Goal: Task Accomplishment & Management: Manage account settings

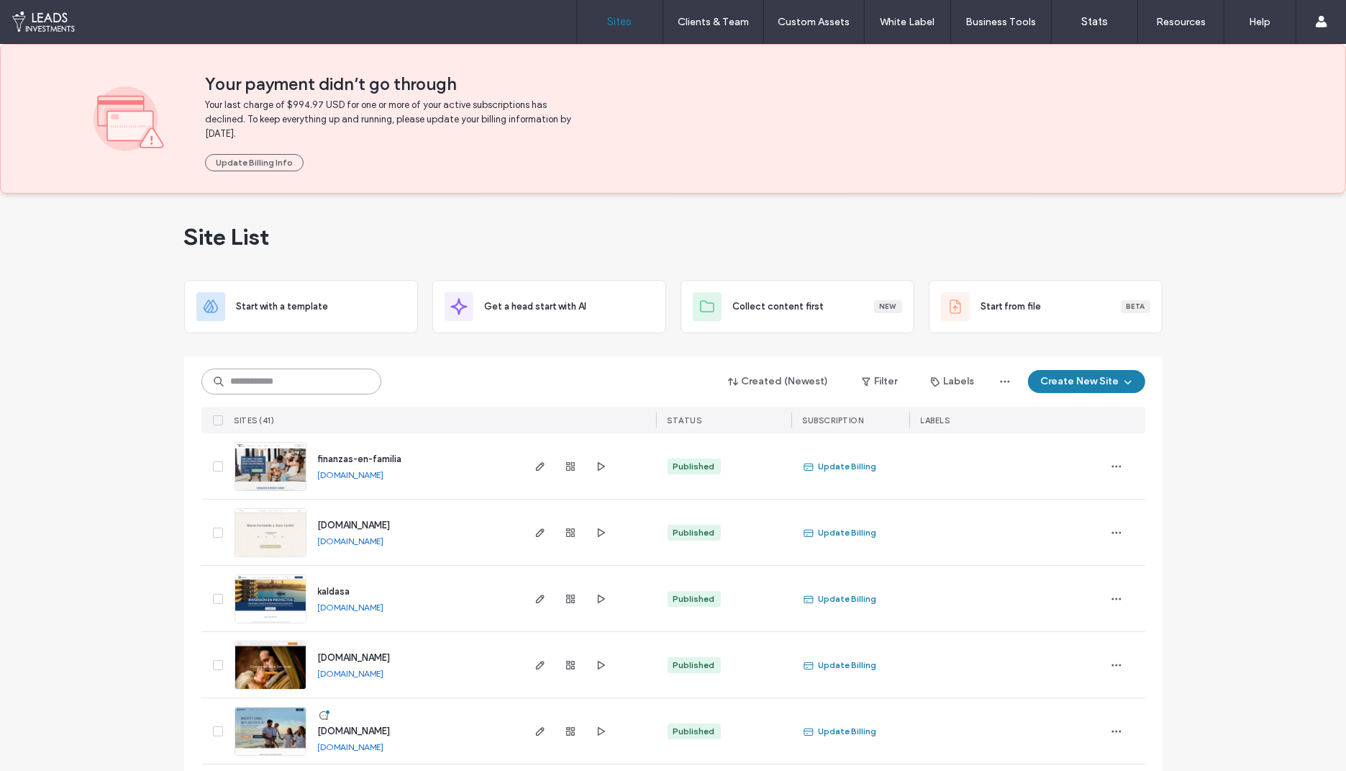
click at [286, 385] on input at bounding box center [291, 381] width 180 height 26
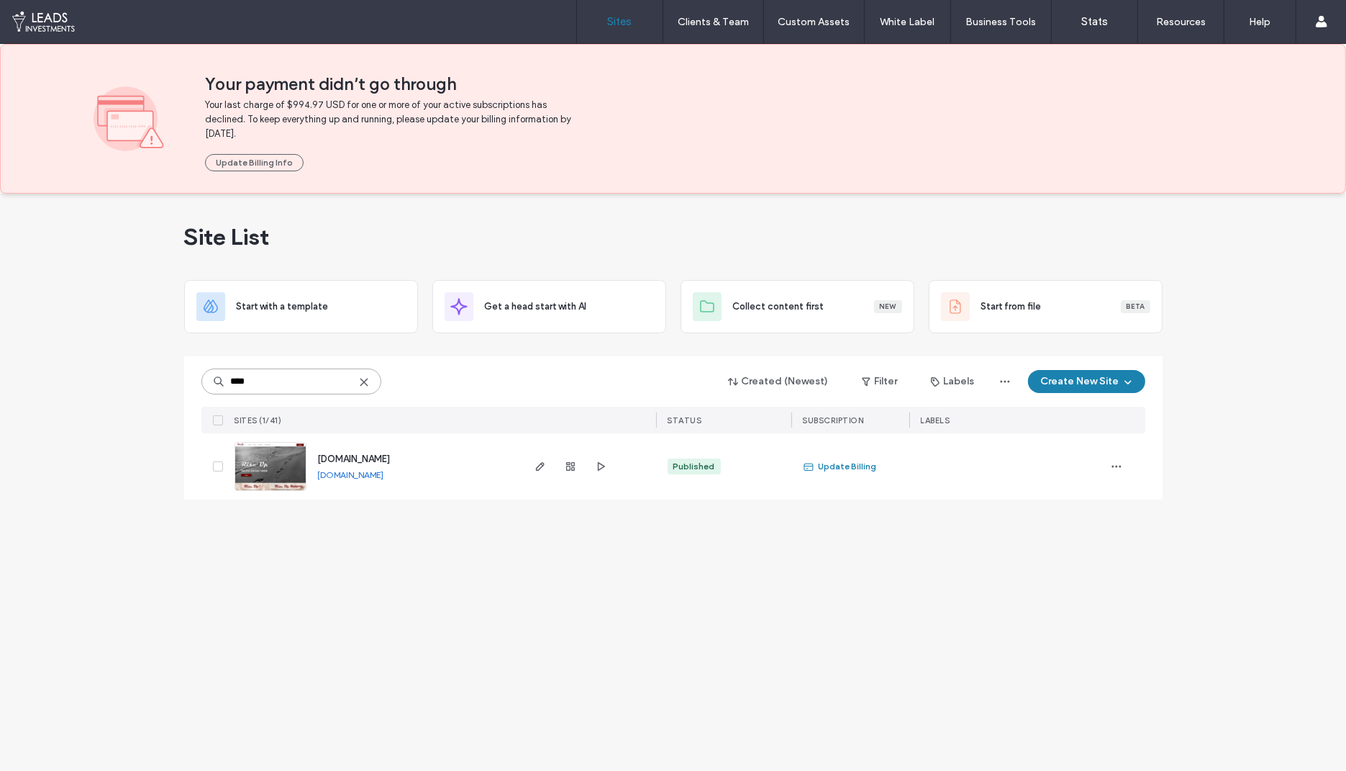
type input "****"
click at [296, 467] on img at bounding box center [270, 492] width 71 height 98
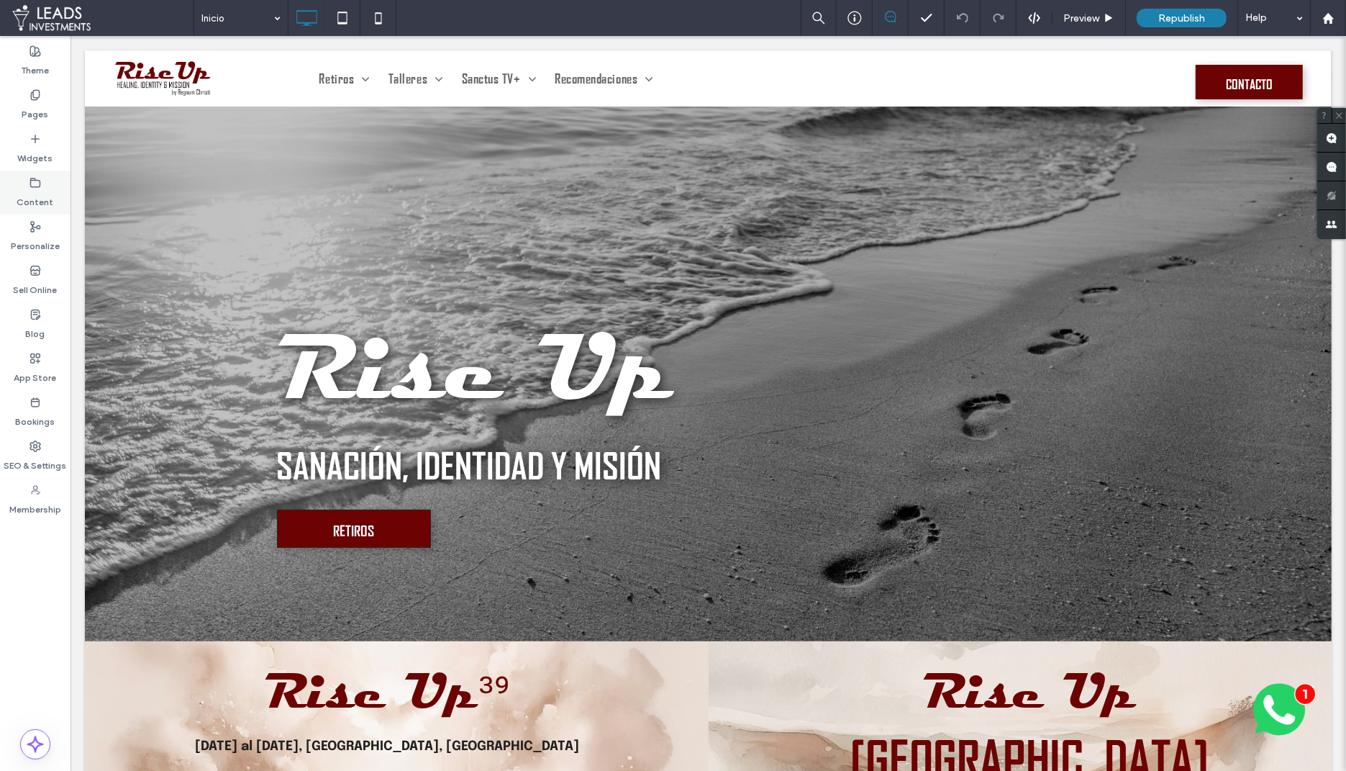
click at [36, 196] on label "Content" at bounding box center [35, 199] width 37 height 20
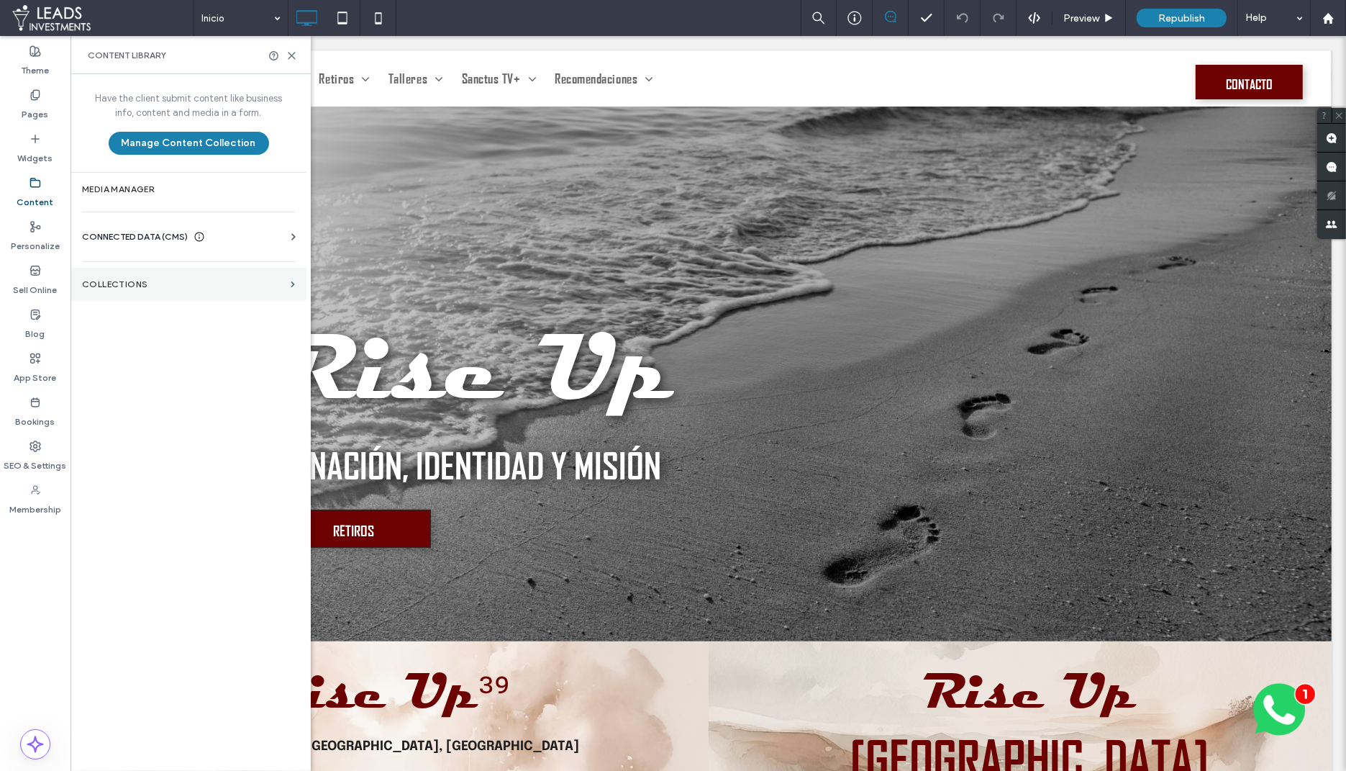
click at [126, 280] on label "Collections" at bounding box center [183, 284] width 203 height 10
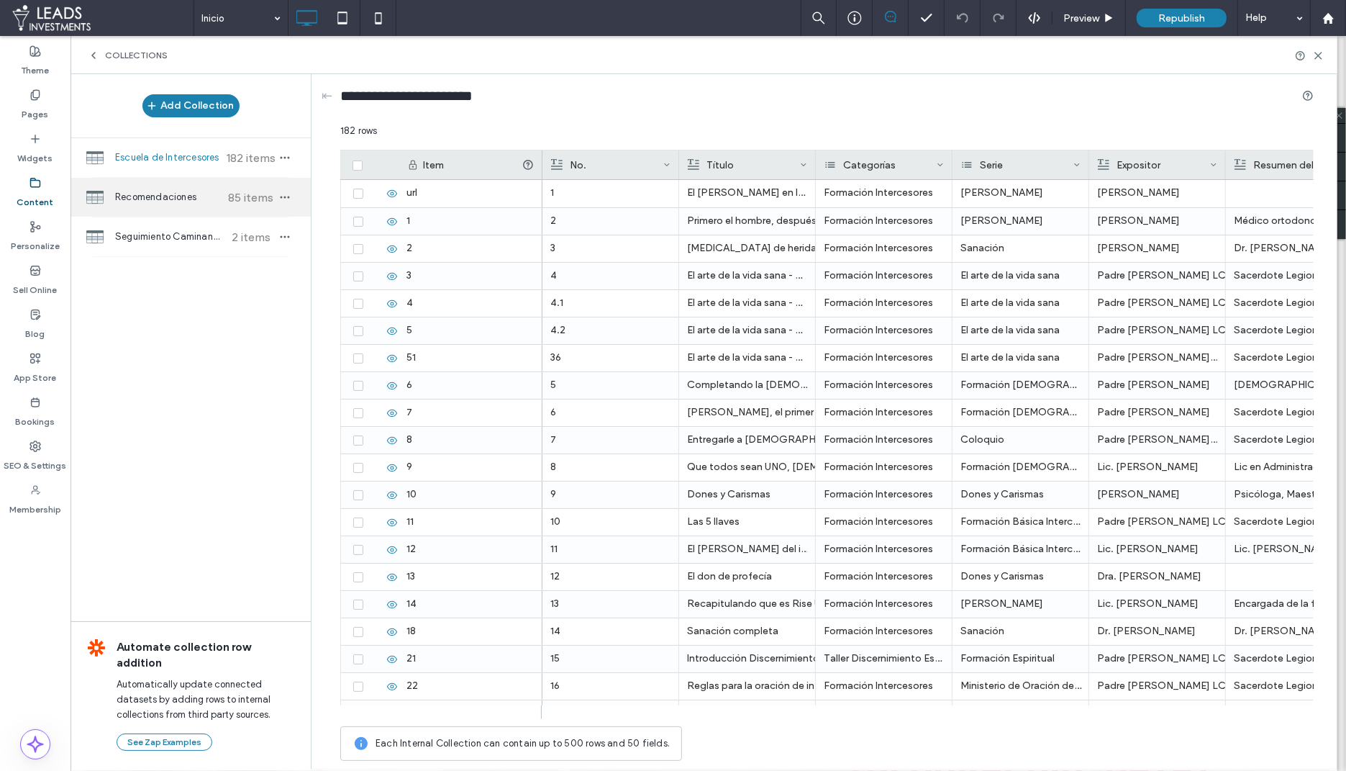
click at [191, 199] on span "Recomendaciones" at bounding box center [168, 197] width 107 height 14
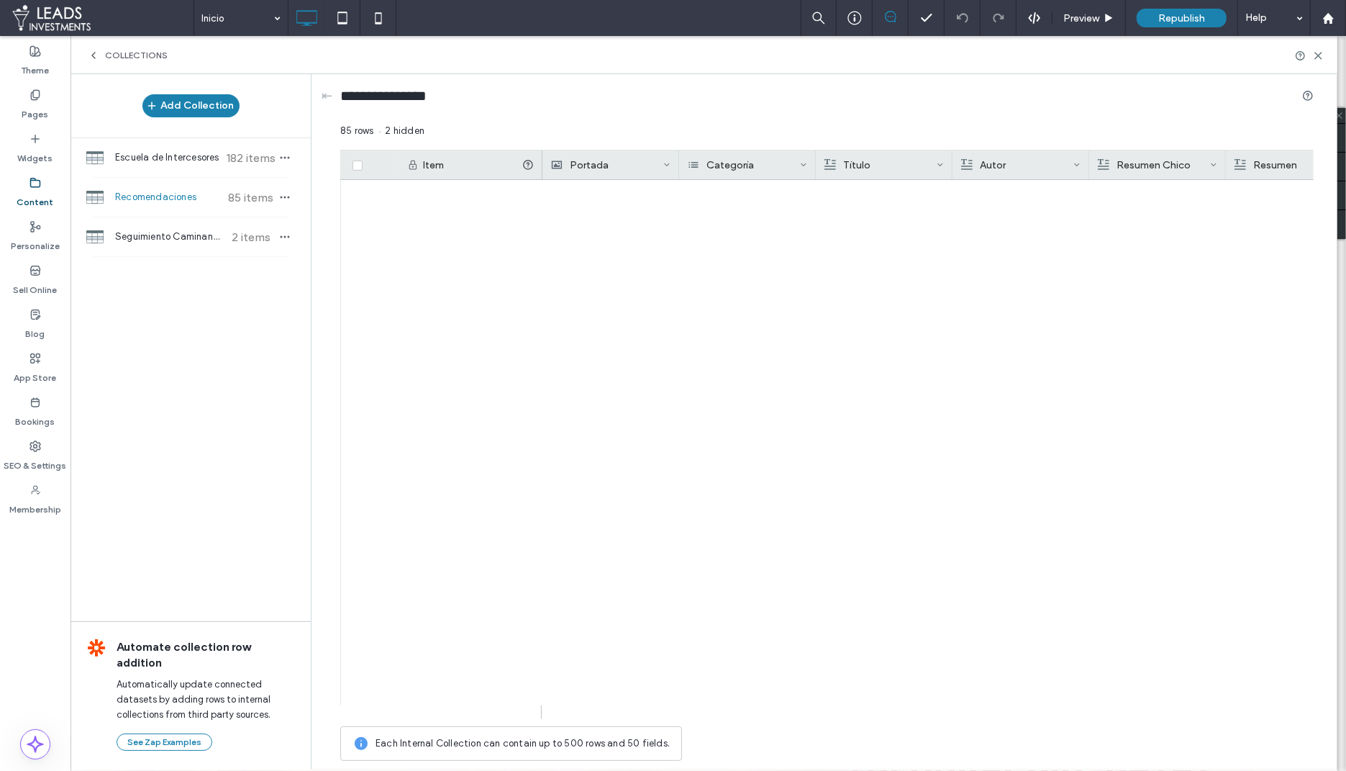
scroll to position [1824, 0]
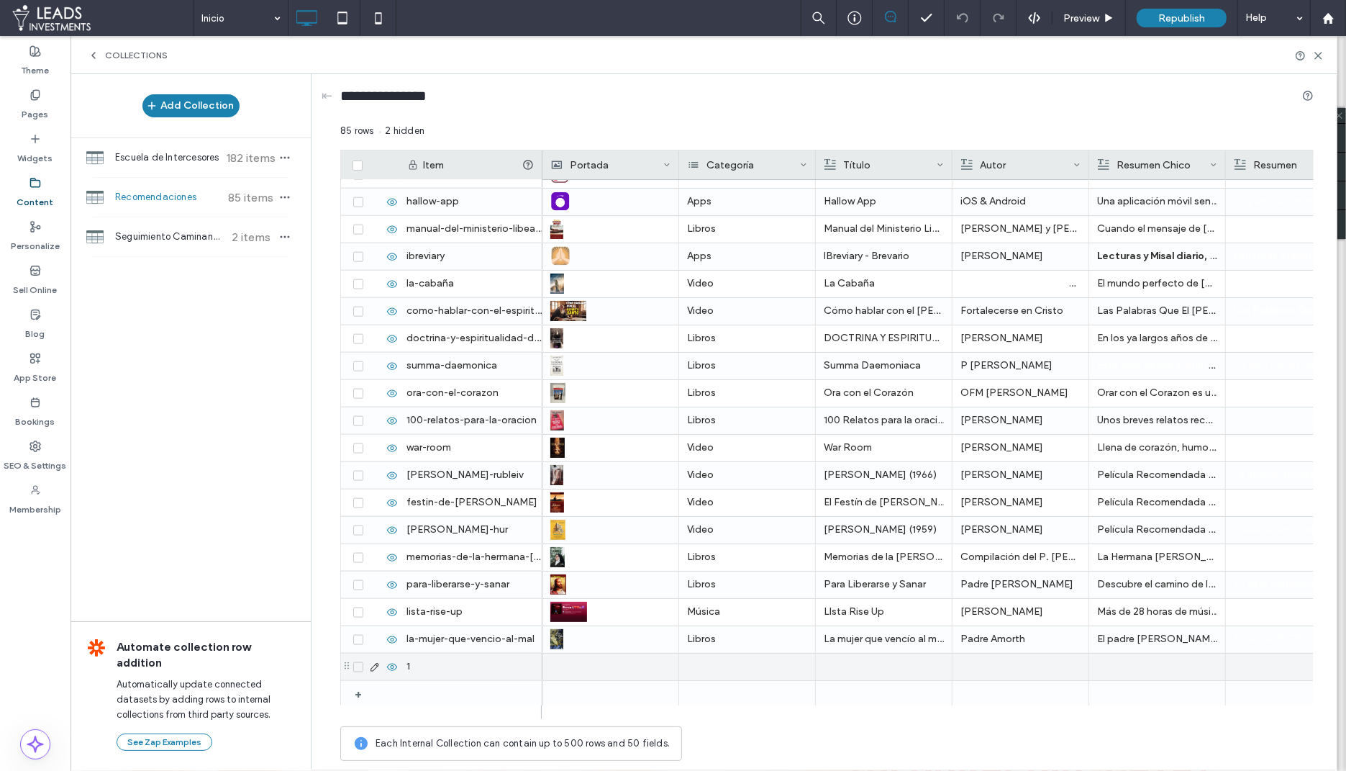
click at [443, 661] on div "1" at bounding box center [471, 666] width 144 height 27
type input "**********"
click at [586, 663] on div at bounding box center [610, 666] width 120 height 27
click at [586, 663] on div at bounding box center [610, 666] width 119 height 25
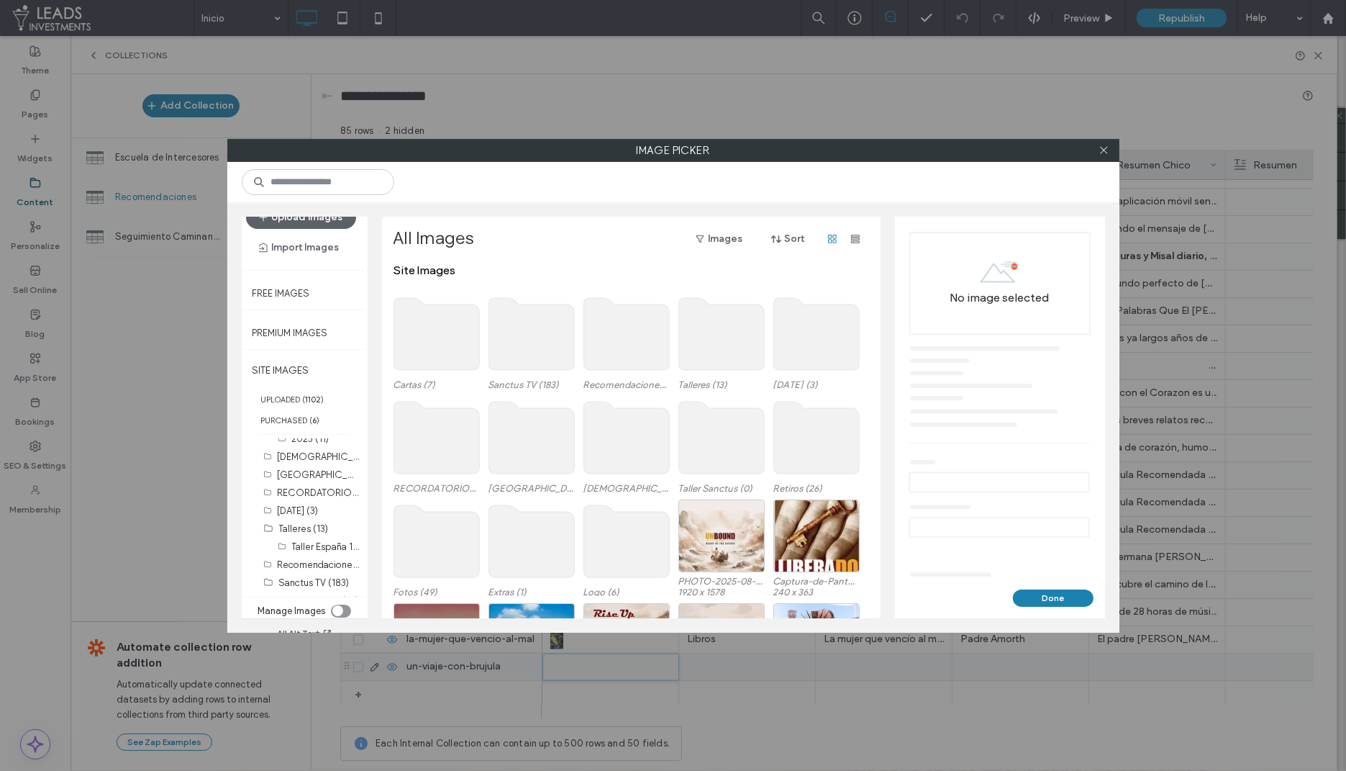
scroll to position [382, 0]
click at [296, 531] on label "Recomendaciones (113)" at bounding box center [328, 532] width 101 height 14
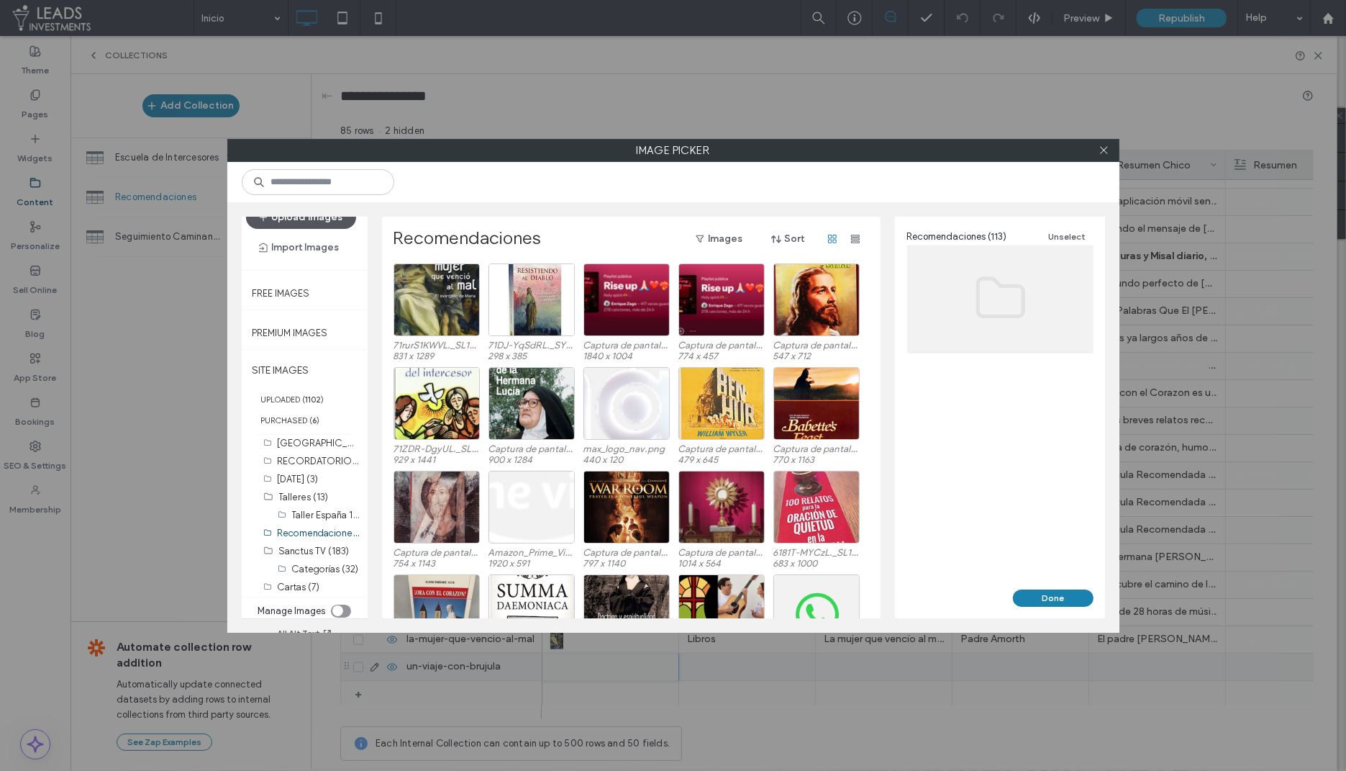
click at [317, 222] on button "Upload Images" at bounding box center [301, 217] width 110 height 23
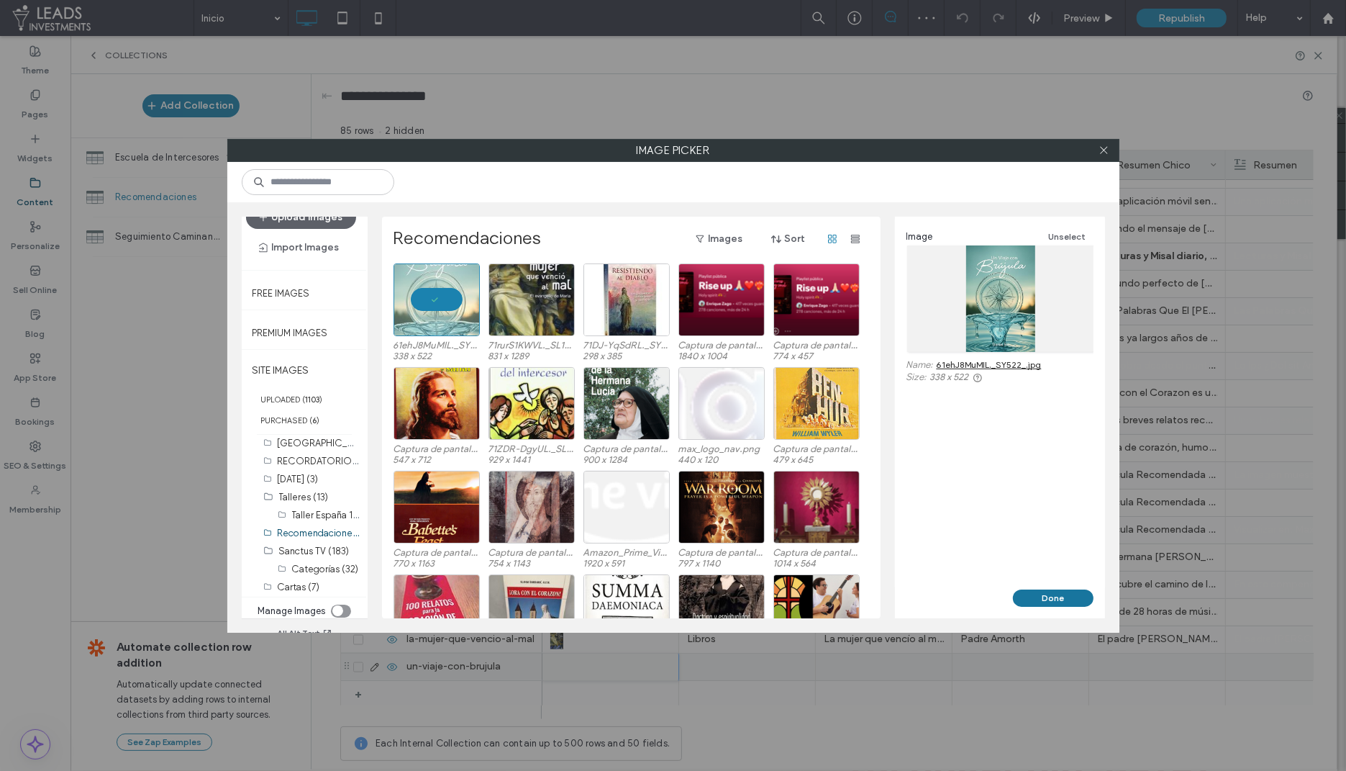
click at [1063, 598] on button "Done" at bounding box center [1053, 597] width 81 height 17
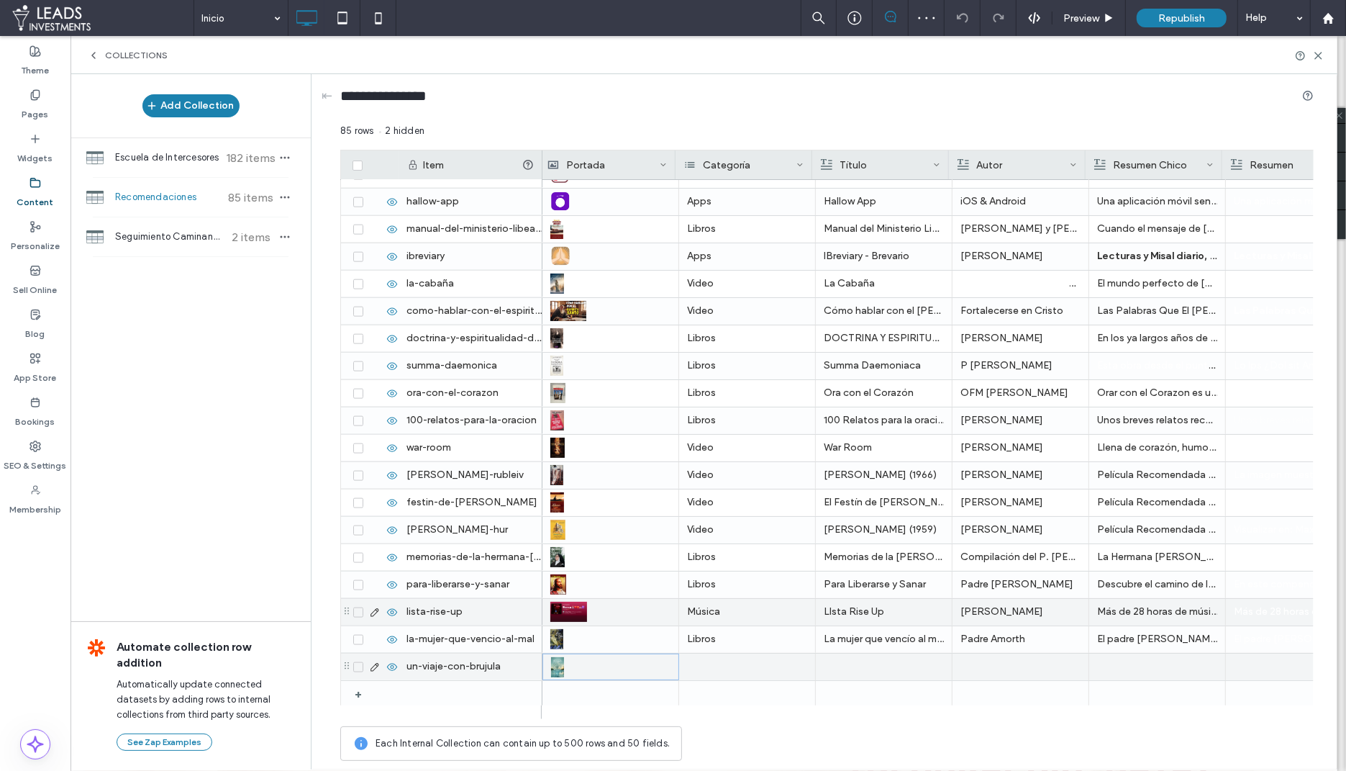
scroll to position [0, 795]
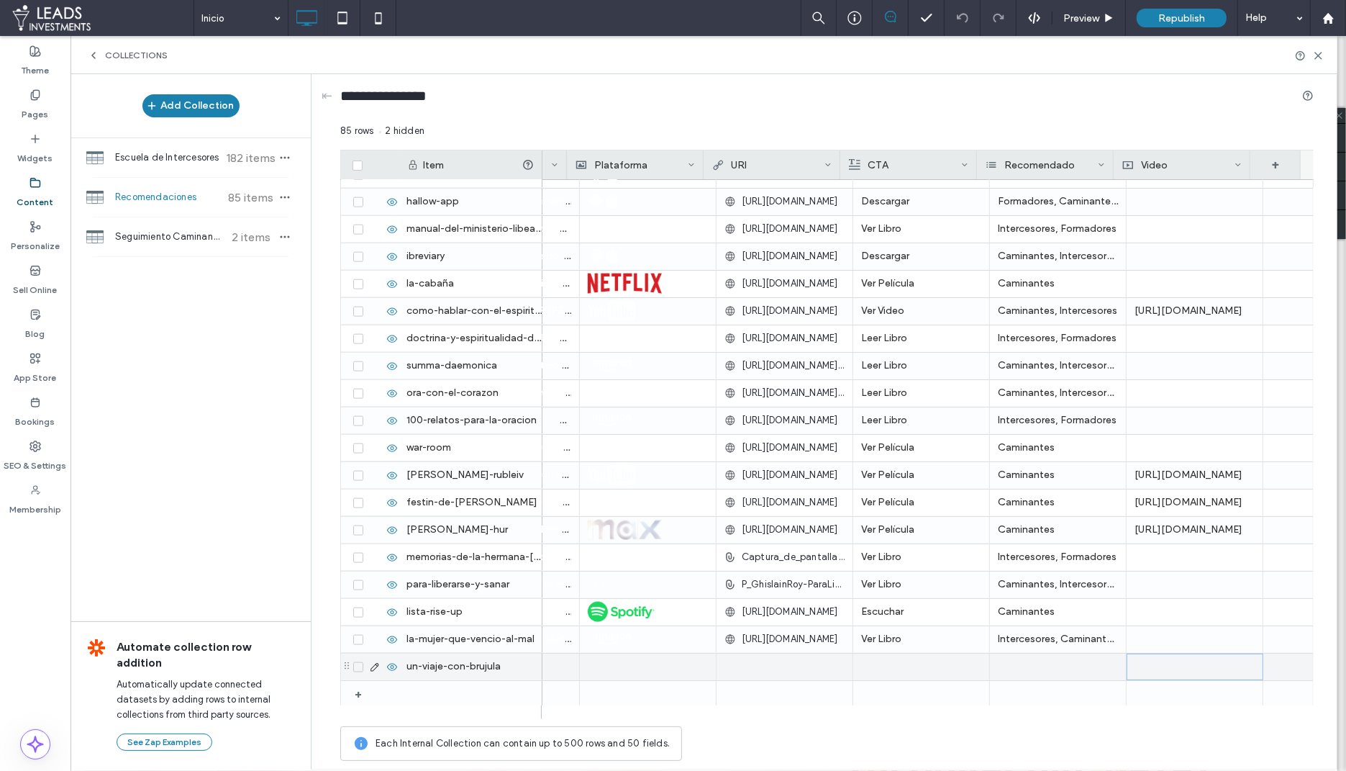
click at [1142, 668] on div at bounding box center [1195, 666] width 137 height 27
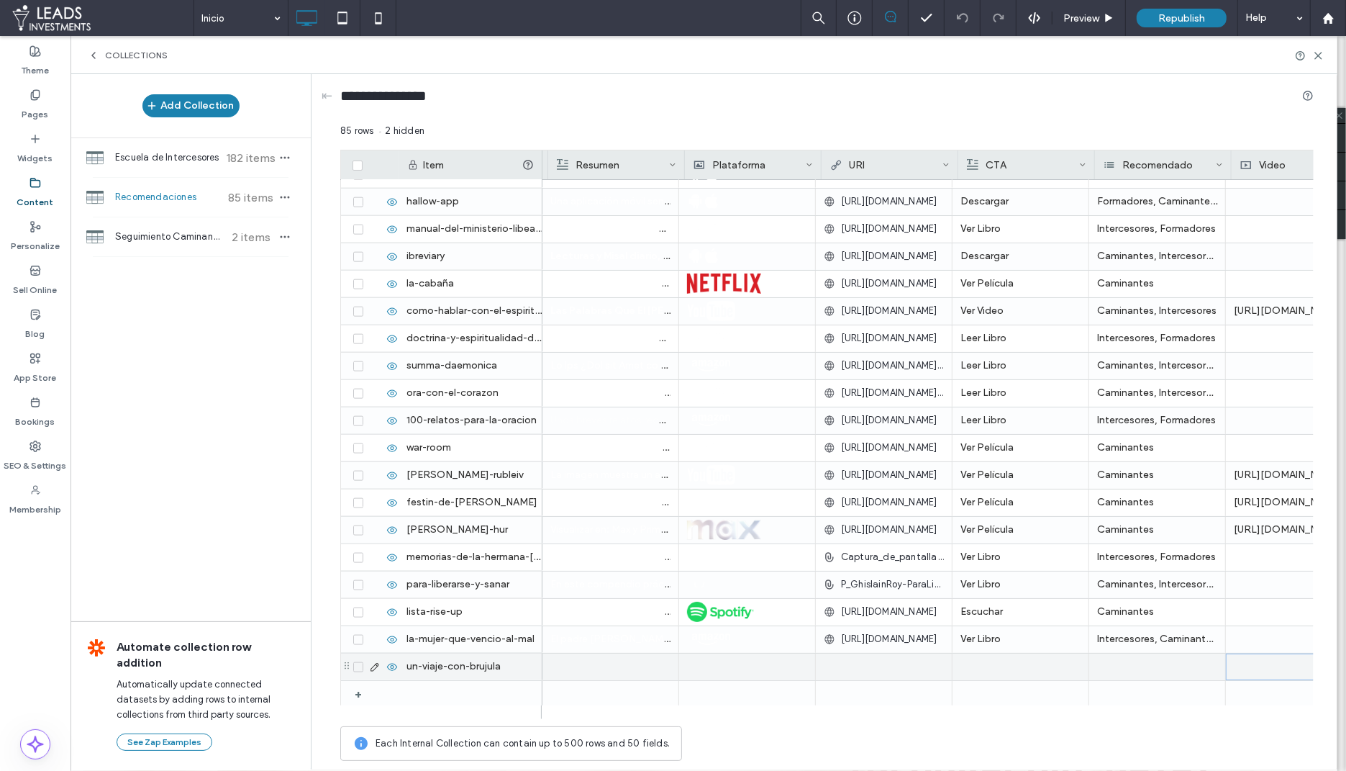
scroll to position [0, 677]
click at [906, 661] on div at bounding box center [890, 666] width 120 height 26
click at [879, 666] on div at bounding box center [890, 666] width 120 height 26
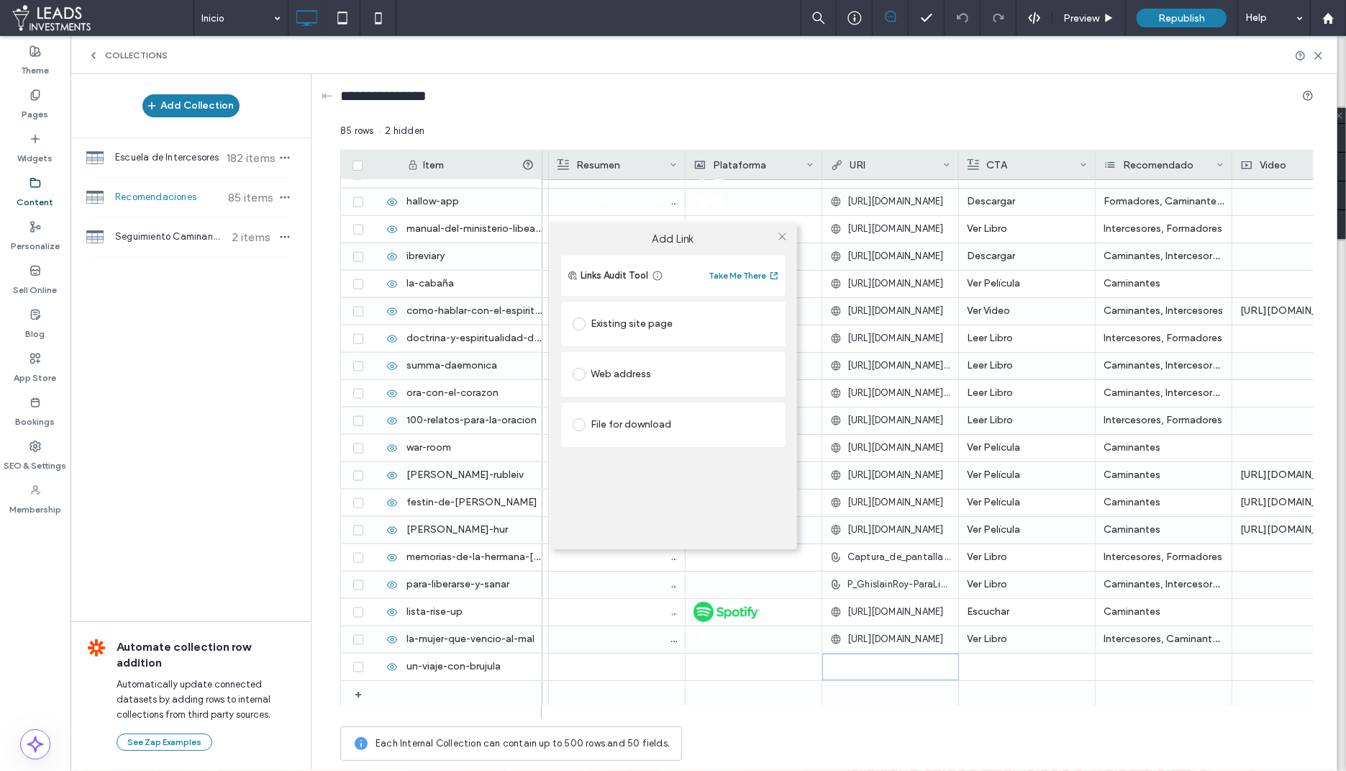
click at [606, 379] on div "Web address" at bounding box center [673, 374] width 201 height 23
click at [609, 406] on input "url" at bounding box center [673, 402] width 201 height 19
paste input "**********"
type input "**********"
click at [783, 238] on icon at bounding box center [782, 236] width 11 height 11
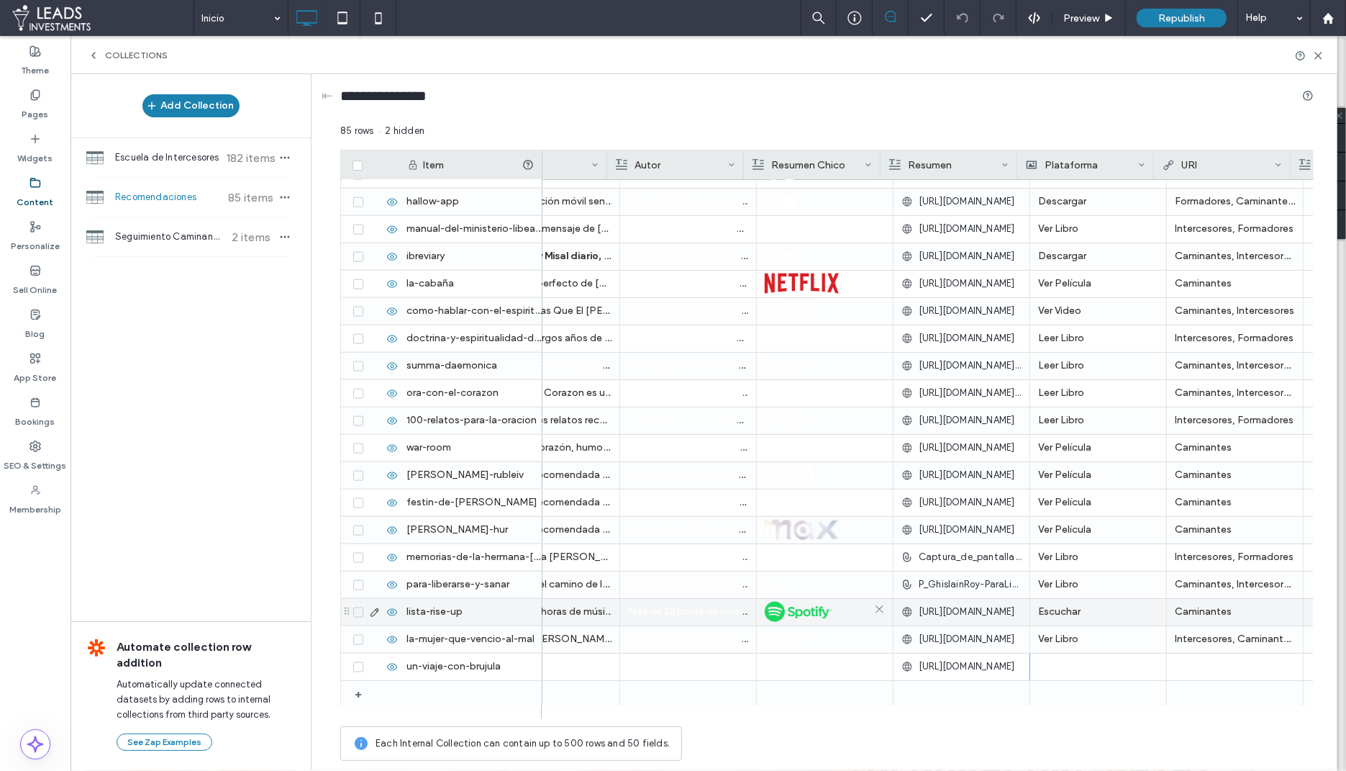
scroll to position [0, 0]
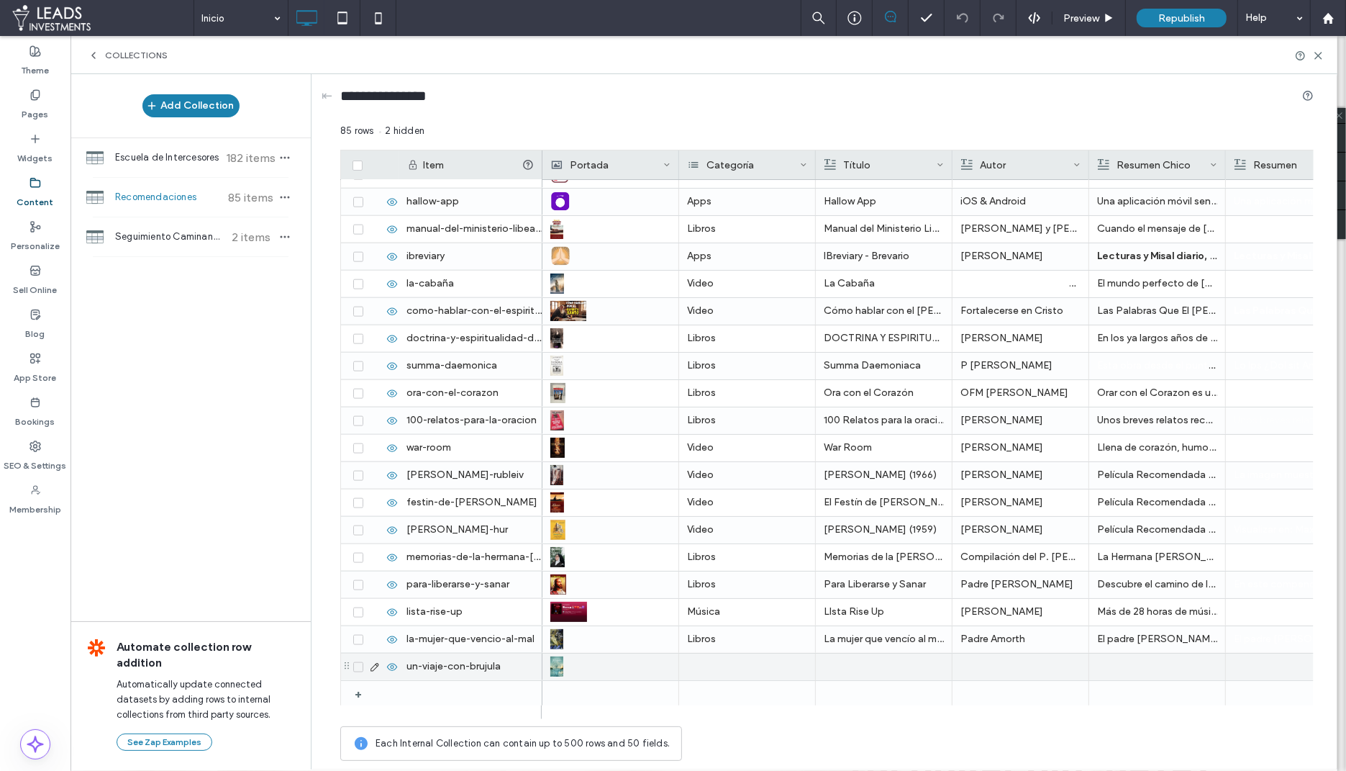
click at [734, 669] on div at bounding box center [747, 666] width 137 height 27
click at [728, 665] on input at bounding box center [733, 666] width 99 height 12
type input "***"
click at [746, 682] on div "Libros" at bounding box center [791, 690] width 182 height 25
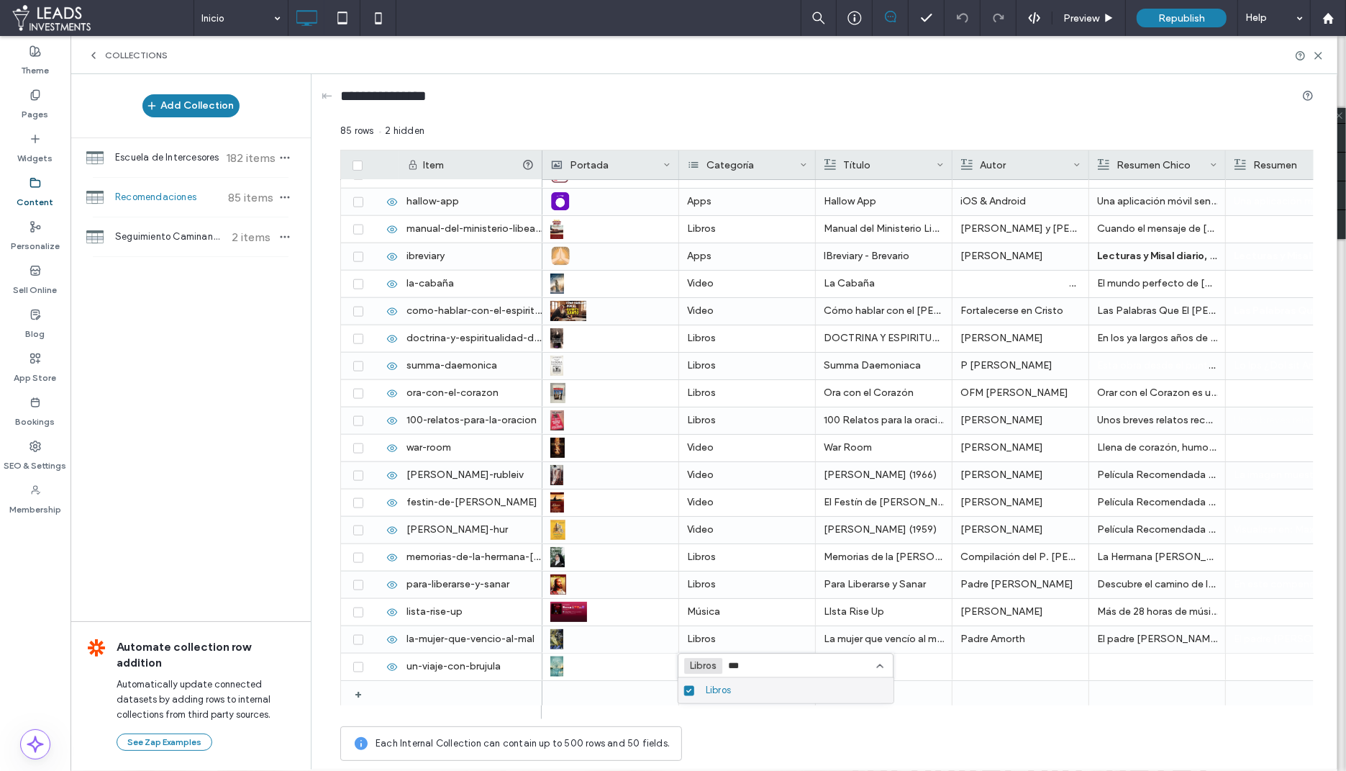
click at [947, 743] on div "Each Internal Collection can contain up to 500 rows and 50 fields." at bounding box center [827, 743] width 974 height 35
click at [851, 664] on div at bounding box center [884, 666] width 120 height 27
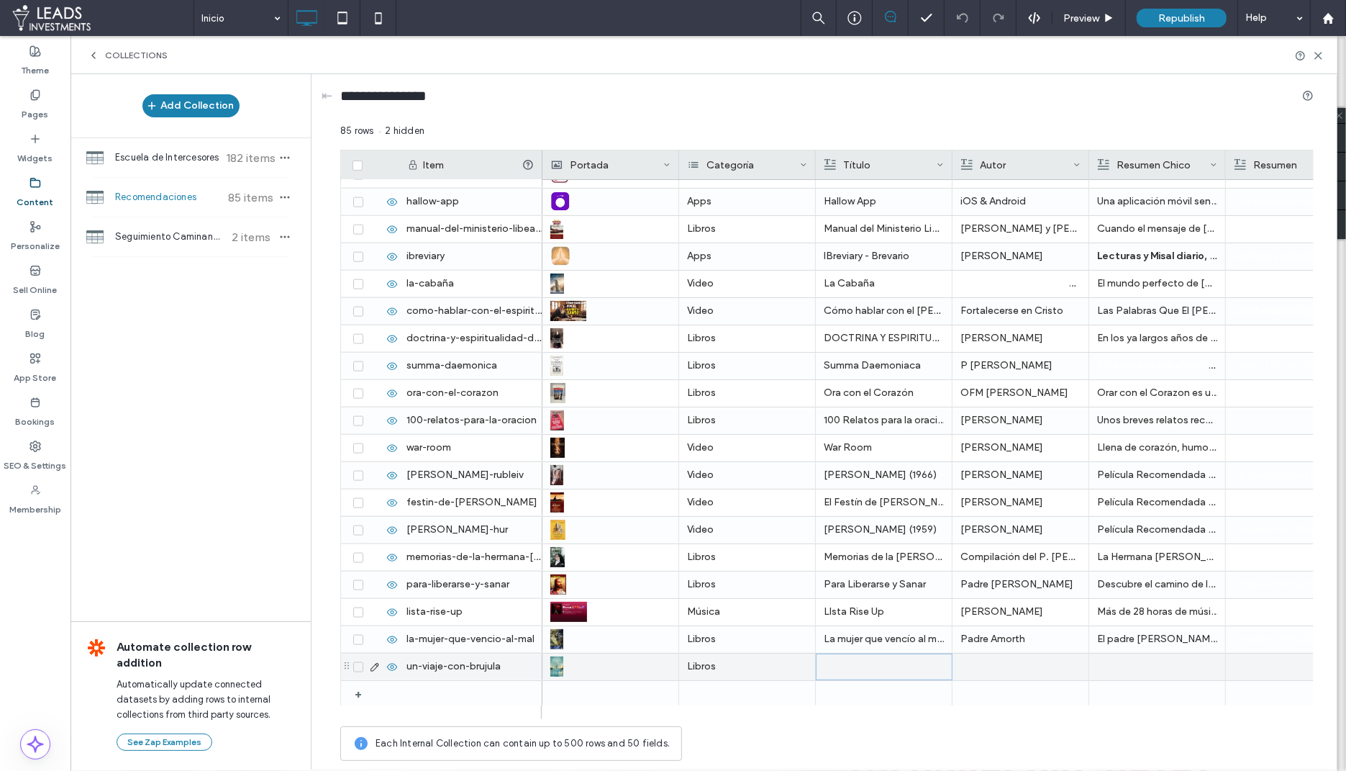
click at [851, 664] on div at bounding box center [884, 666] width 119 height 25
click at [1038, 665] on div at bounding box center [1021, 666] width 120 height 27
click at [1038, 665] on div at bounding box center [1020, 666] width 119 height 25
click at [1121, 673] on div at bounding box center [1157, 666] width 120 height 27
click at [1121, 673] on div at bounding box center [1157, 666] width 119 height 25
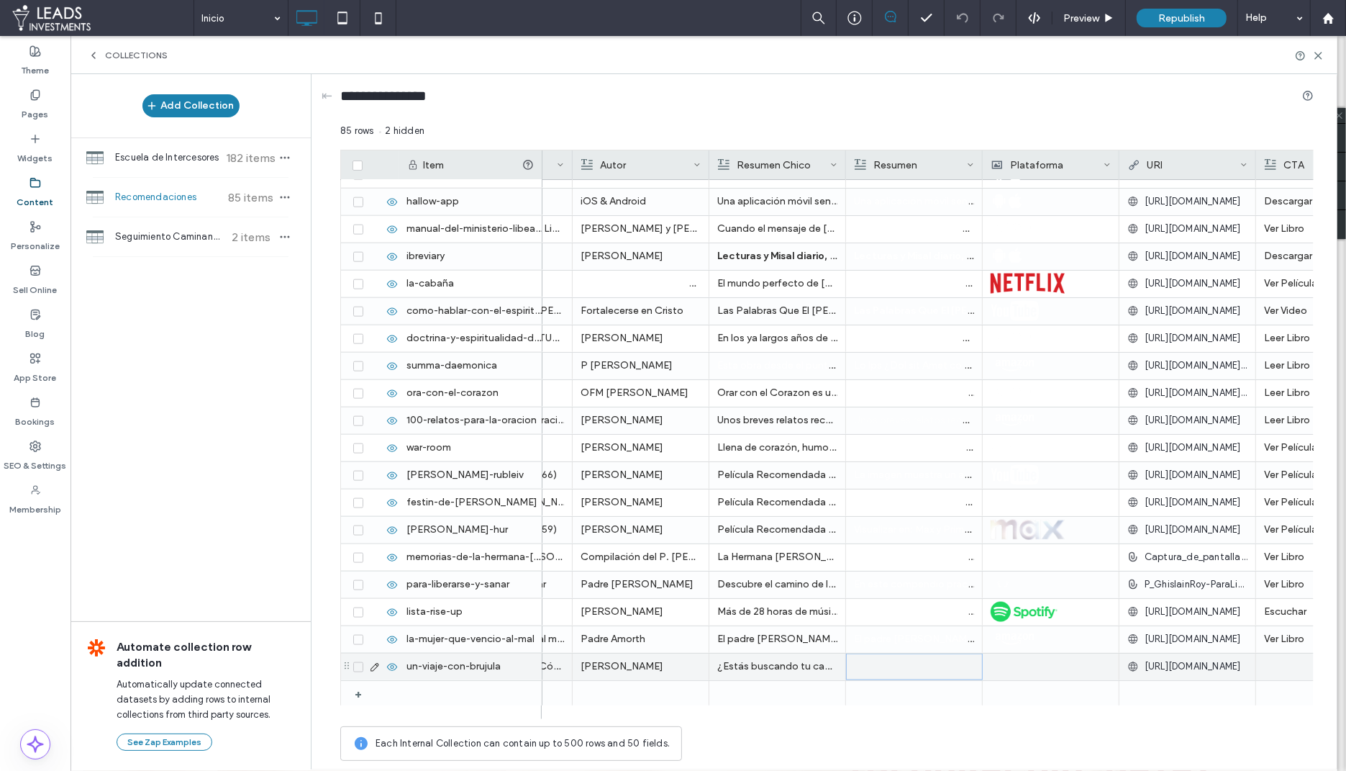
click at [915, 673] on div at bounding box center [914, 666] width 119 height 25
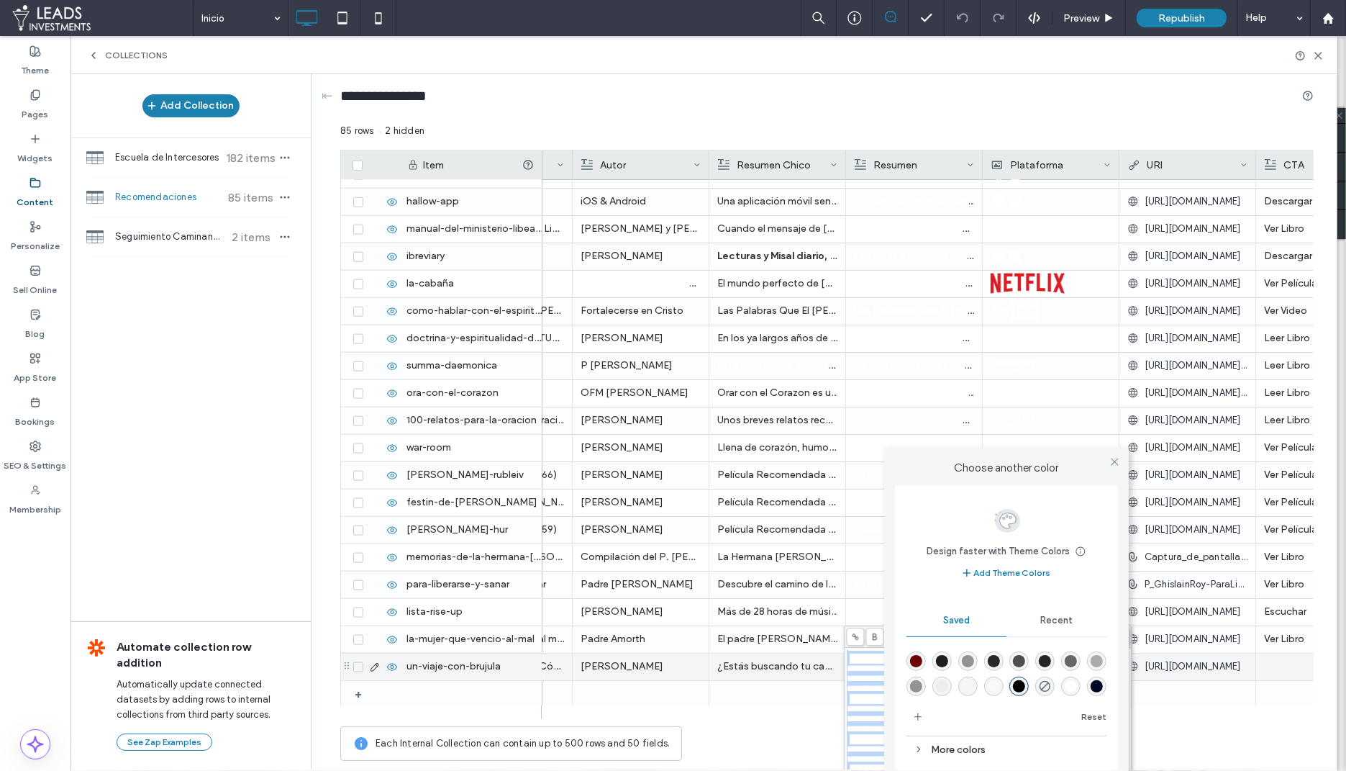
click at [938, 636] on body ".wqwq-1{fill:#231f20;} .cls-1q, .cls-2q { fill-rule: evenodd; } .cls-2q { fill:…" at bounding box center [673, 385] width 1346 height 771
click at [1074, 685] on div "rgba(255,255,255,1)" at bounding box center [1071, 686] width 12 height 12
click at [1175, 732] on div "Each Internal Collection can contain up to 500 rows and 50 fields." at bounding box center [827, 743] width 974 height 35
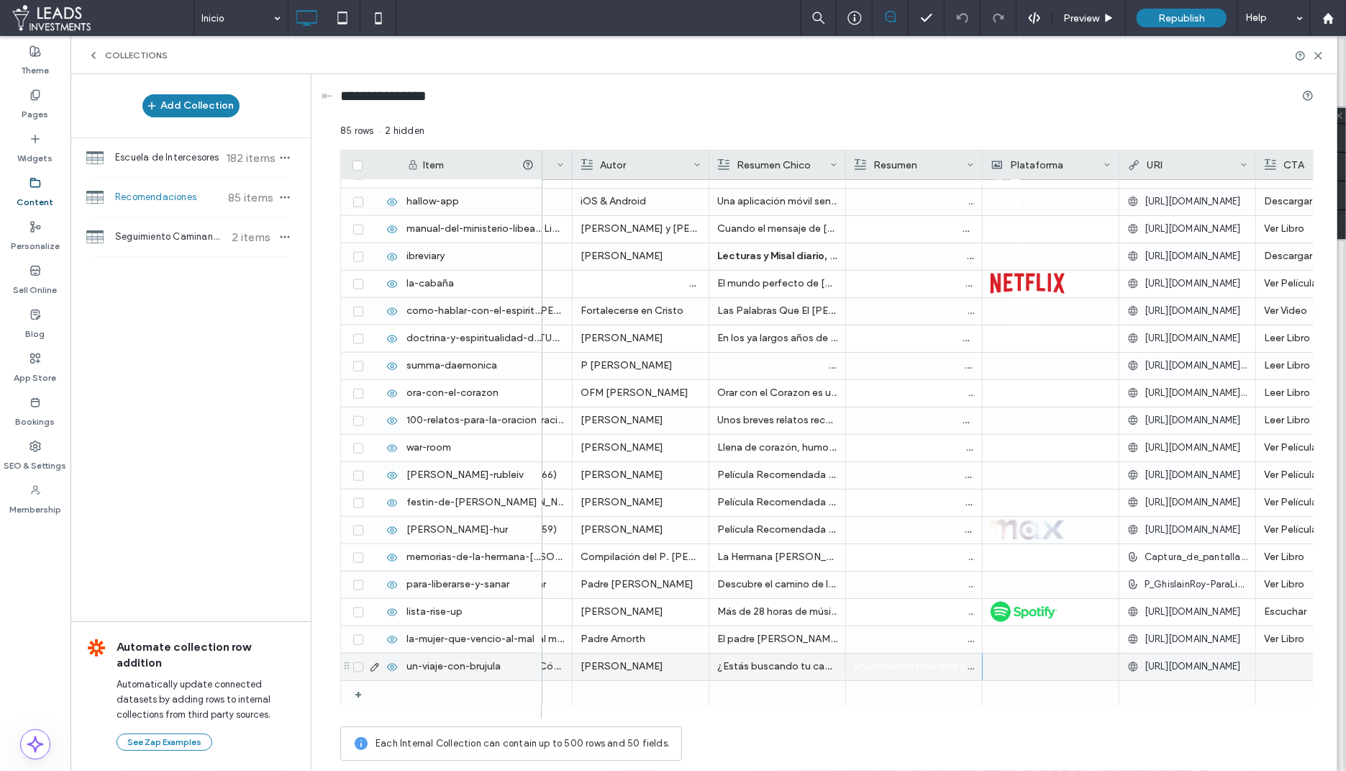
click at [1031, 658] on div at bounding box center [1051, 666] width 120 height 27
click at [1031, 658] on div at bounding box center [1051, 666] width 119 height 25
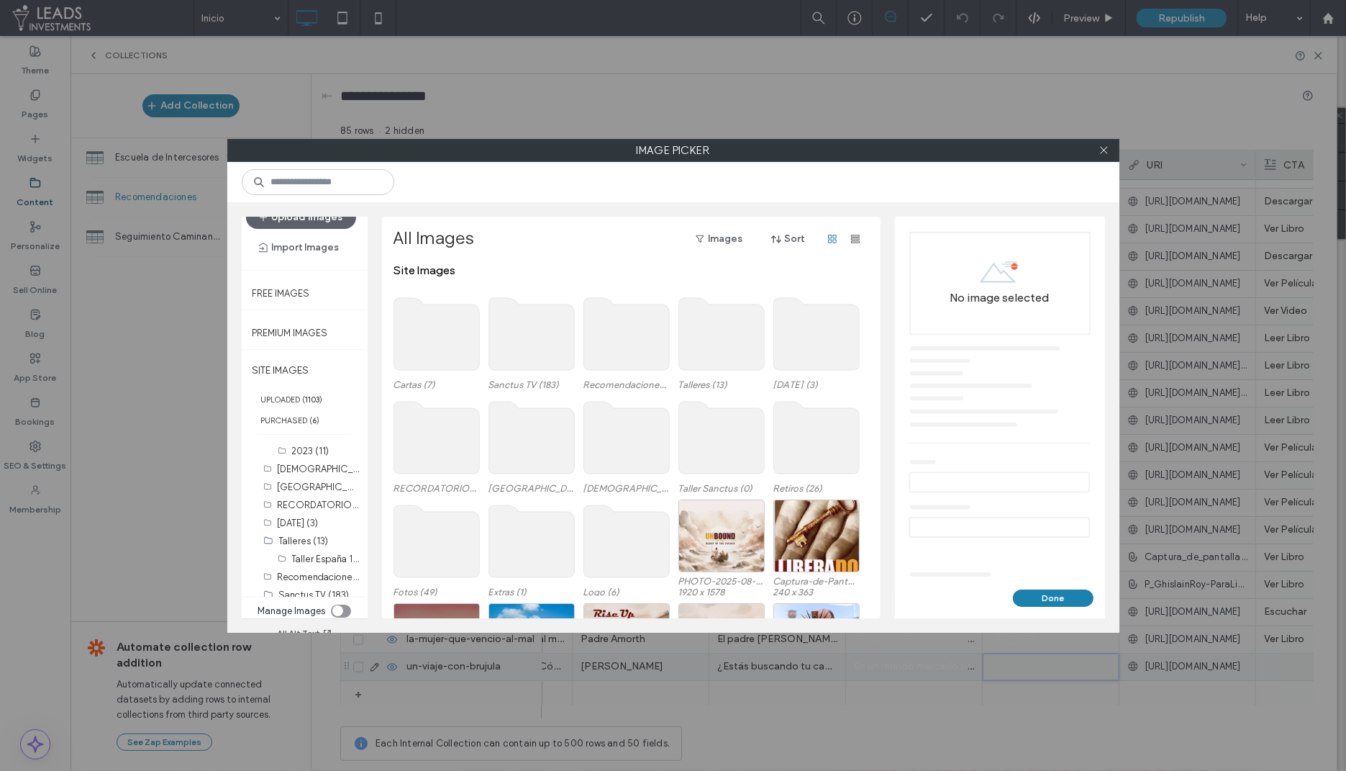
scroll to position [382, 0]
click at [302, 525] on label "Recomendaciones (114)" at bounding box center [328, 532] width 101 height 14
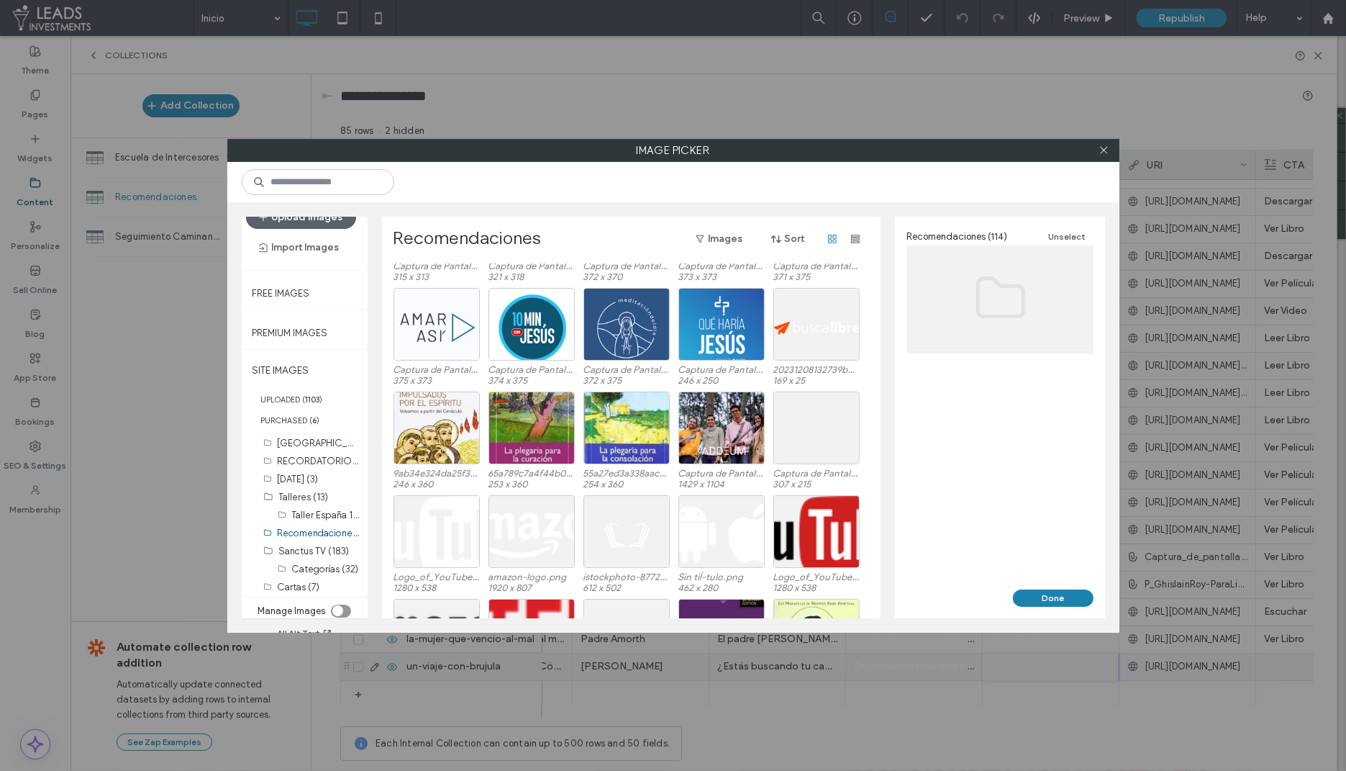
scroll to position [1345, 0]
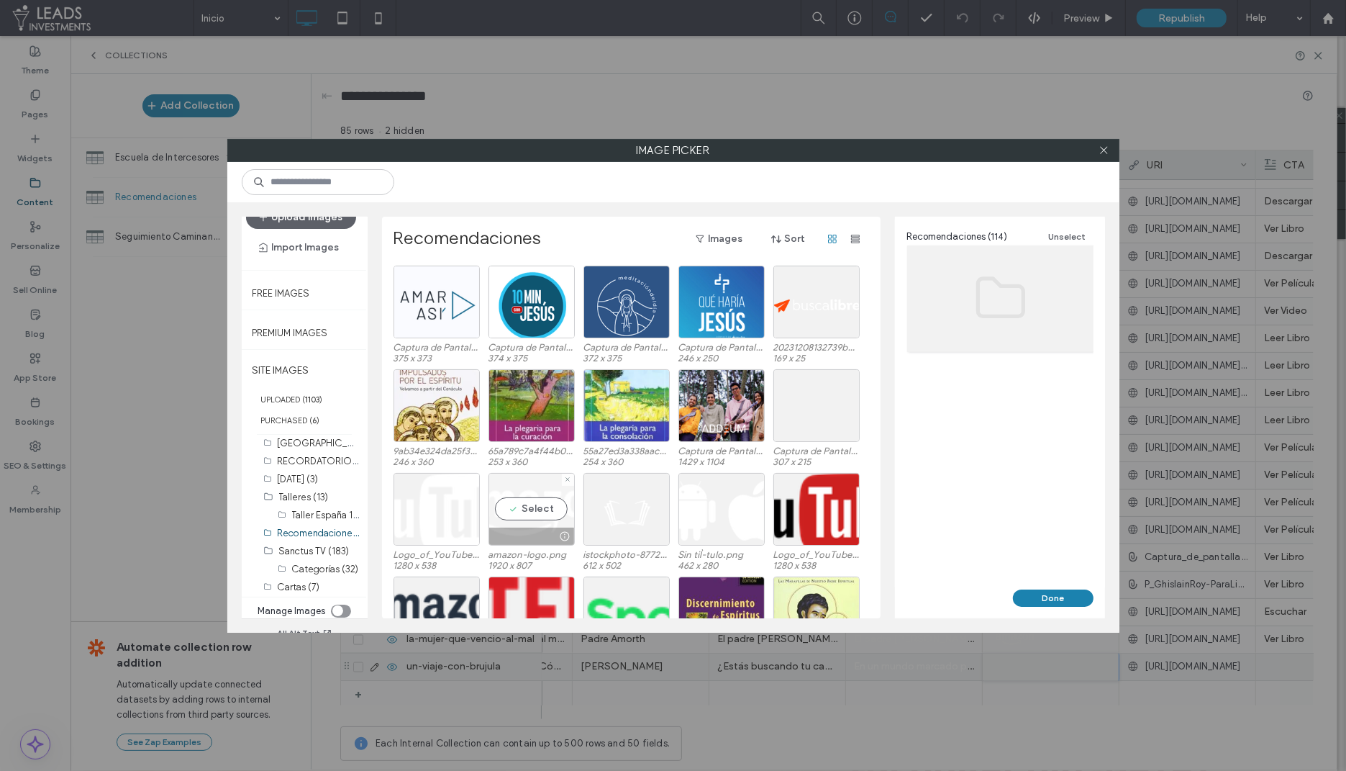
click at [542, 510] on div "Select" at bounding box center [532, 509] width 86 height 73
click at [1023, 594] on button "Done" at bounding box center [1053, 597] width 81 height 17
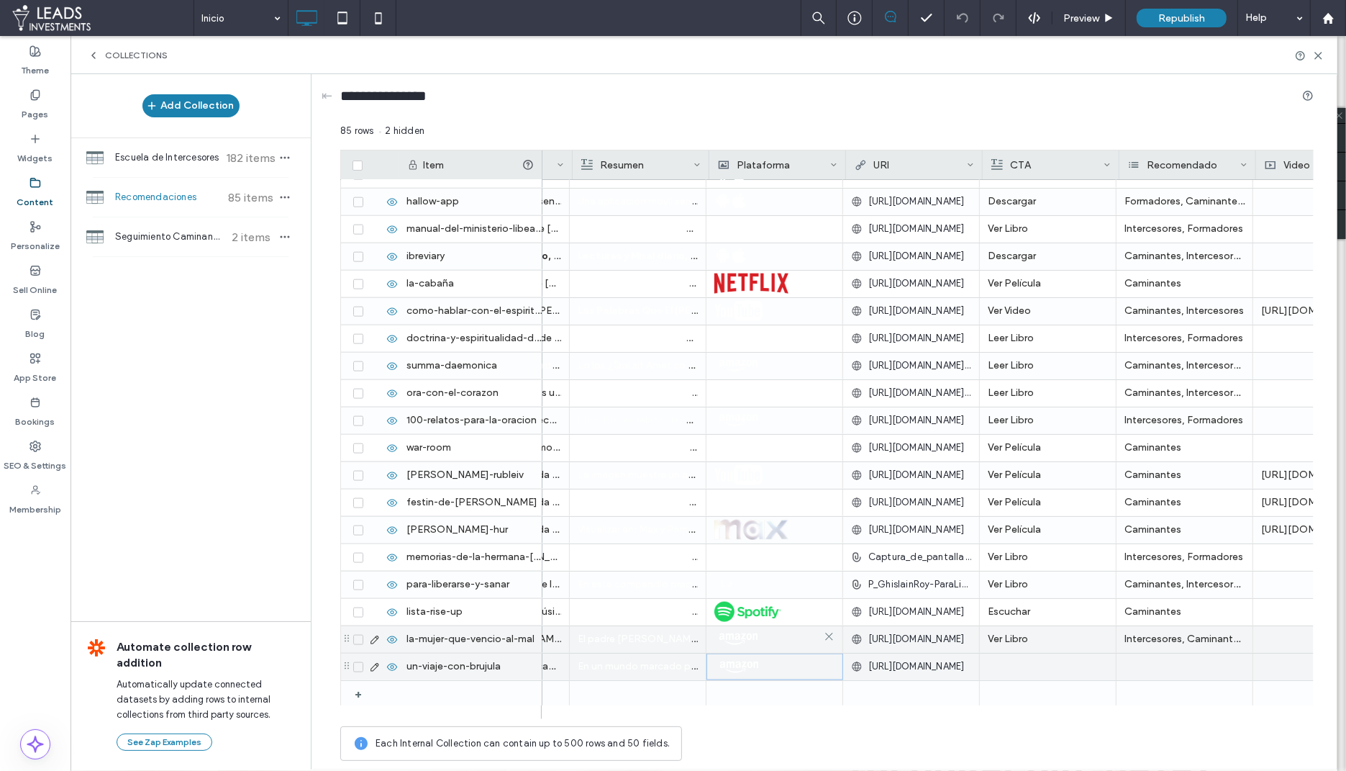
scroll to position [0, 682]
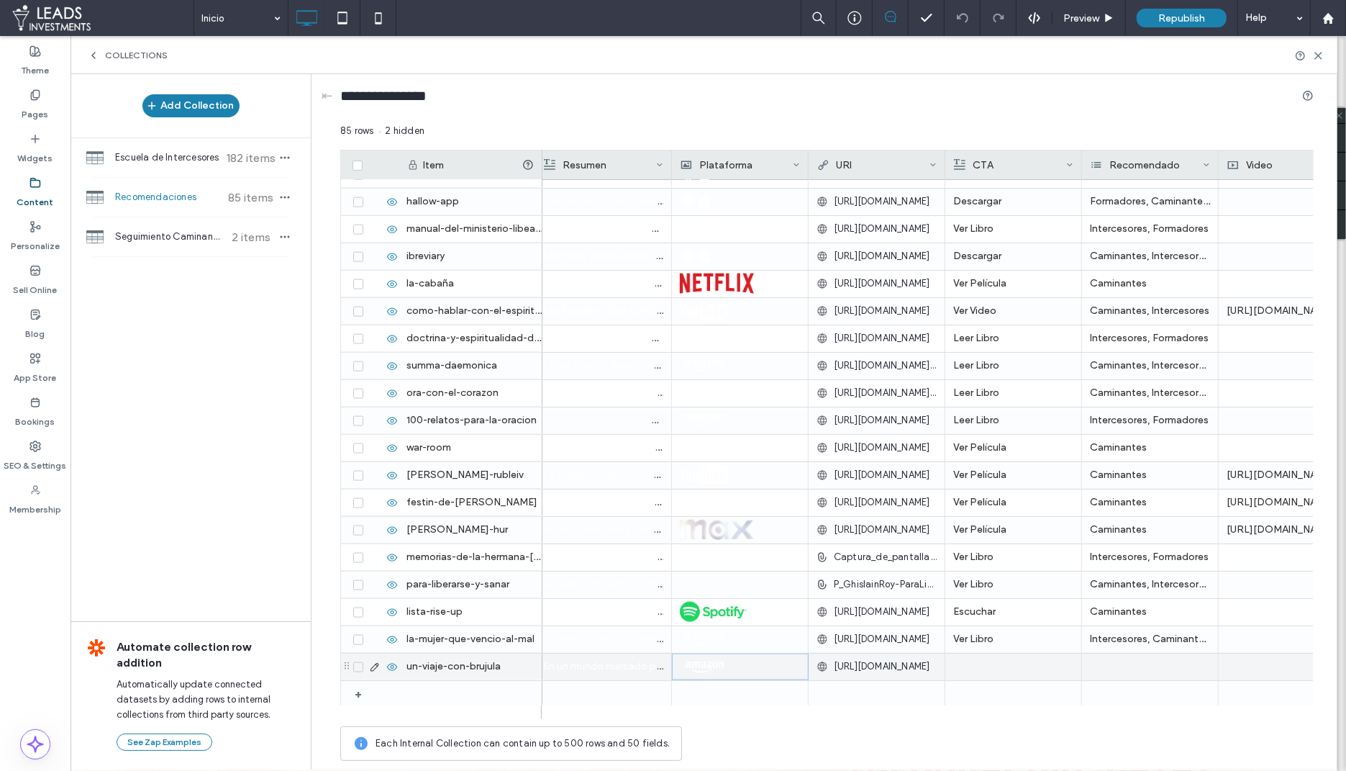
click at [968, 669] on div at bounding box center [1013, 666] width 120 height 27
click at [968, 669] on div at bounding box center [1013, 666] width 119 height 25
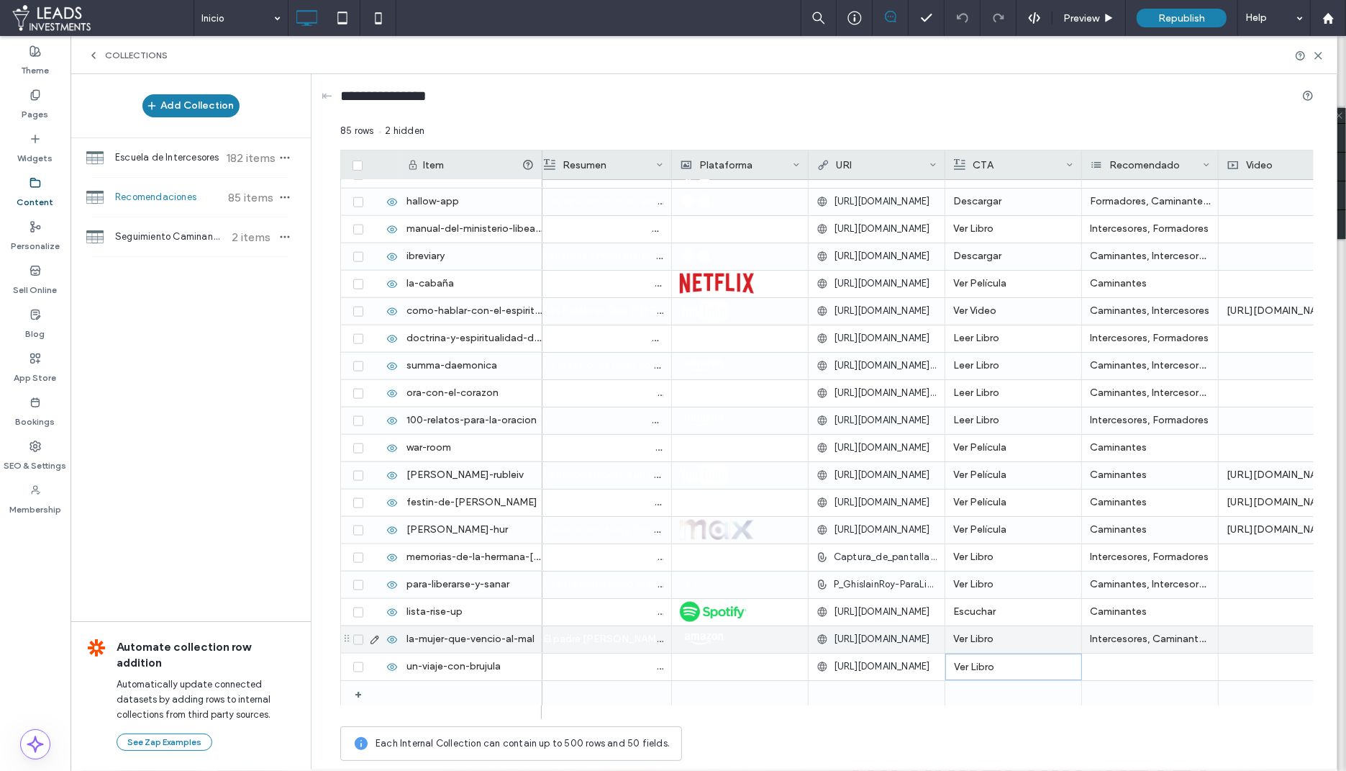
scroll to position [0, 747]
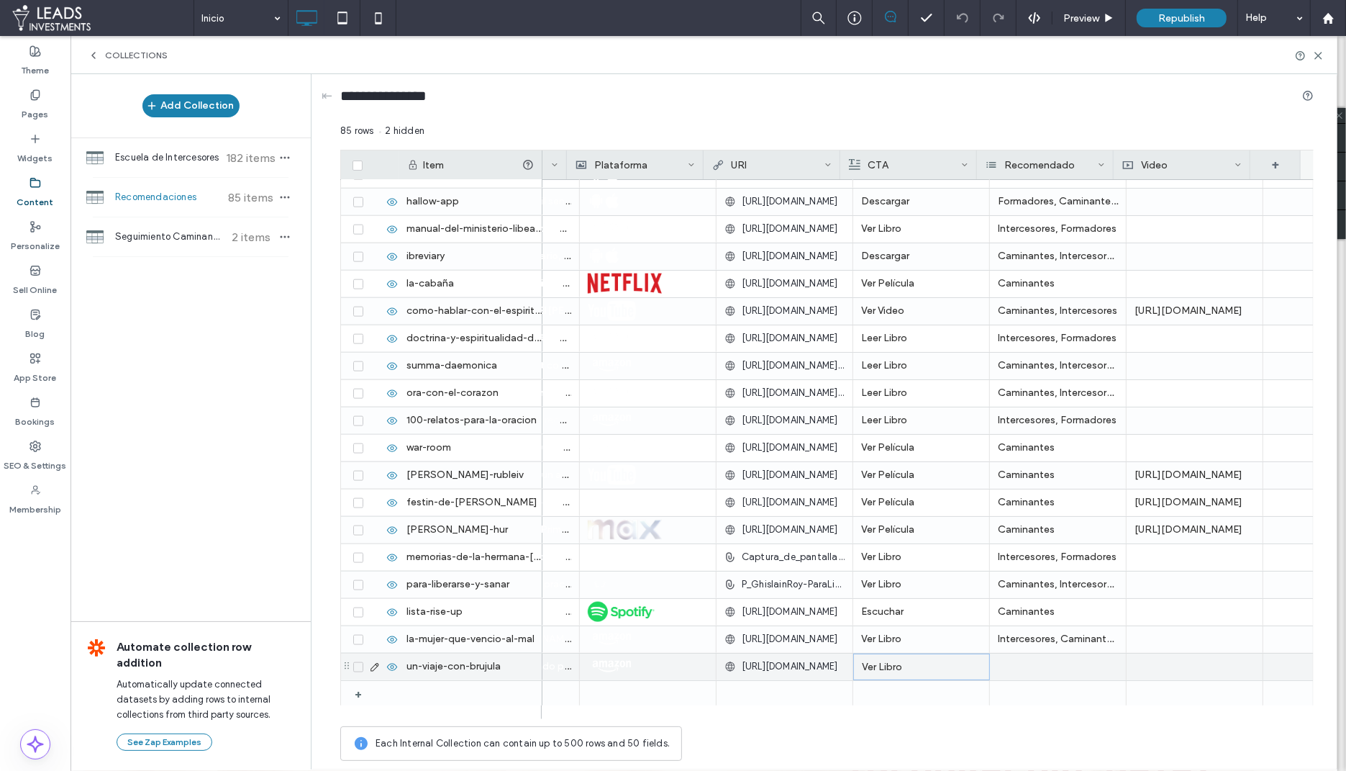
click at [1021, 663] on div at bounding box center [1058, 666] width 137 height 27
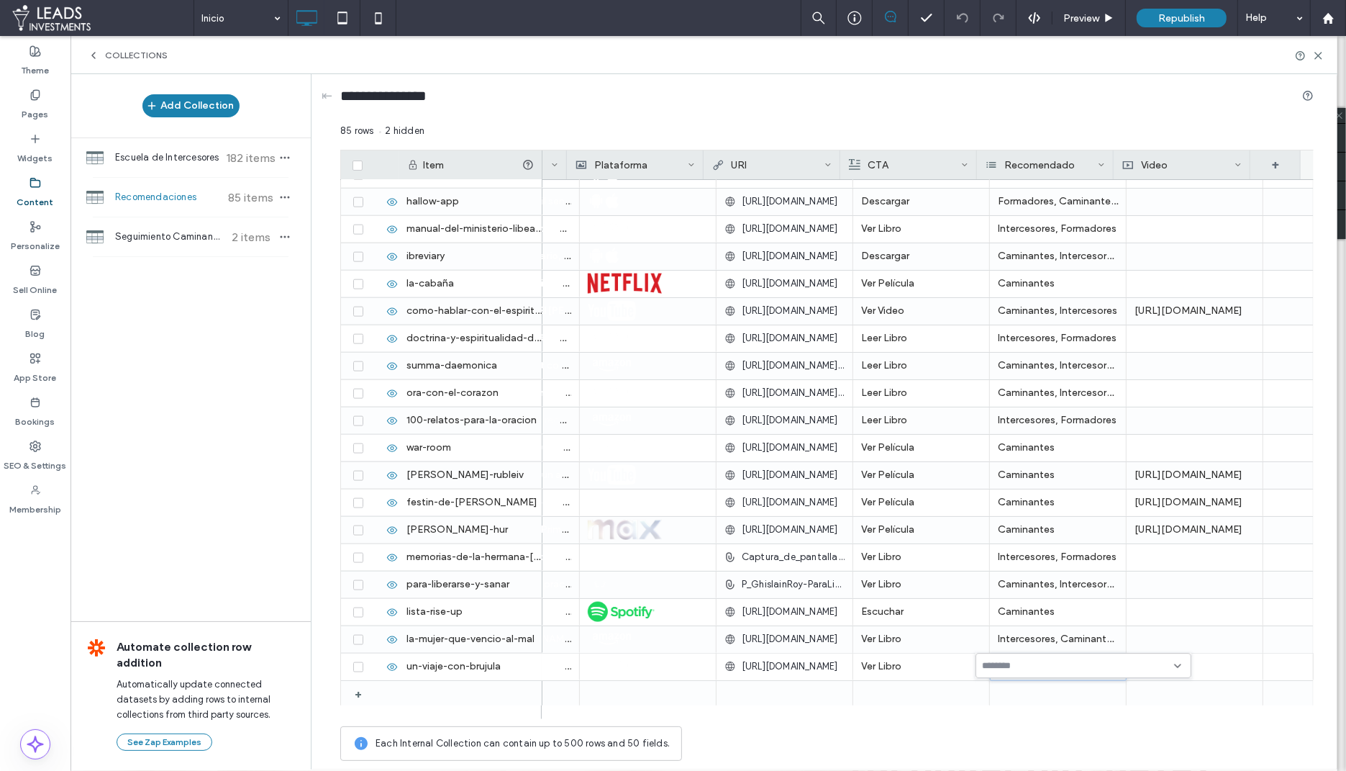
click at [1021, 663] on input at bounding box center [1031, 666] width 99 height 12
click at [1015, 685] on span "Caminantes" at bounding box center [1031, 690] width 54 height 14
click at [1015, 712] on span "Intercesores" at bounding box center [1030, 715] width 53 height 14
click at [1015, 743] on span "Formadores" at bounding box center [1030, 740] width 52 height 14
click at [927, 732] on div "Each Internal Collection can contain up to 500 rows and 50 fields." at bounding box center [827, 743] width 974 height 35
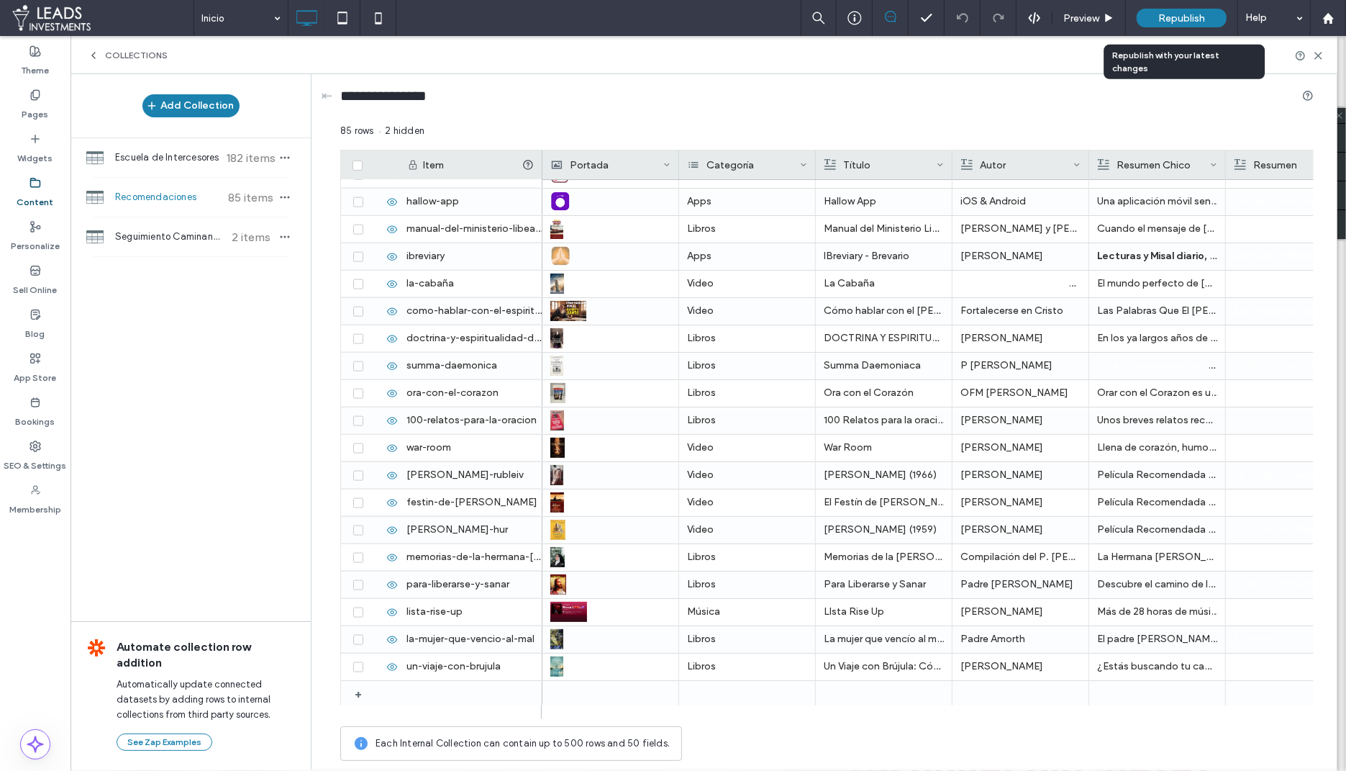
click at [1184, 25] on div "Republish" at bounding box center [1182, 18] width 90 height 19
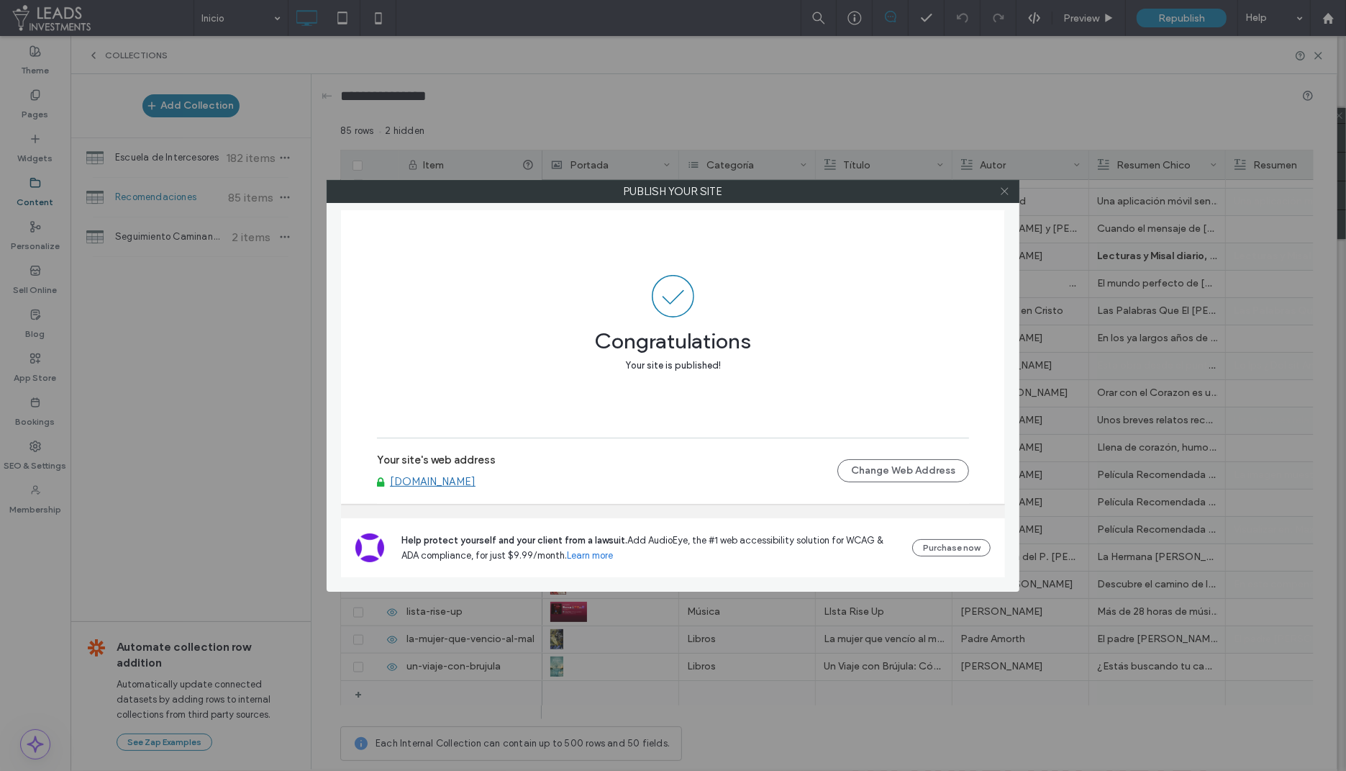
click at [1006, 189] on use at bounding box center [1004, 191] width 7 height 7
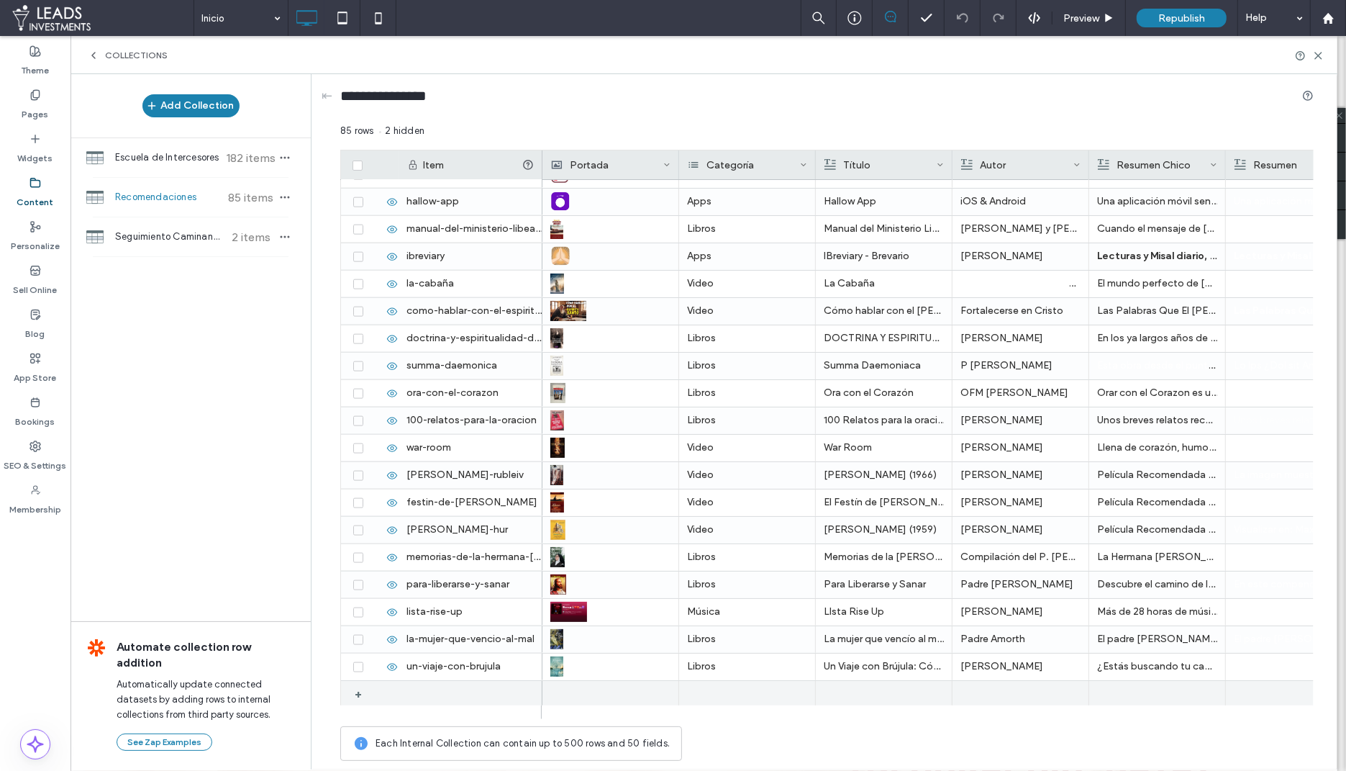
click at [445, 702] on div at bounding box center [471, 694] width 144 height 26
click at [422, 699] on div "1" at bounding box center [471, 694] width 144 height 27
type input "**********"
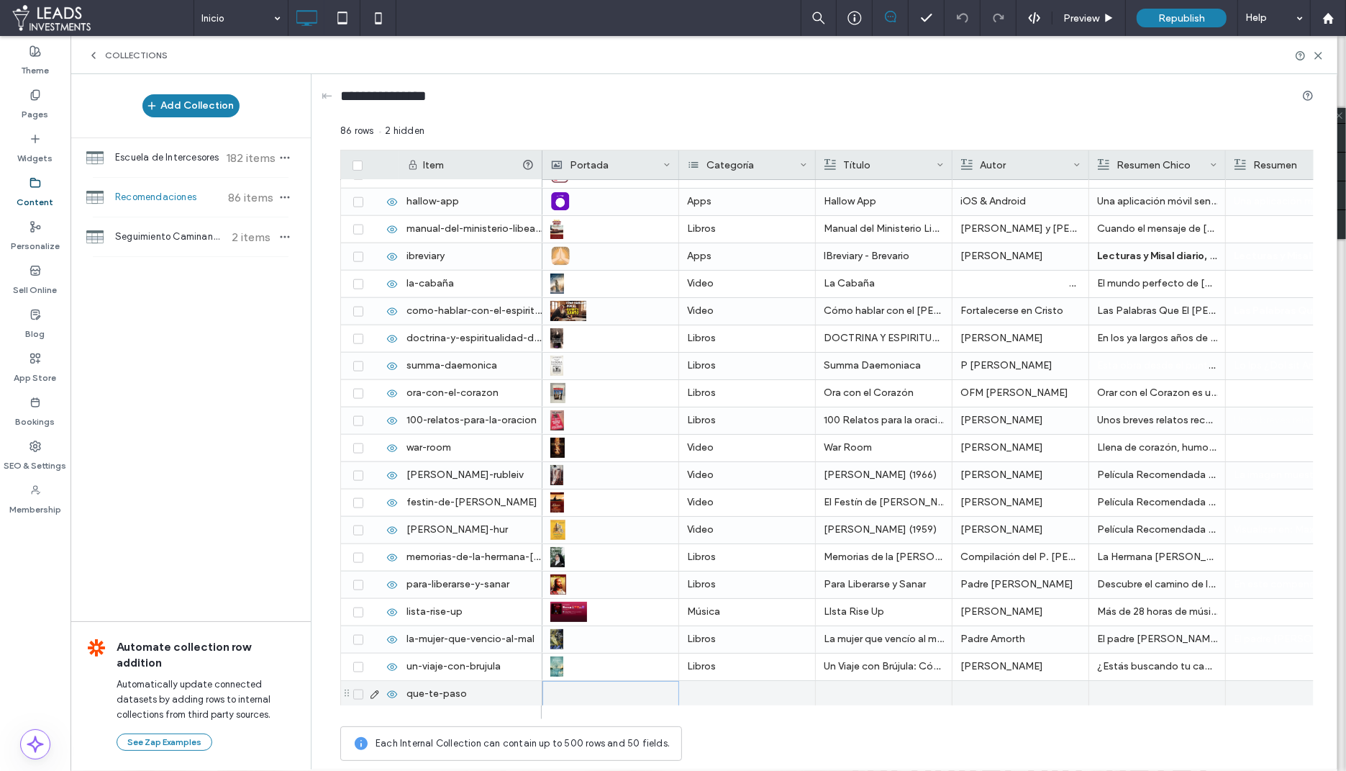
click at [571, 686] on div at bounding box center [610, 693] width 119 height 25
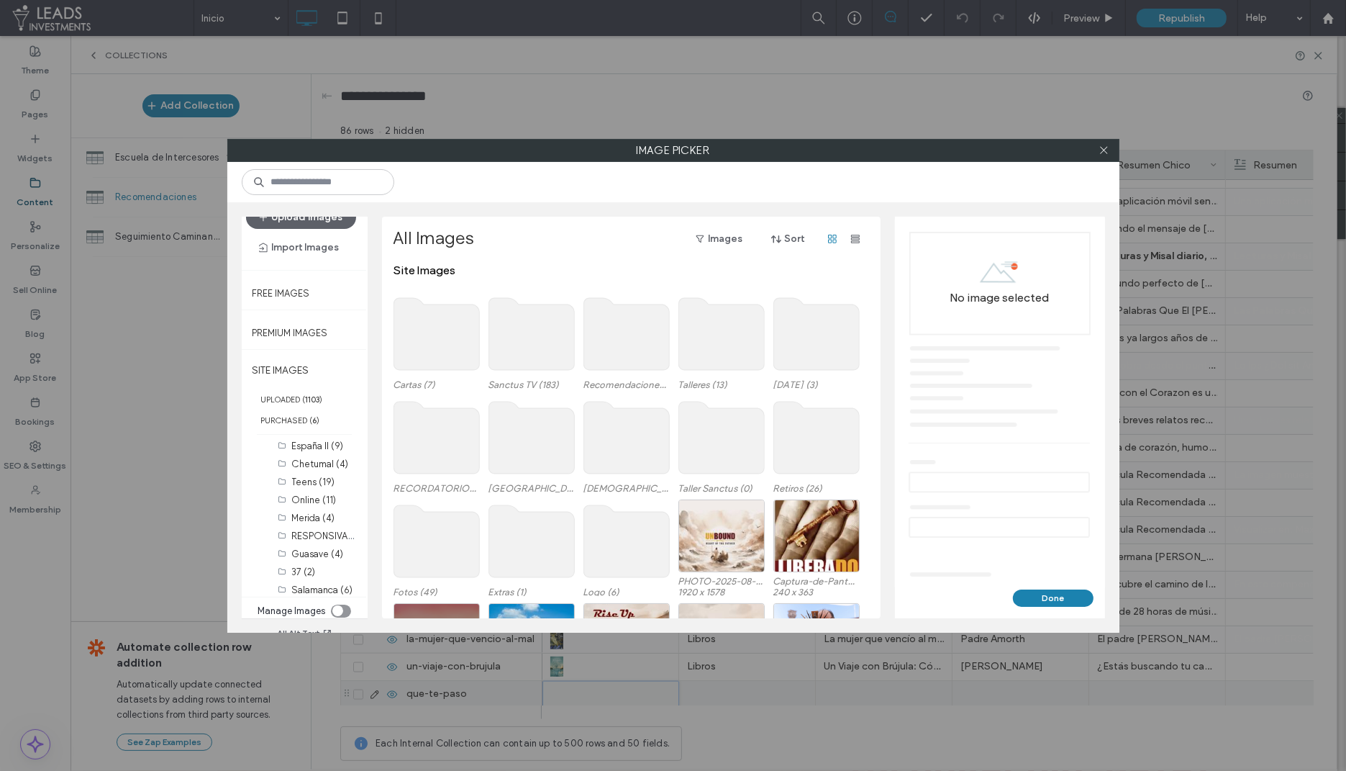
scroll to position [382, 0]
click at [314, 525] on div "Recomendaciones (114)" at bounding box center [319, 532] width 83 height 15
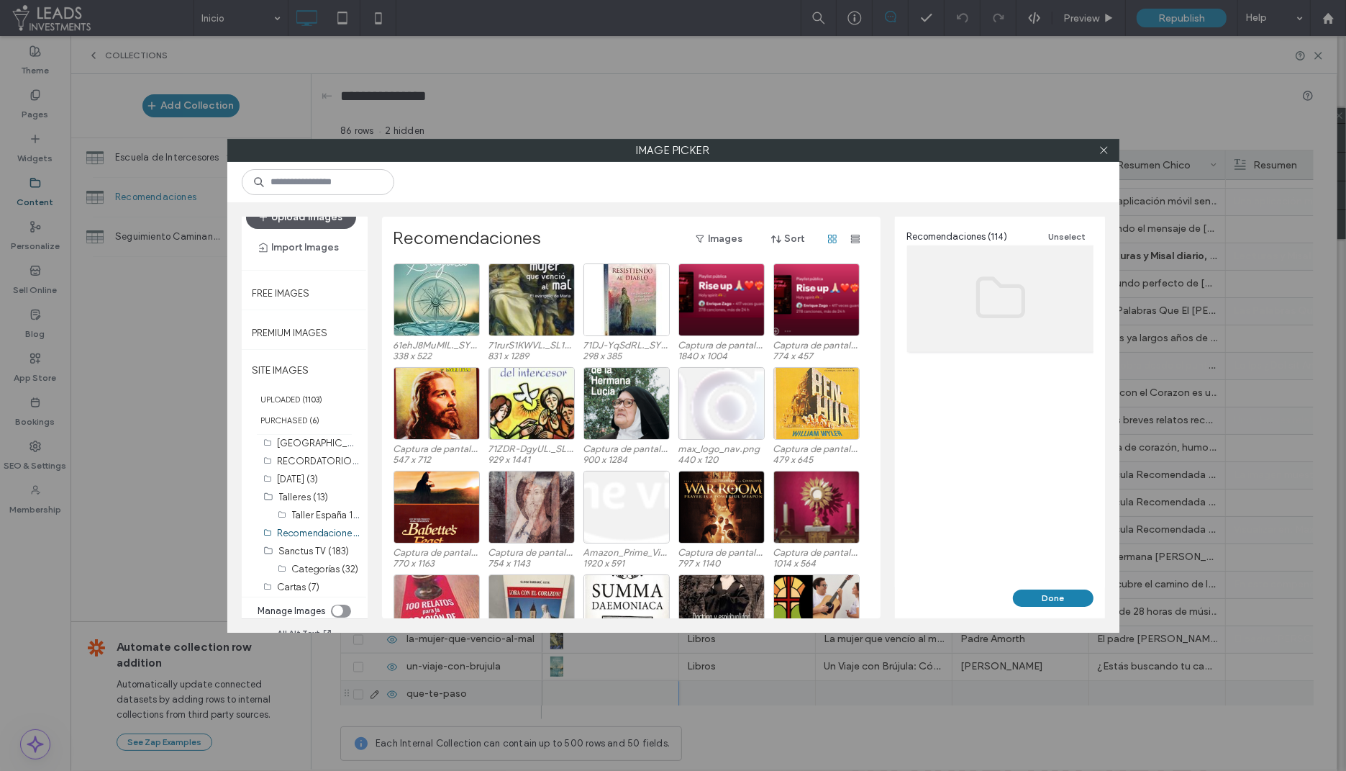
click at [314, 217] on button "Upload Images" at bounding box center [301, 217] width 110 height 23
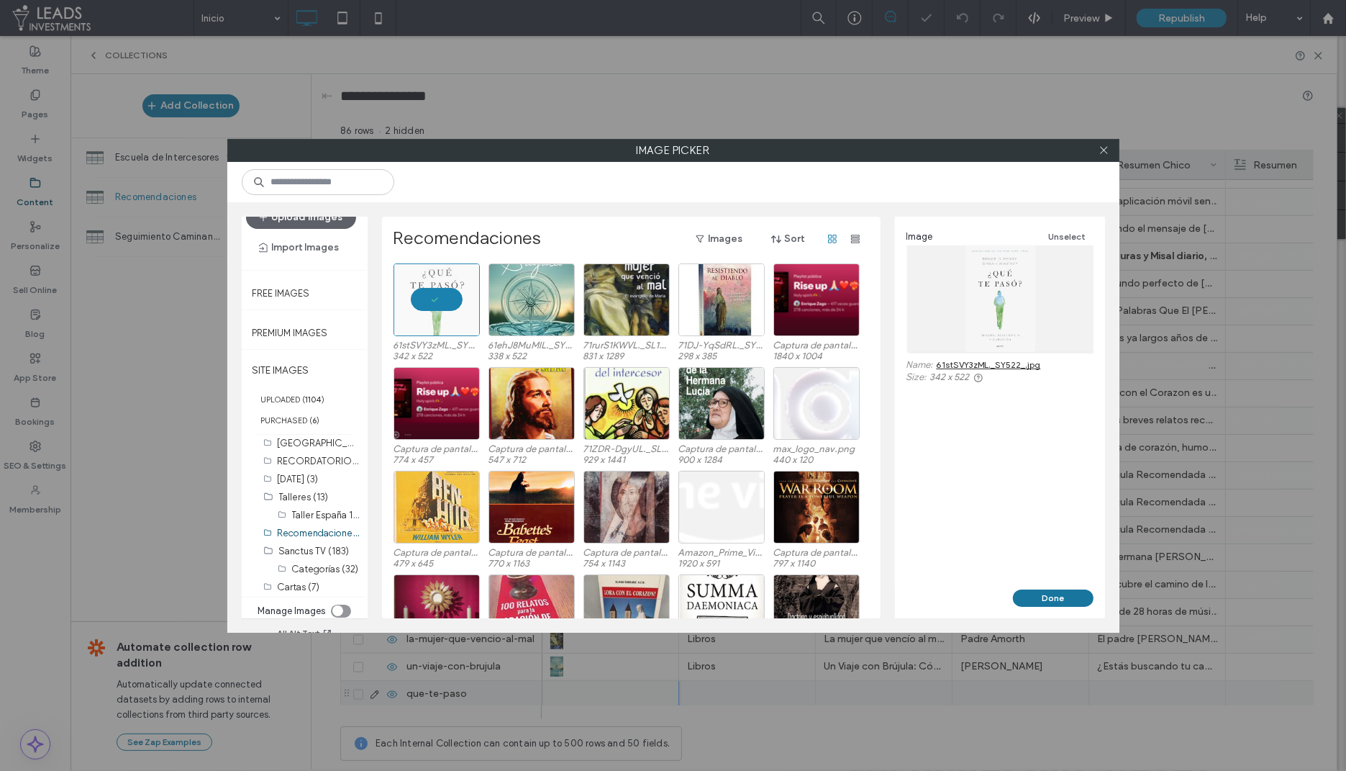
click at [1043, 590] on button "Done" at bounding box center [1053, 597] width 81 height 17
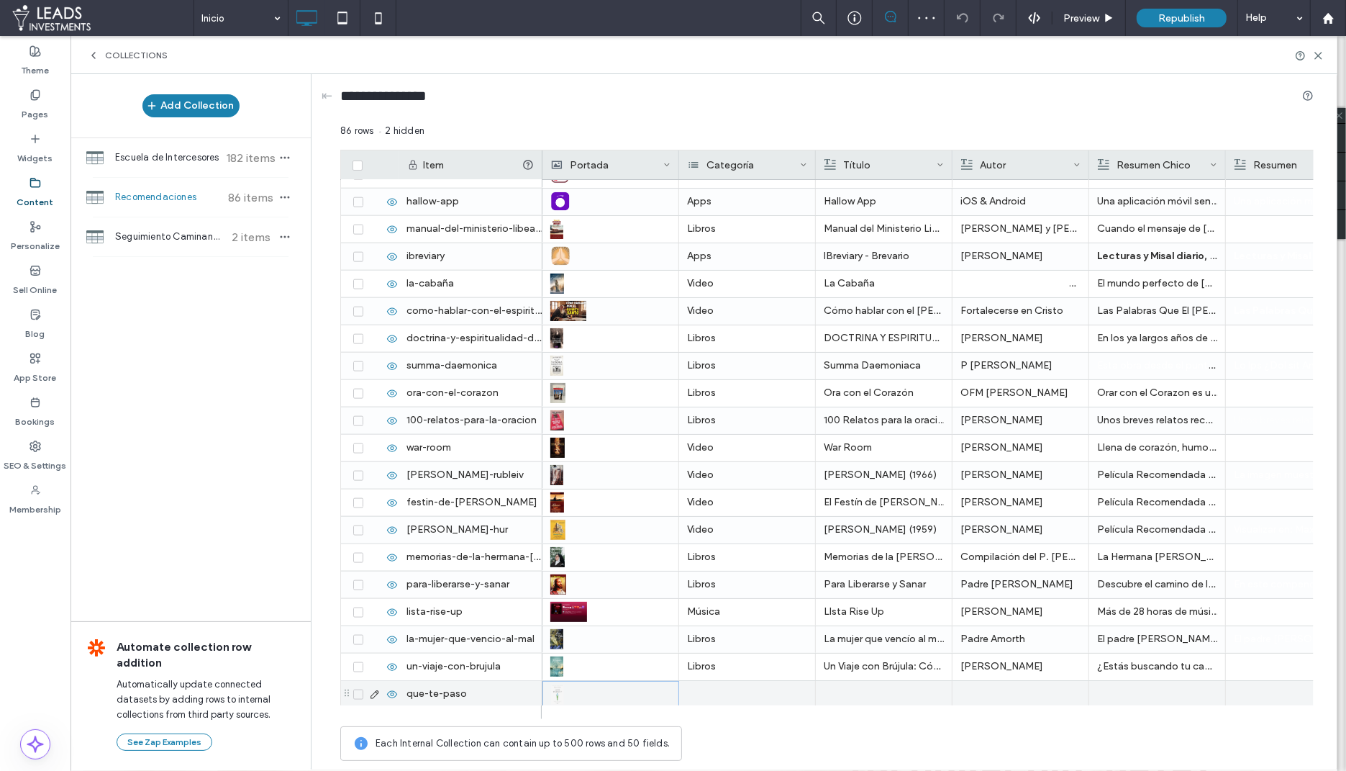
click at [708, 701] on div at bounding box center [747, 694] width 137 height 27
click at [711, 687] on input at bounding box center [733, 693] width 99 height 12
type input "**"
click at [722, 715] on span "Libros" at bounding box center [718, 717] width 25 height 14
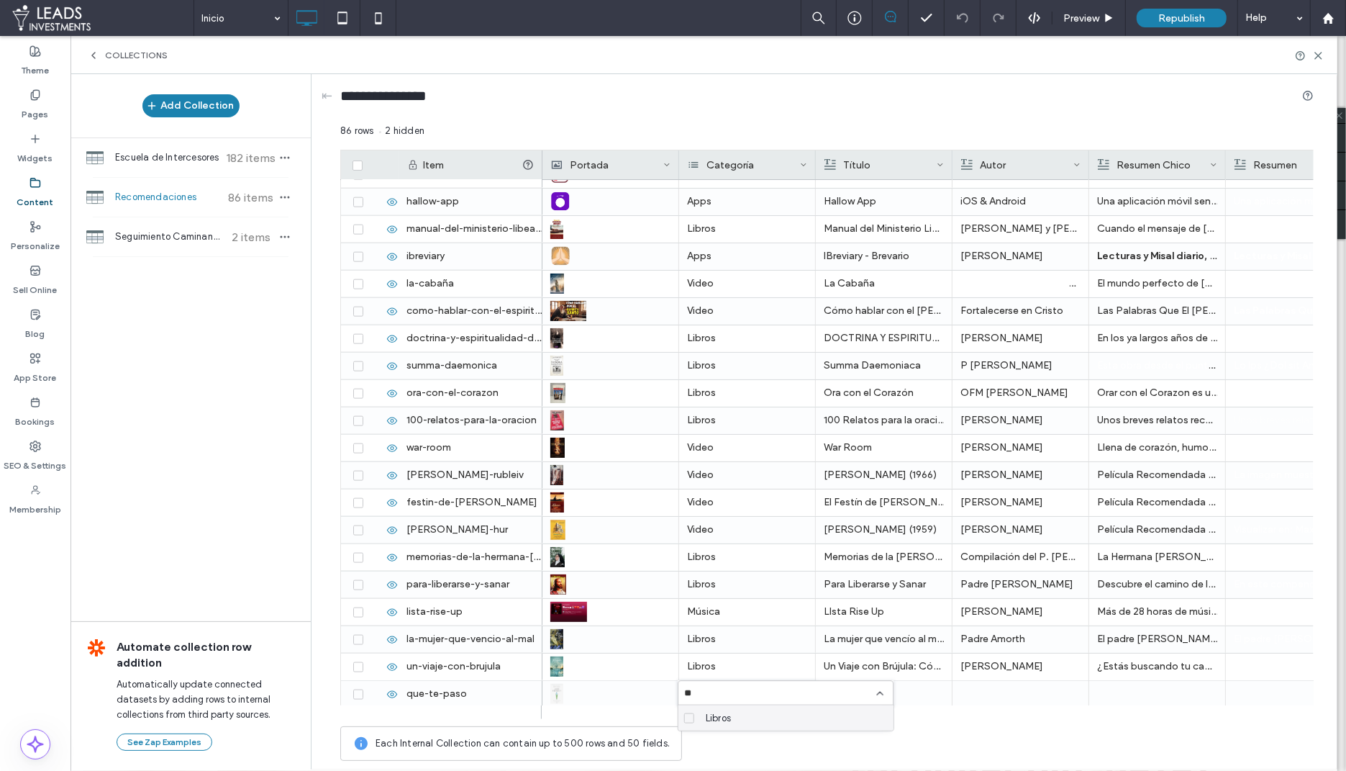
click at [722, 715] on span "Libros" at bounding box center [718, 717] width 25 height 14
click at [786, 756] on div "Each Internal Collection can contain up to 500 rows and 50 fields." at bounding box center [827, 743] width 974 height 35
click at [861, 690] on div at bounding box center [884, 694] width 120 height 27
click at [861, 690] on div at bounding box center [884, 693] width 119 height 25
click at [1018, 683] on div at bounding box center [1021, 694] width 120 height 27
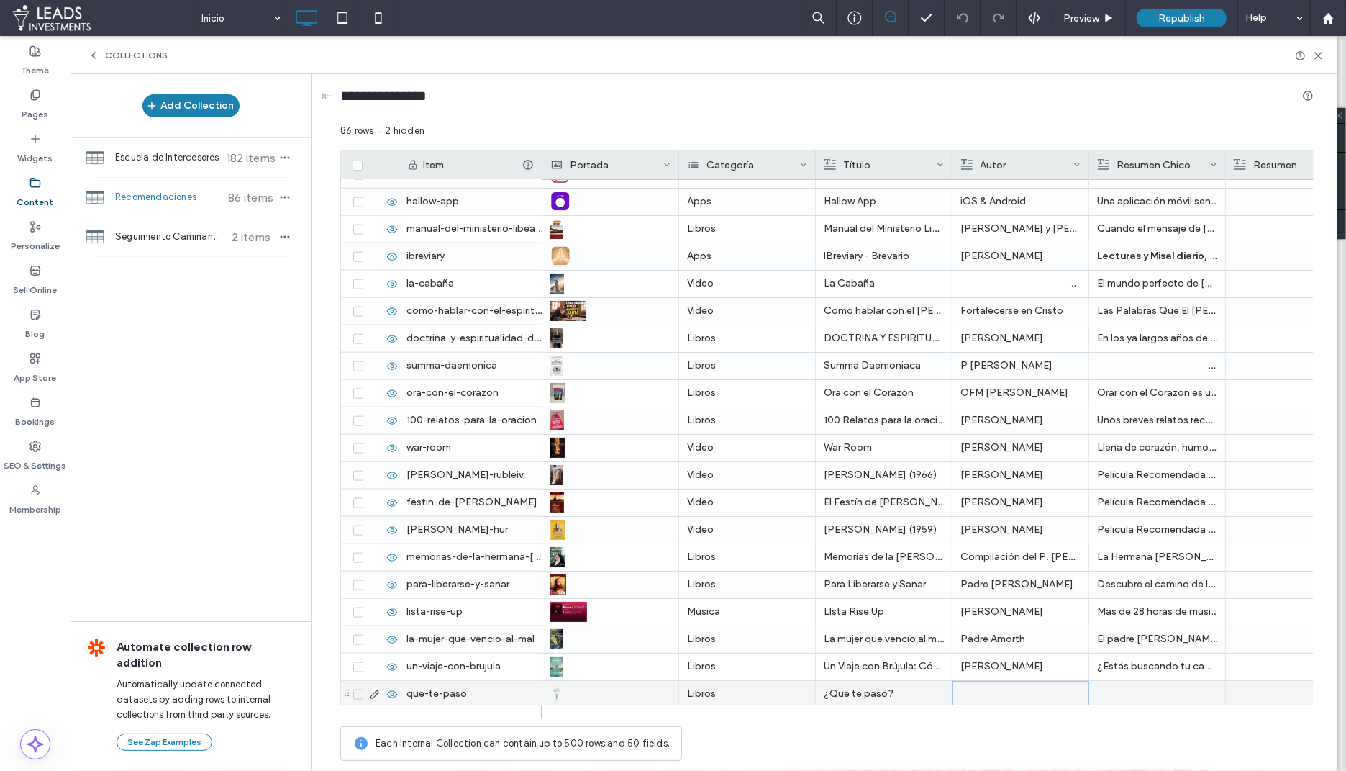
click at [1018, 683] on div at bounding box center [1020, 693] width 119 height 25
click at [901, 694] on p "¿Qué te pasó?" at bounding box center [884, 694] width 120 height 26
click at [901, 694] on p "¿Qué te pasó?" at bounding box center [884, 694] width 119 height 26
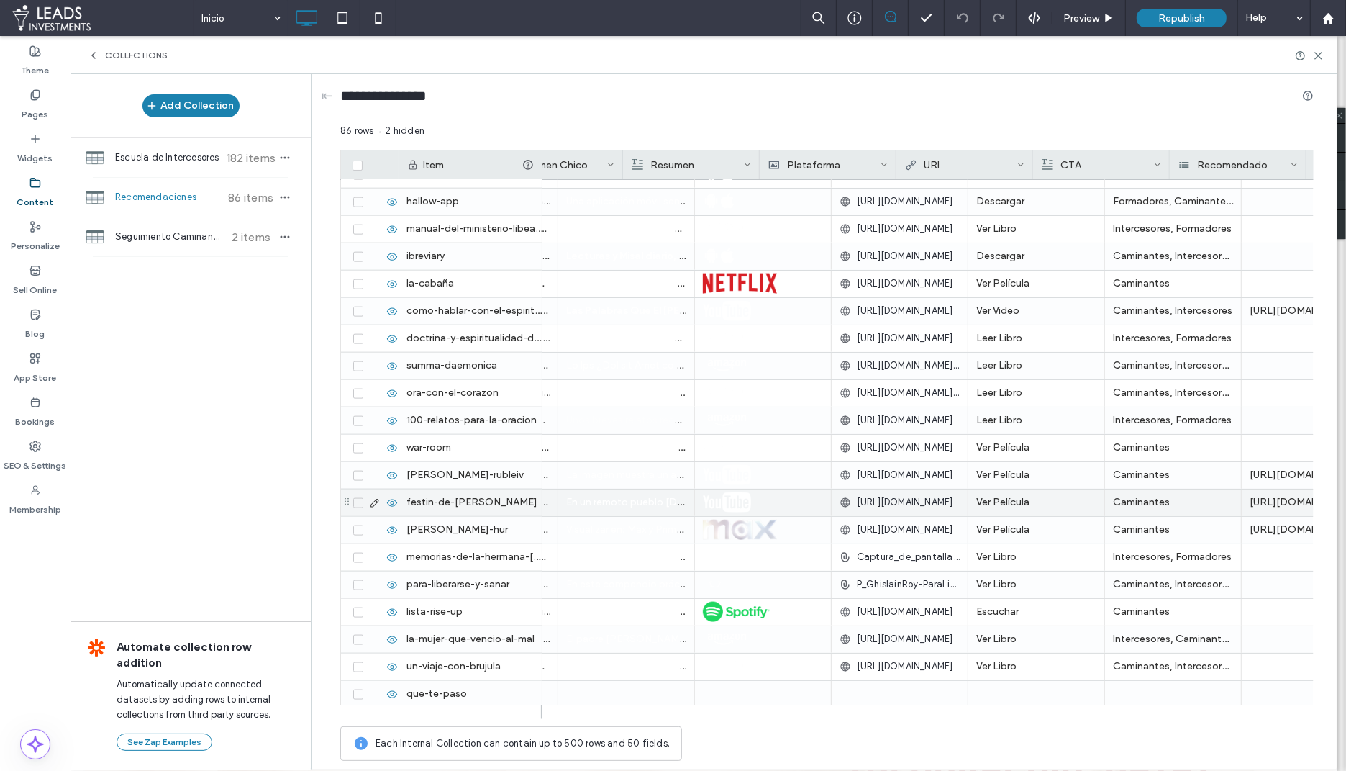
scroll to position [0, 670]
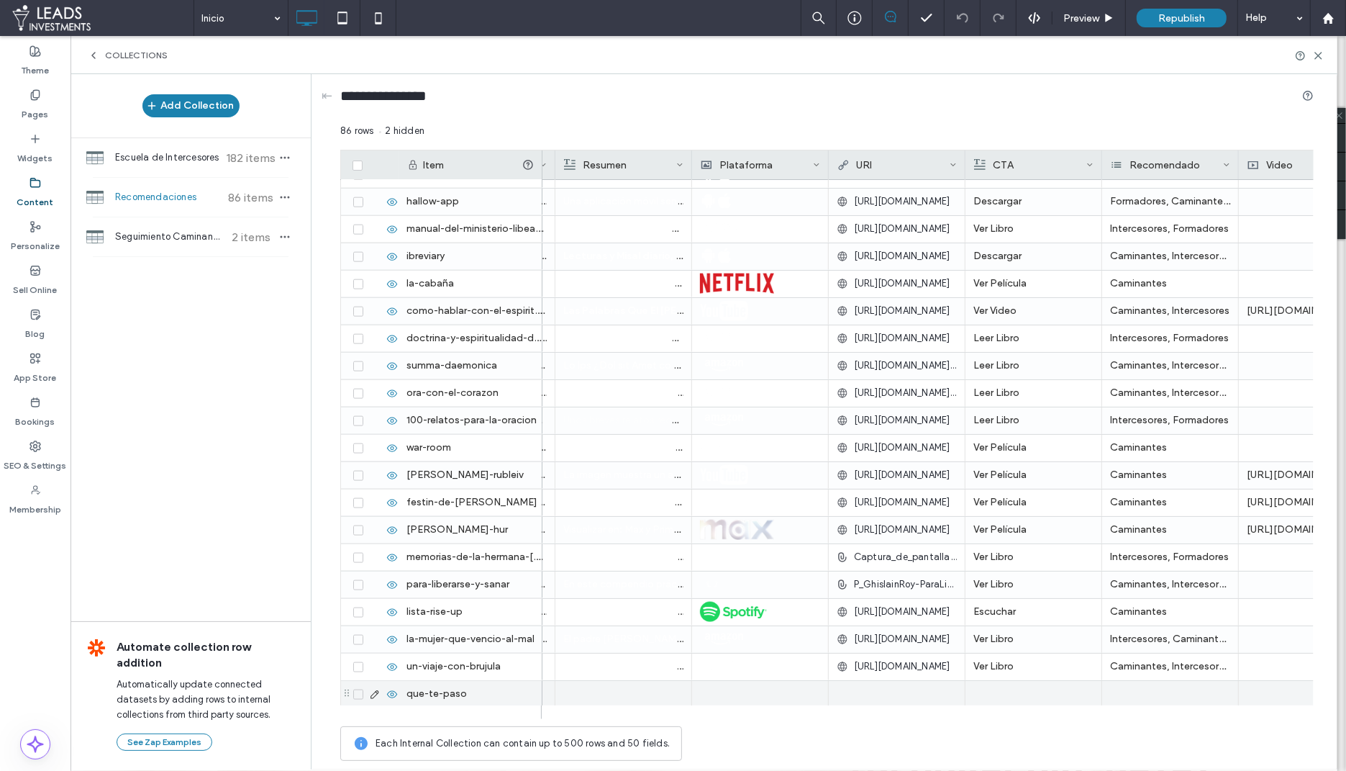
click at [874, 690] on div at bounding box center [897, 694] width 120 height 26
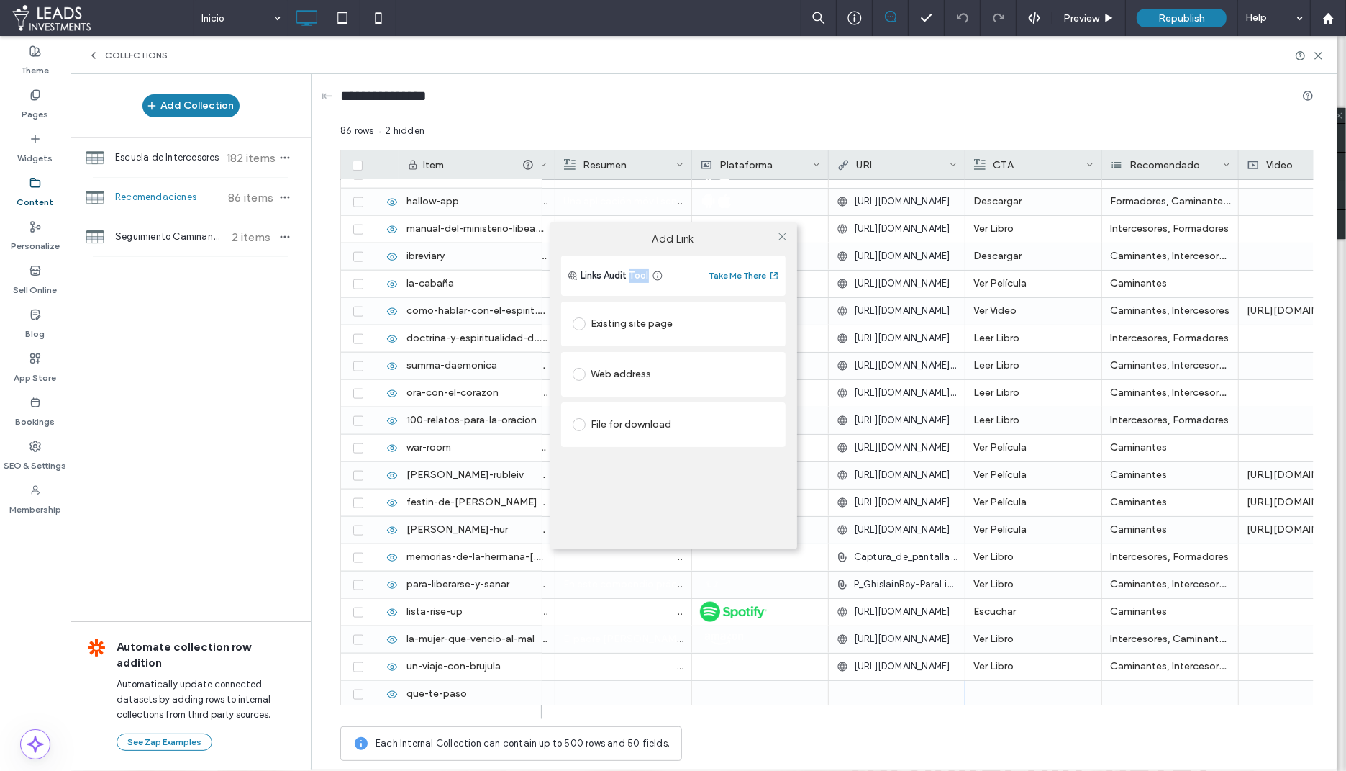
click at [874, 690] on div "Add Link Links Audit Tool Take Me There Existing site page Web address File for…" at bounding box center [673, 385] width 1346 height 771
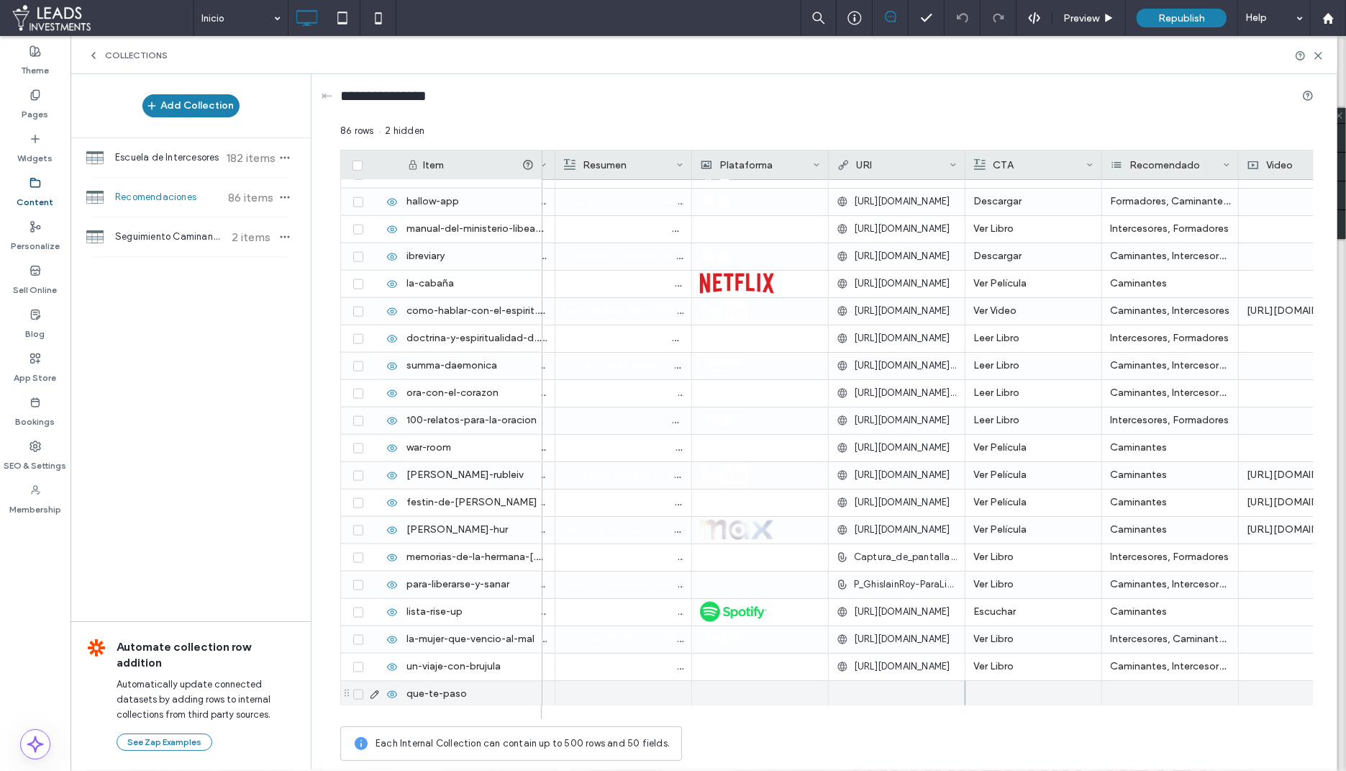
click at [861, 696] on div at bounding box center [897, 694] width 120 height 26
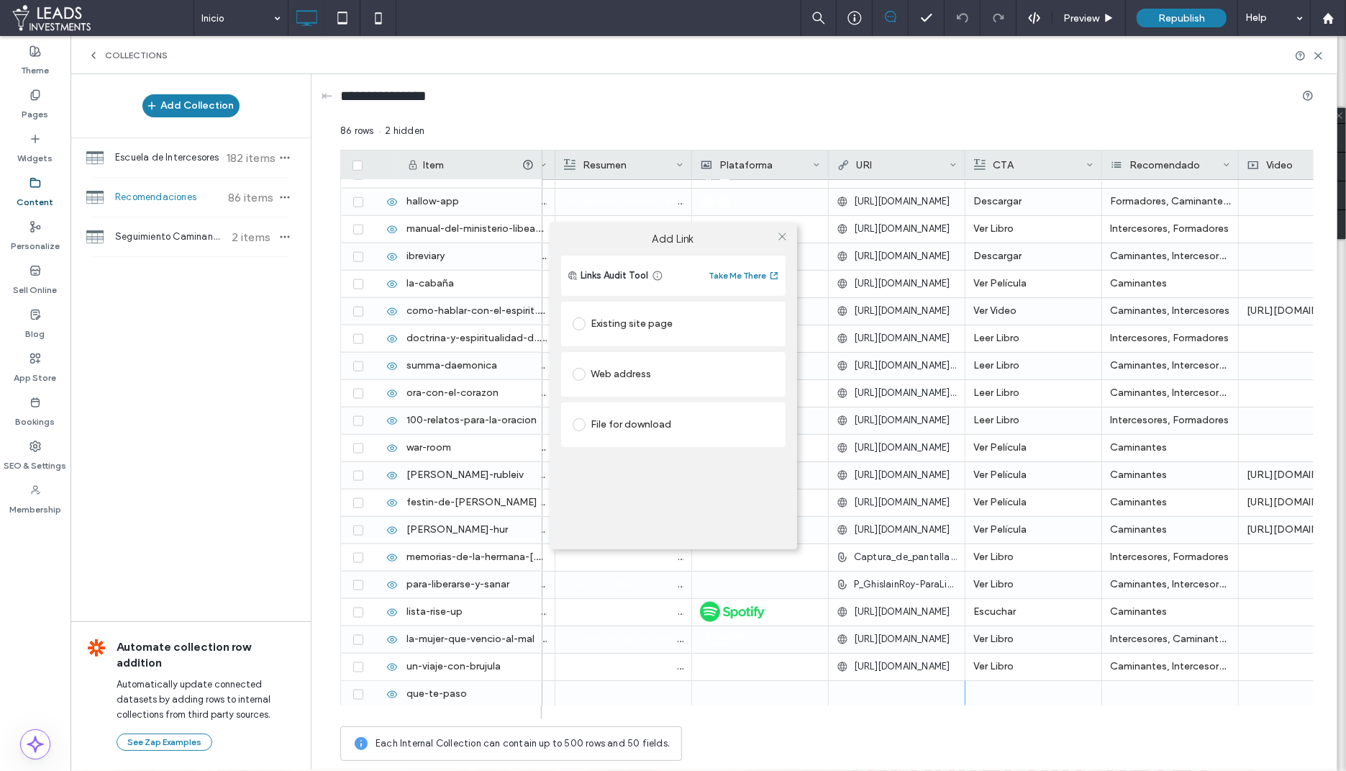
click at [633, 376] on div "Web address" at bounding box center [673, 374] width 201 height 23
click at [627, 409] on input "url" at bounding box center [673, 402] width 201 height 19
paste input "**********"
type input "**********"
click at [987, 686] on div "**********" at bounding box center [673, 385] width 1346 height 771
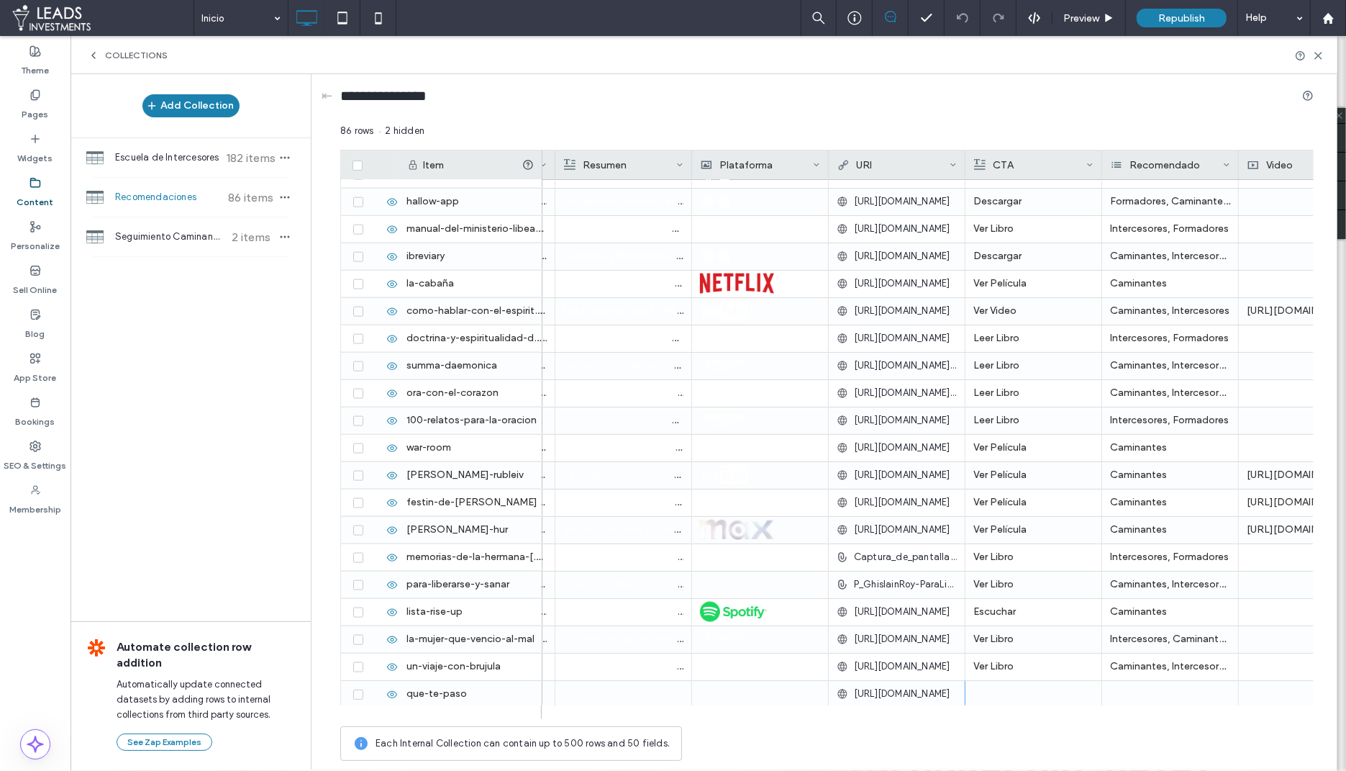
click at [987, 686] on div "**********" at bounding box center [673, 385] width 1346 height 771
click at [989, 697] on div at bounding box center [1034, 694] width 120 height 27
click at [1010, 687] on div at bounding box center [1033, 693] width 119 height 25
click at [1145, 688] on div at bounding box center [1170, 694] width 137 height 27
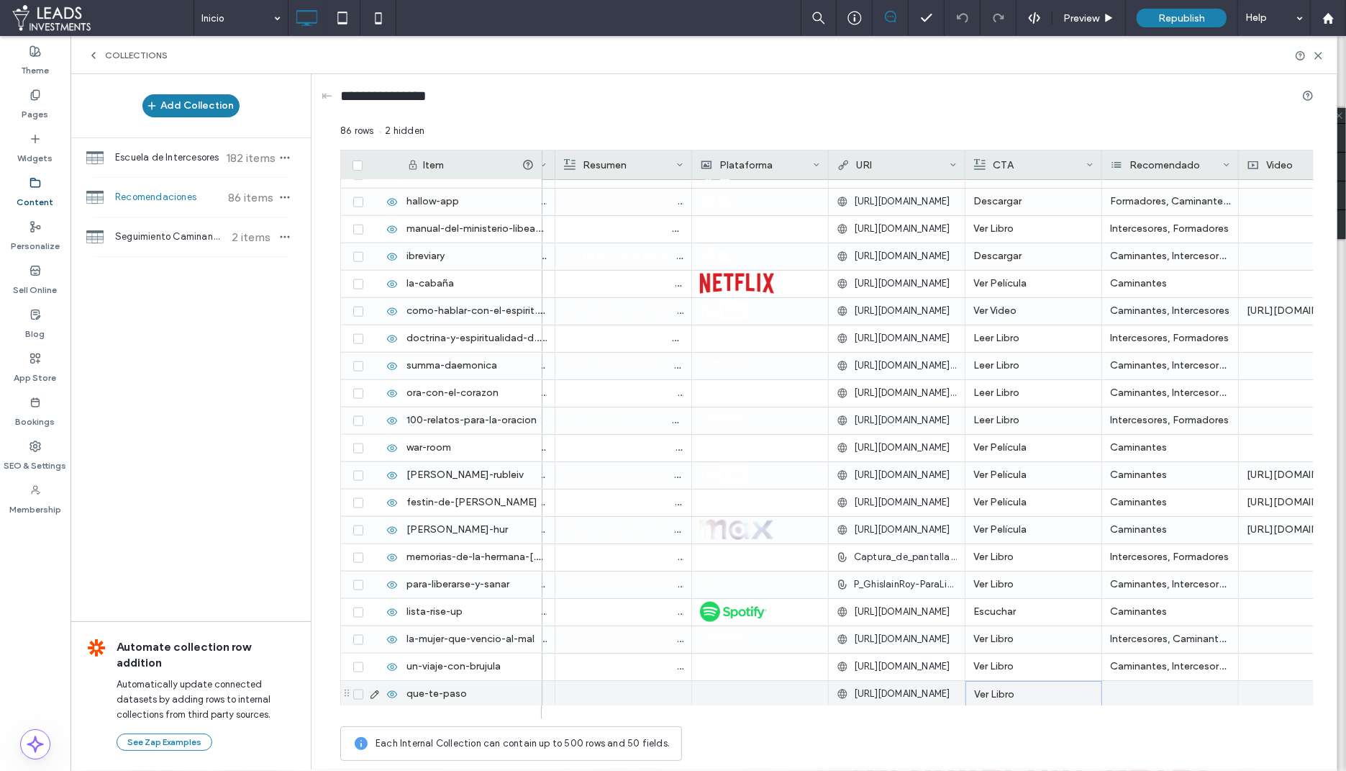
click at [1145, 688] on div at bounding box center [1170, 694] width 137 height 27
click at [1130, 693] on input at bounding box center [1156, 693] width 99 height 12
click at [1146, 621] on span "Caminantes" at bounding box center [1155, 617] width 54 height 14
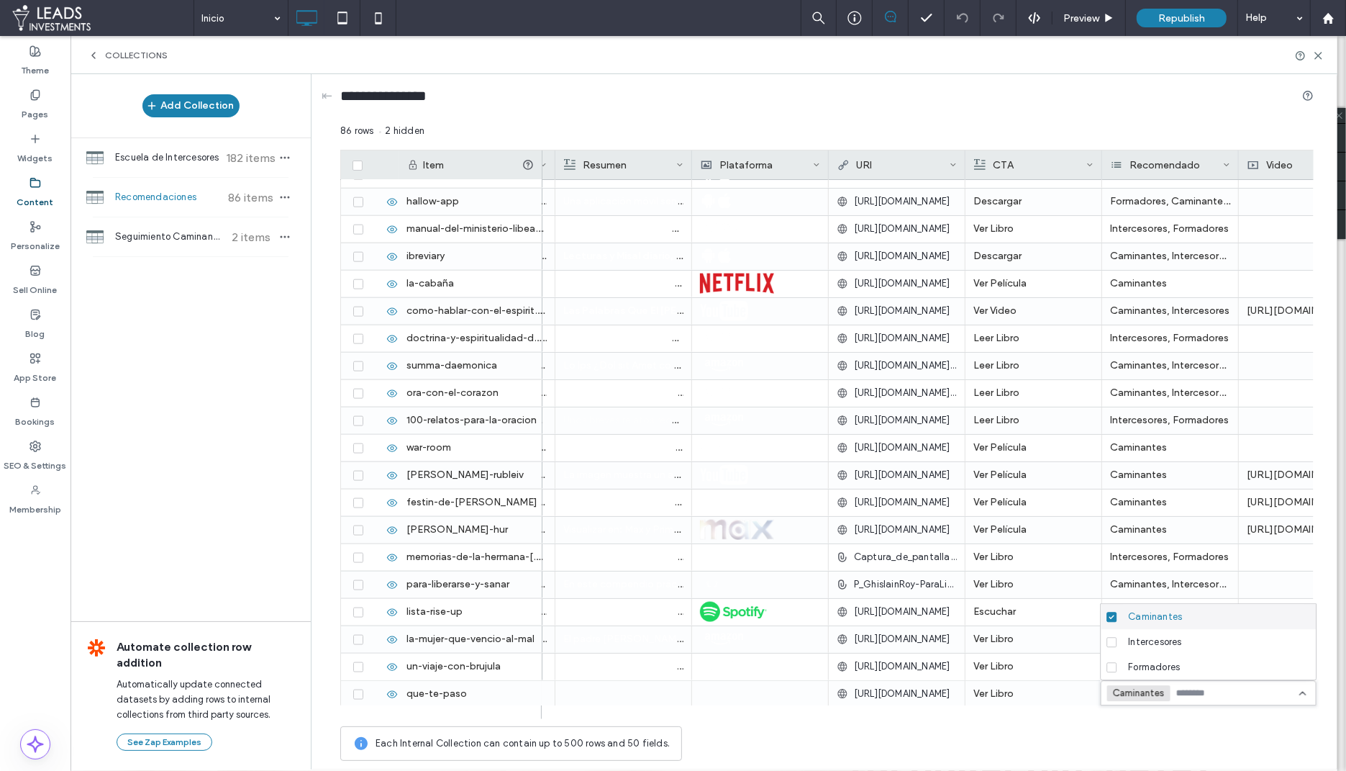
click at [1135, 724] on div "Caminantes +0 Caminantes +0 86 rows 2 hidden Drag here to set row groups Drag h…" at bounding box center [827, 446] width 974 height 644
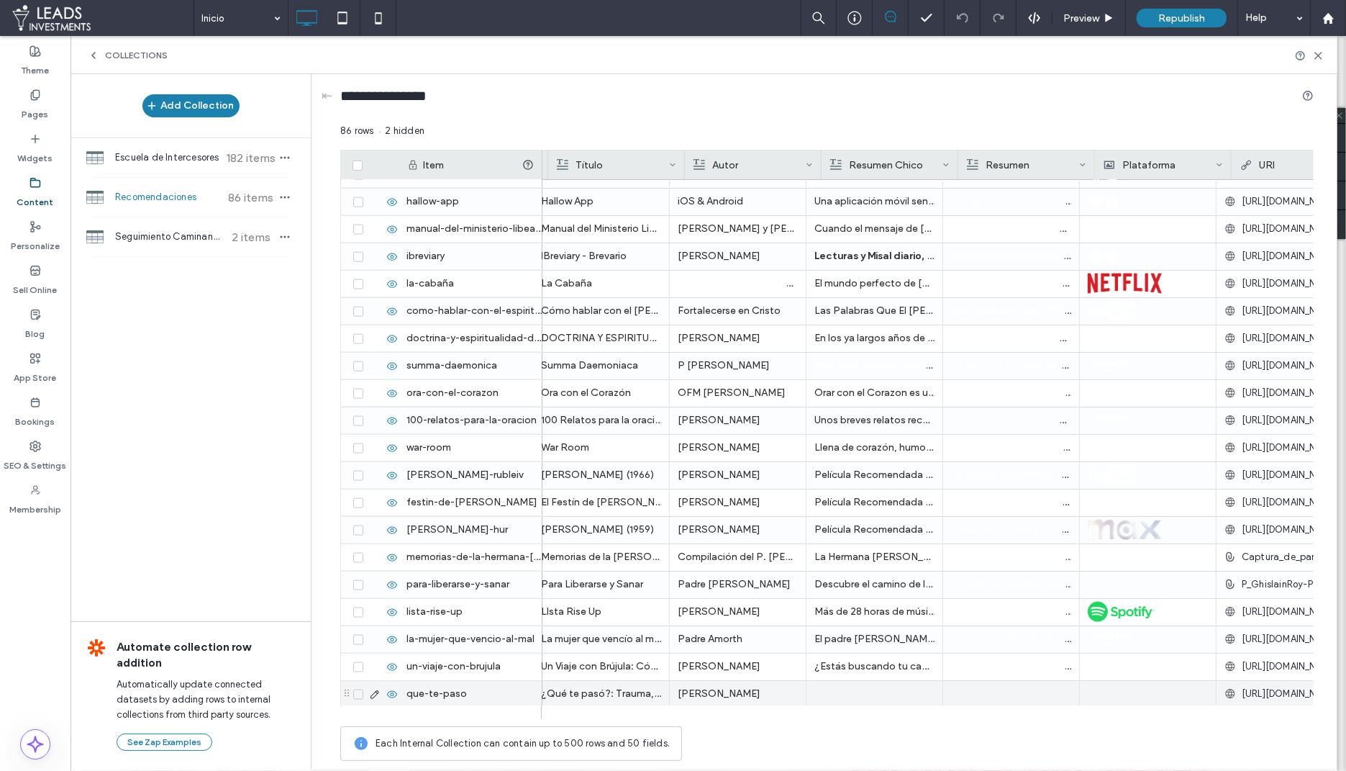
scroll to position [0, 265]
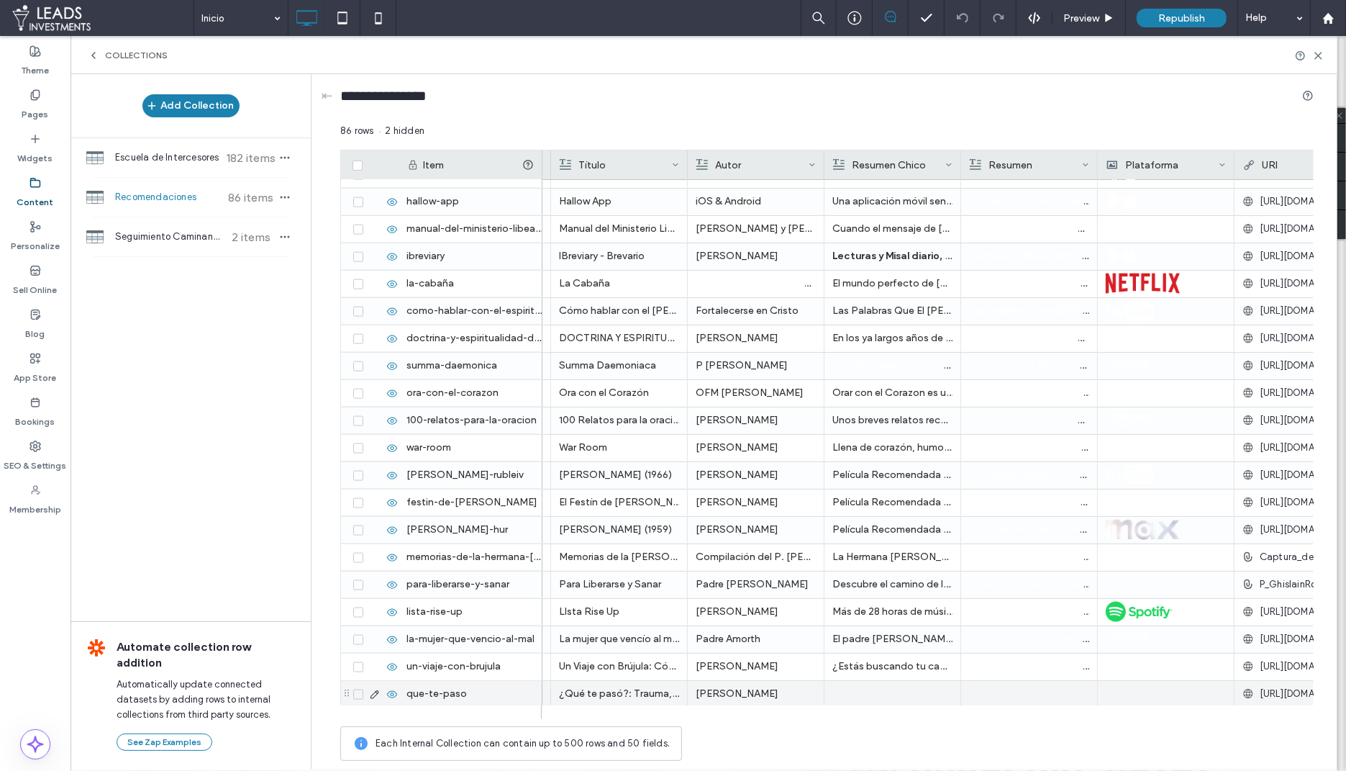
click at [1133, 692] on div at bounding box center [1166, 694] width 120 height 27
click at [1133, 692] on div at bounding box center [1166, 693] width 119 height 25
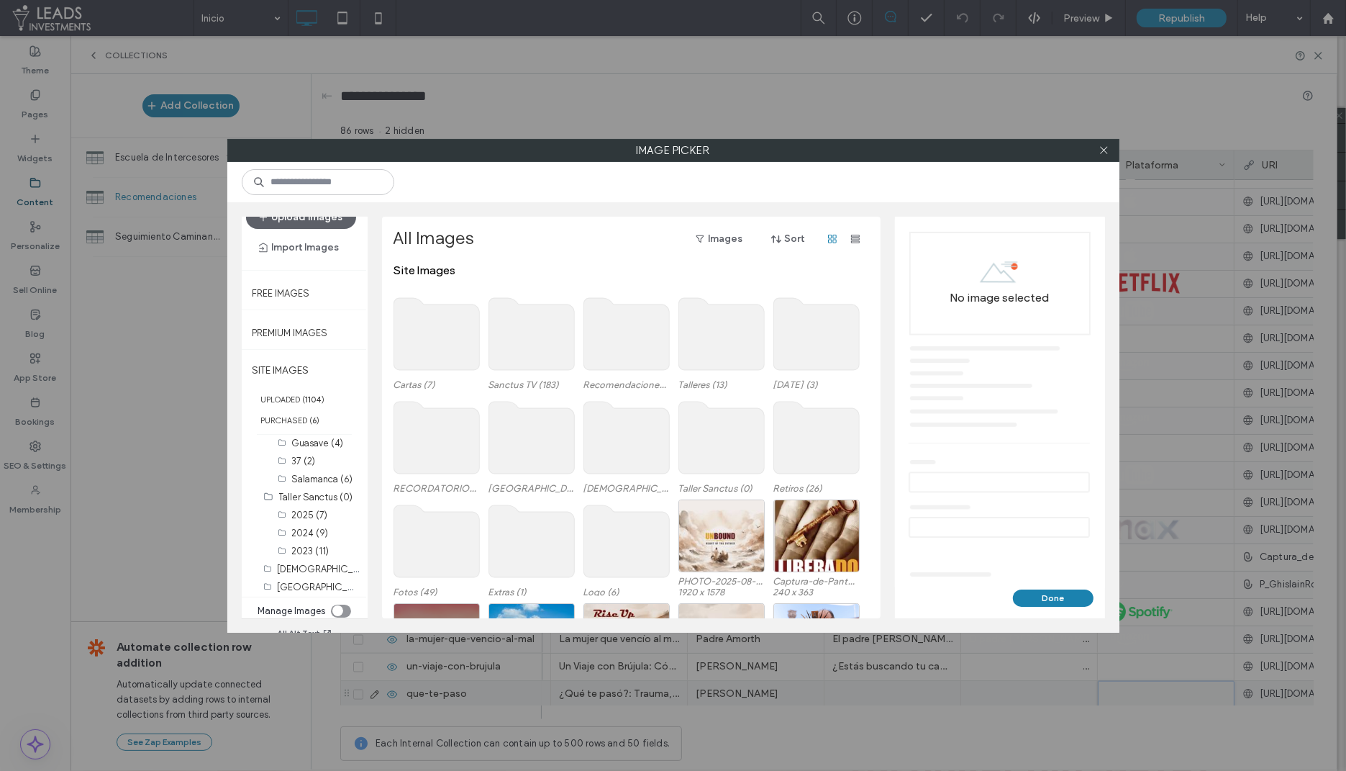
scroll to position [382, 0]
click at [307, 528] on label "Recomendaciones (115)" at bounding box center [328, 532] width 101 height 14
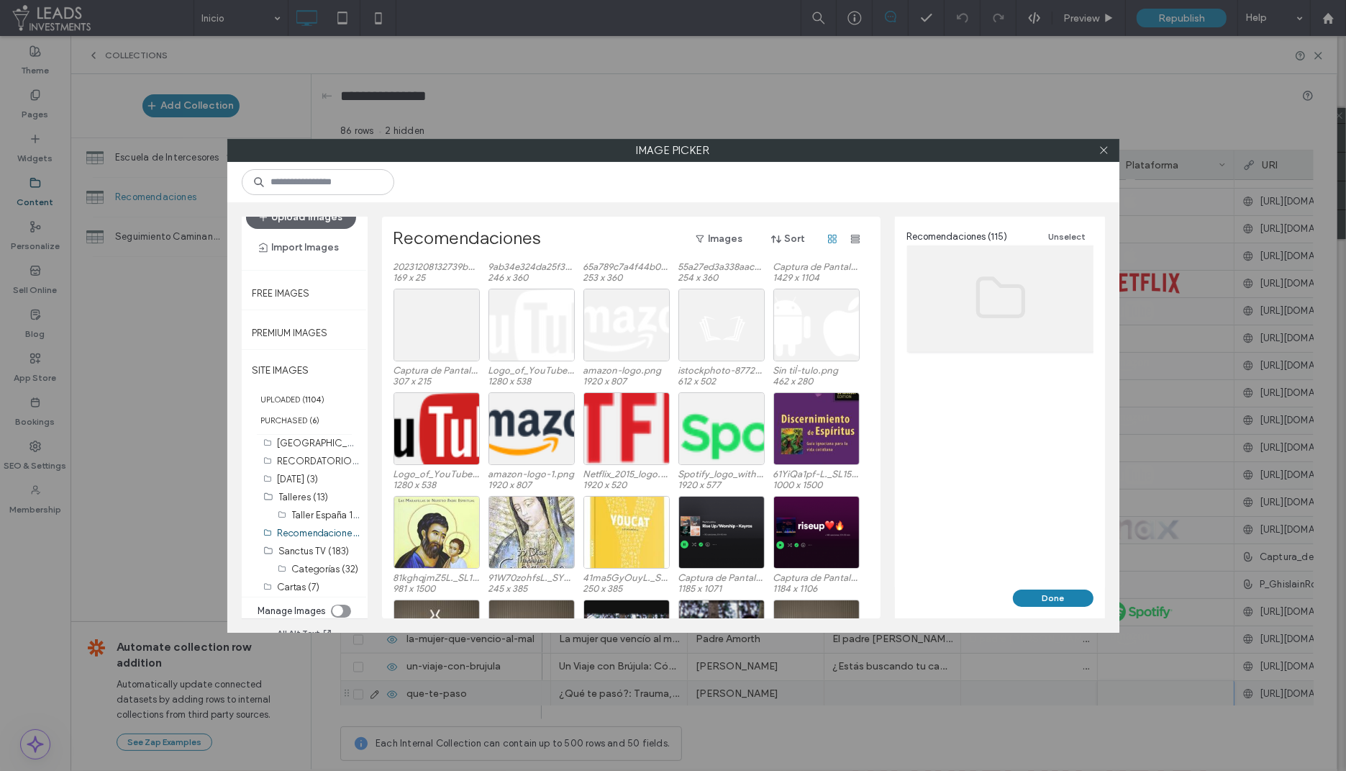
scroll to position [1526, 0]
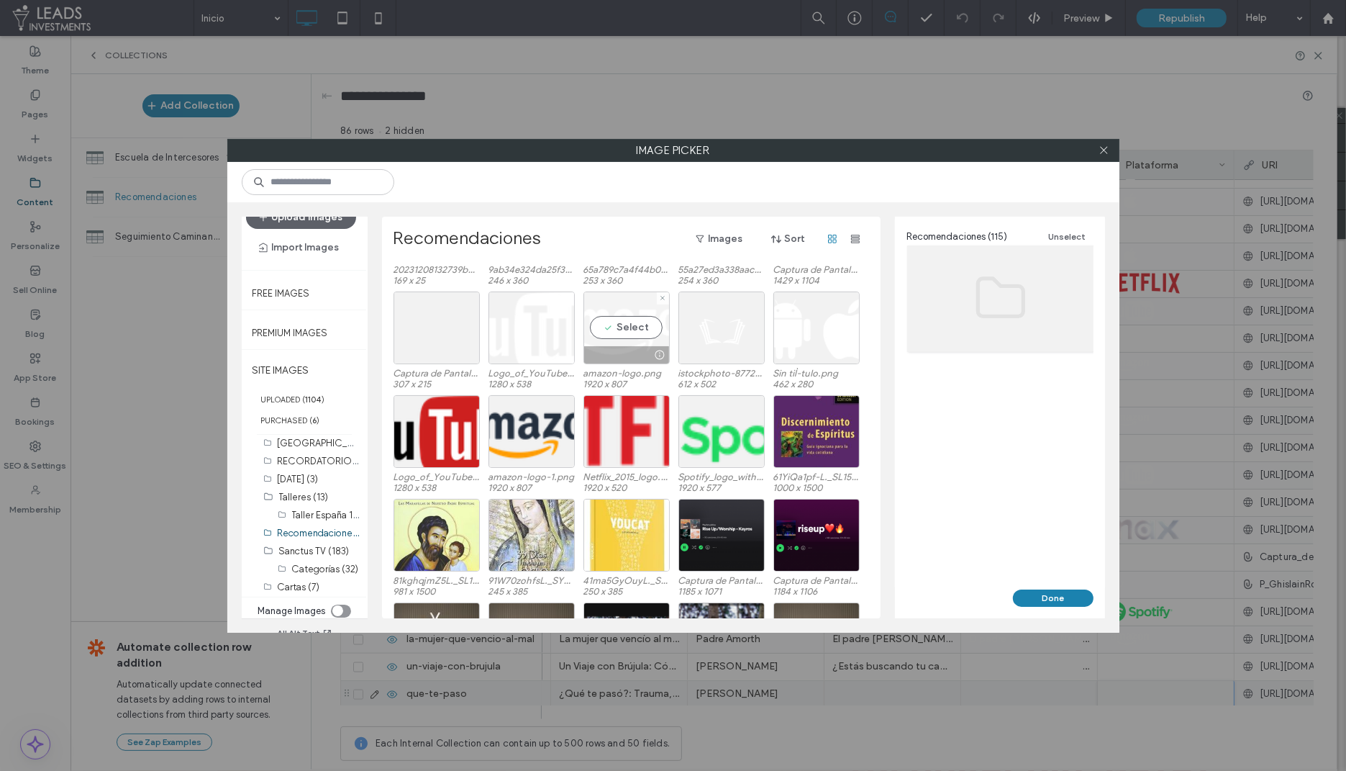
click at [620, 327] on div "Select" at bounding box center [627, 327] width 86 height 73
click at [1041, 601] on button "Done" at bounding box center [1053, 597] width 81 height 17
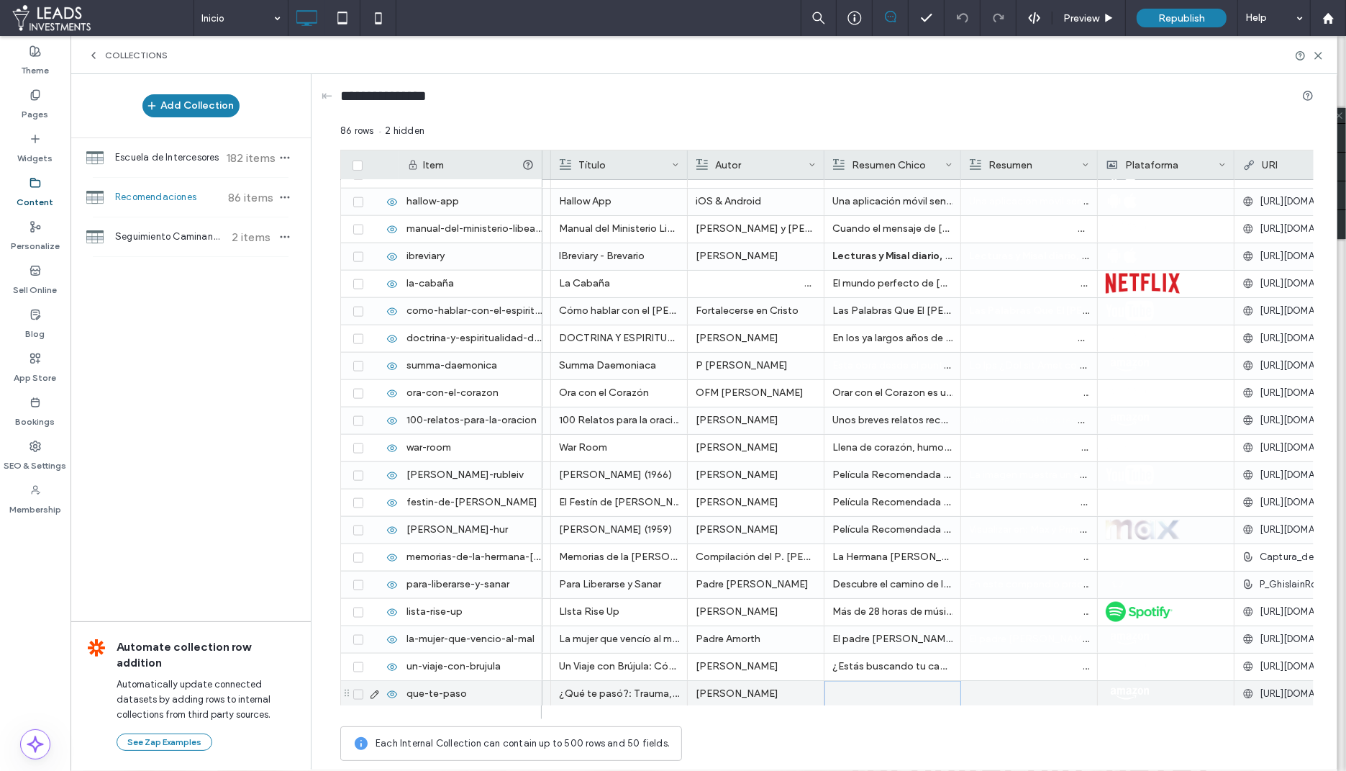
click at [851, 690] on div at bounding box center [892, 693] width 119 height 25
click at [851, 690] on div "Rich Text Editor" at bounding box center [902, 694] width 152 height 36
click at [1020, 692] on div at bounding box center [1029, 694] width 120 height 27
click at [1020, 692] on div at bounding box center [1029, 693] width 119 height 25
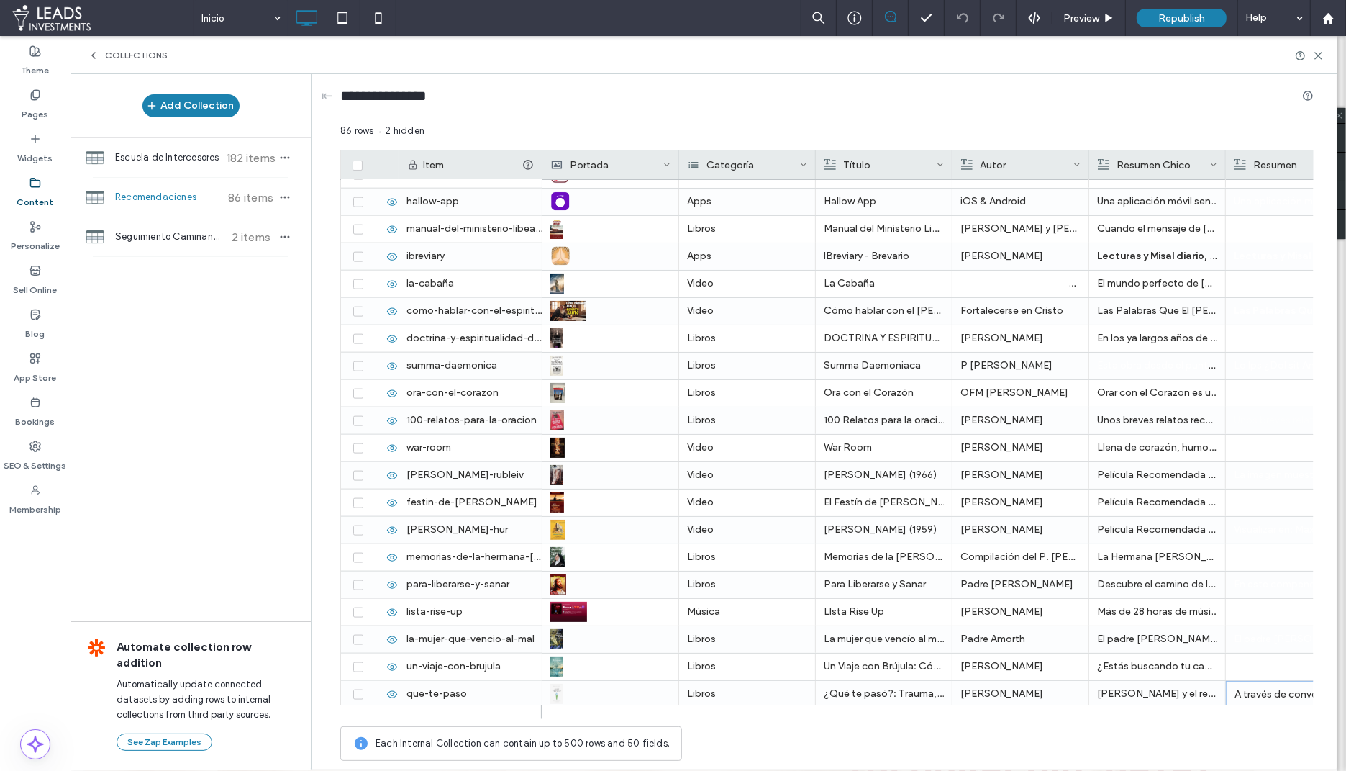
scroll to position [1852, 0]
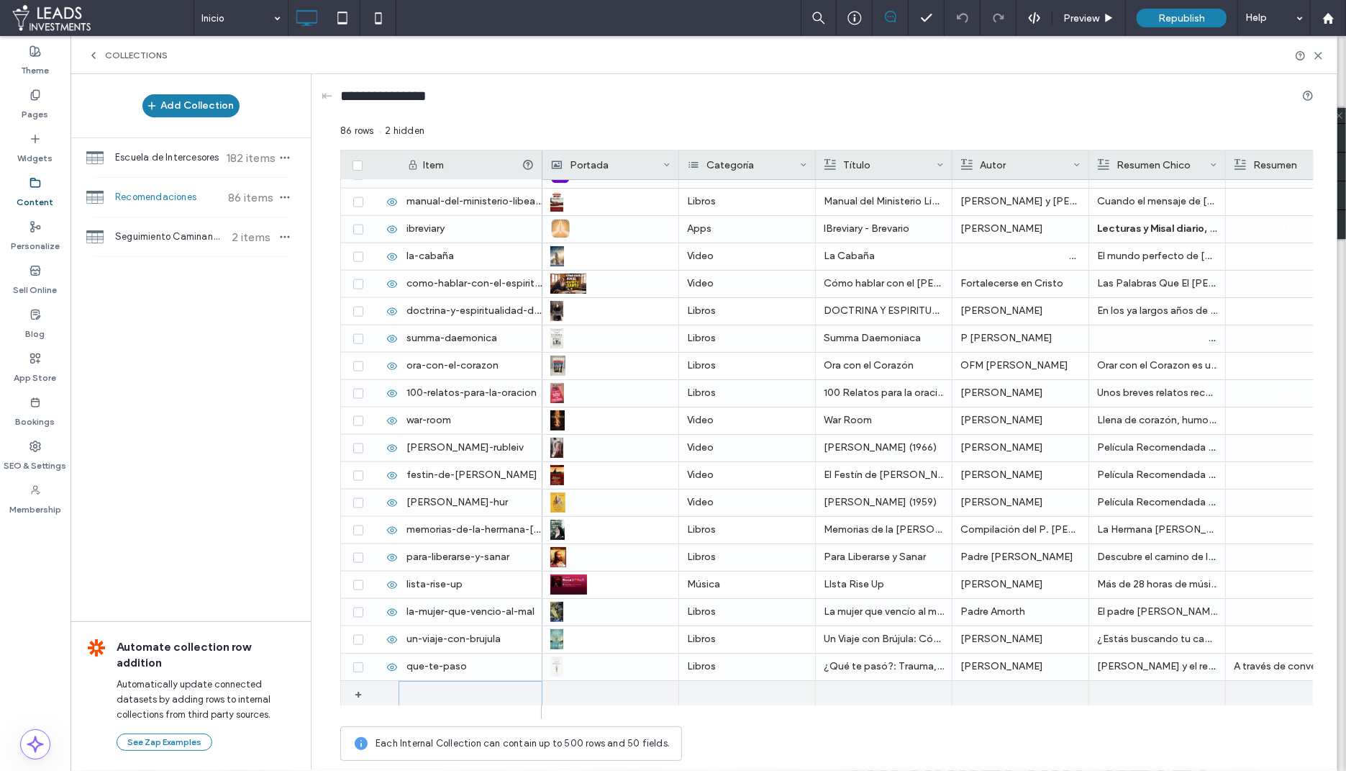
click at [446, 698] on div at bounding box center [471, 694] width 144 height 26
click at [440, 697] on div "1" at bounding box center [471, 694] width 144 height 27
type input "**********"
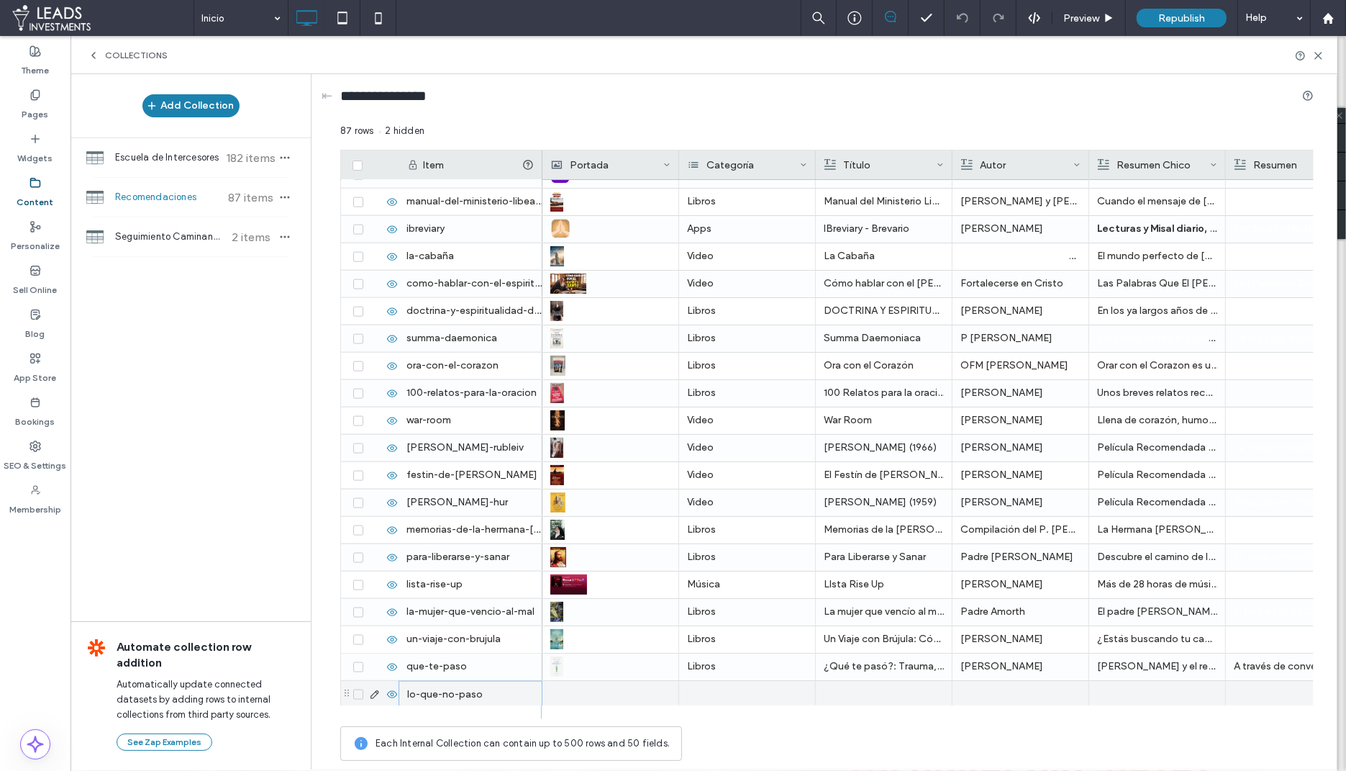
click at [582, 699] on div at bounding box center [610, 694] width 120 height 27
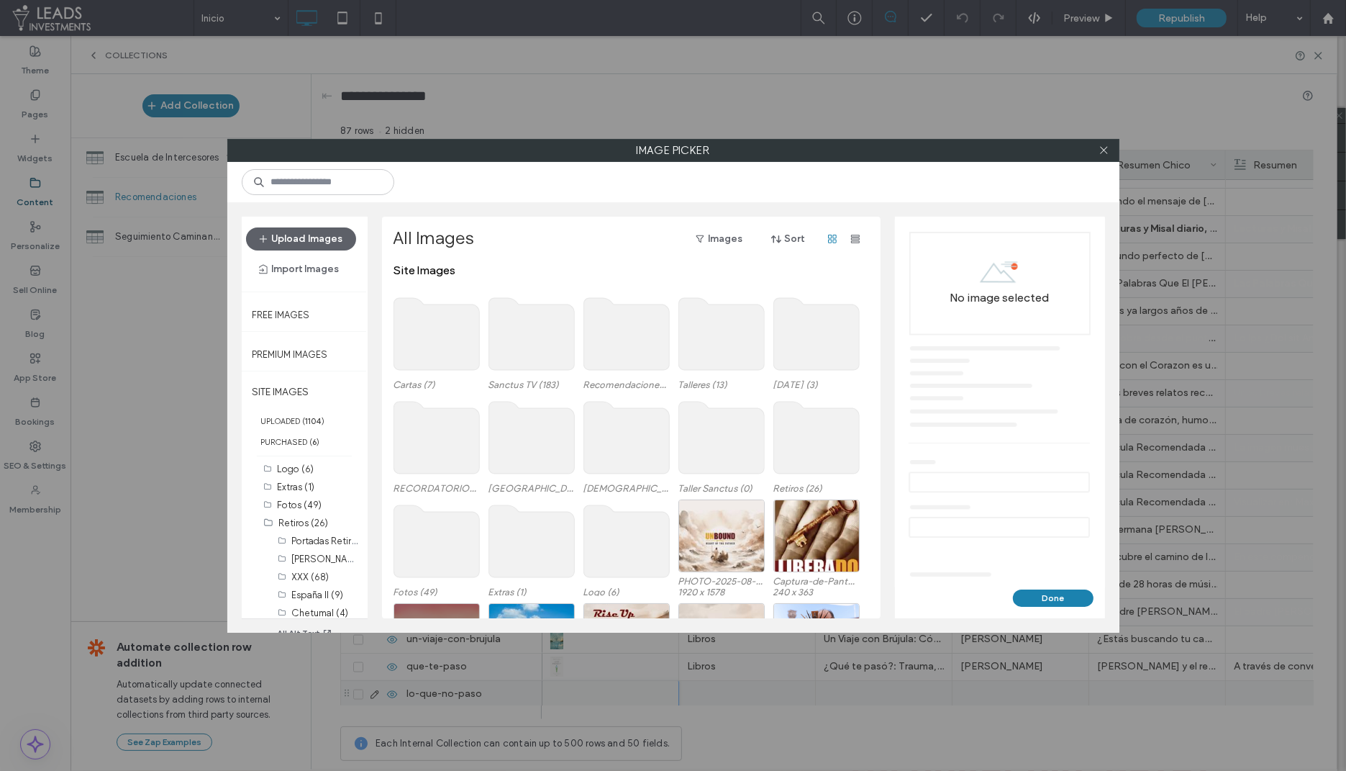
click at [324, 225] on div "Upload Images Import Images" at bounding box center [305, 254] width 126 height 75
click at [289, 238] on button "Upload Images" at bounding box center [301, 238] width 110 height 23
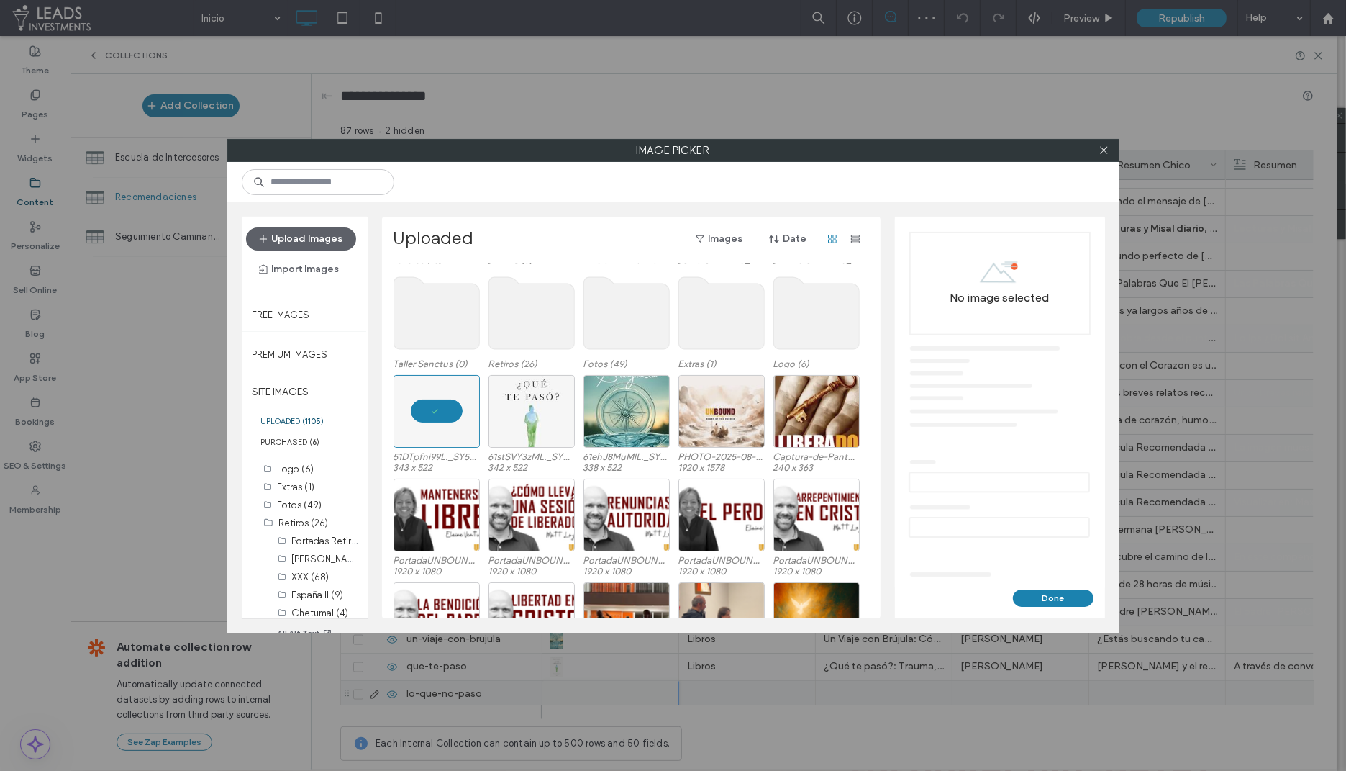
scroll to position [525, 0]
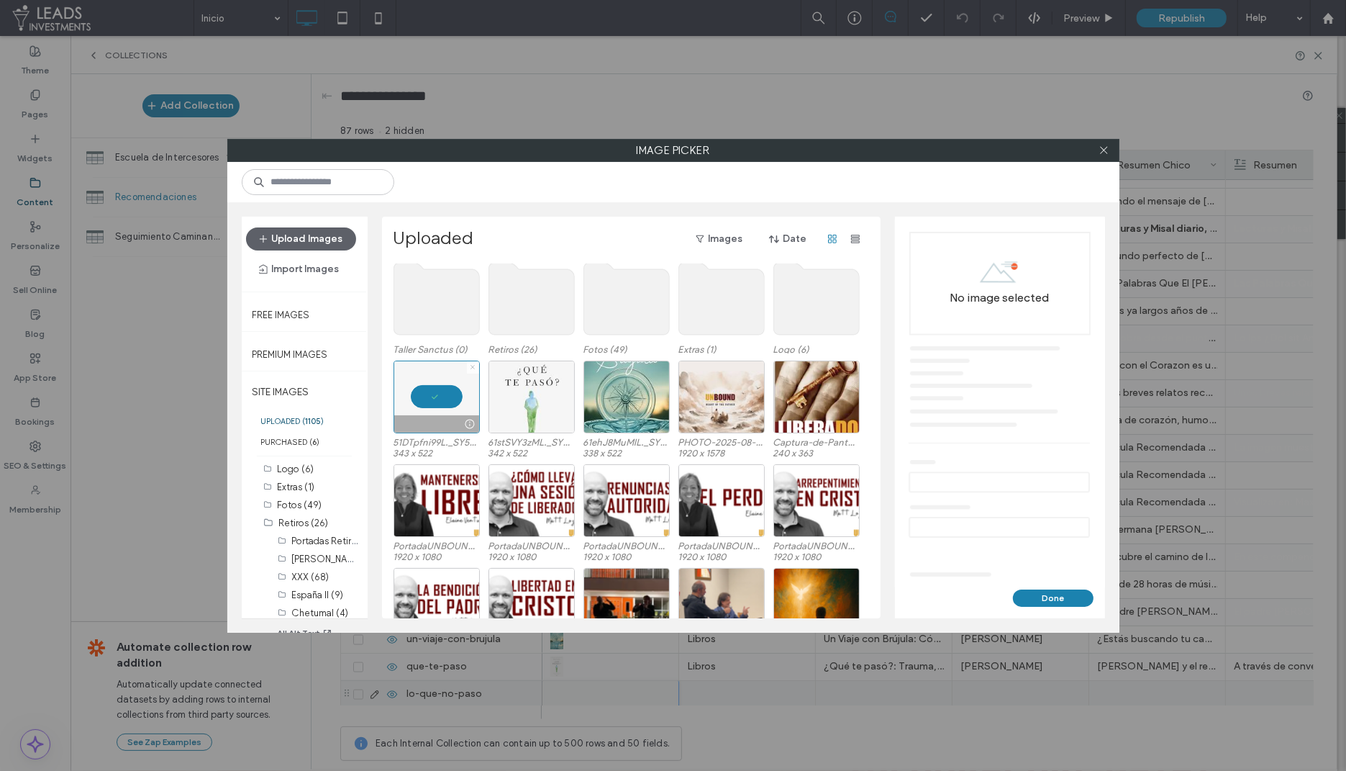
click at [474, 367] on use at bounding box center [473, 368] width 4 height 4
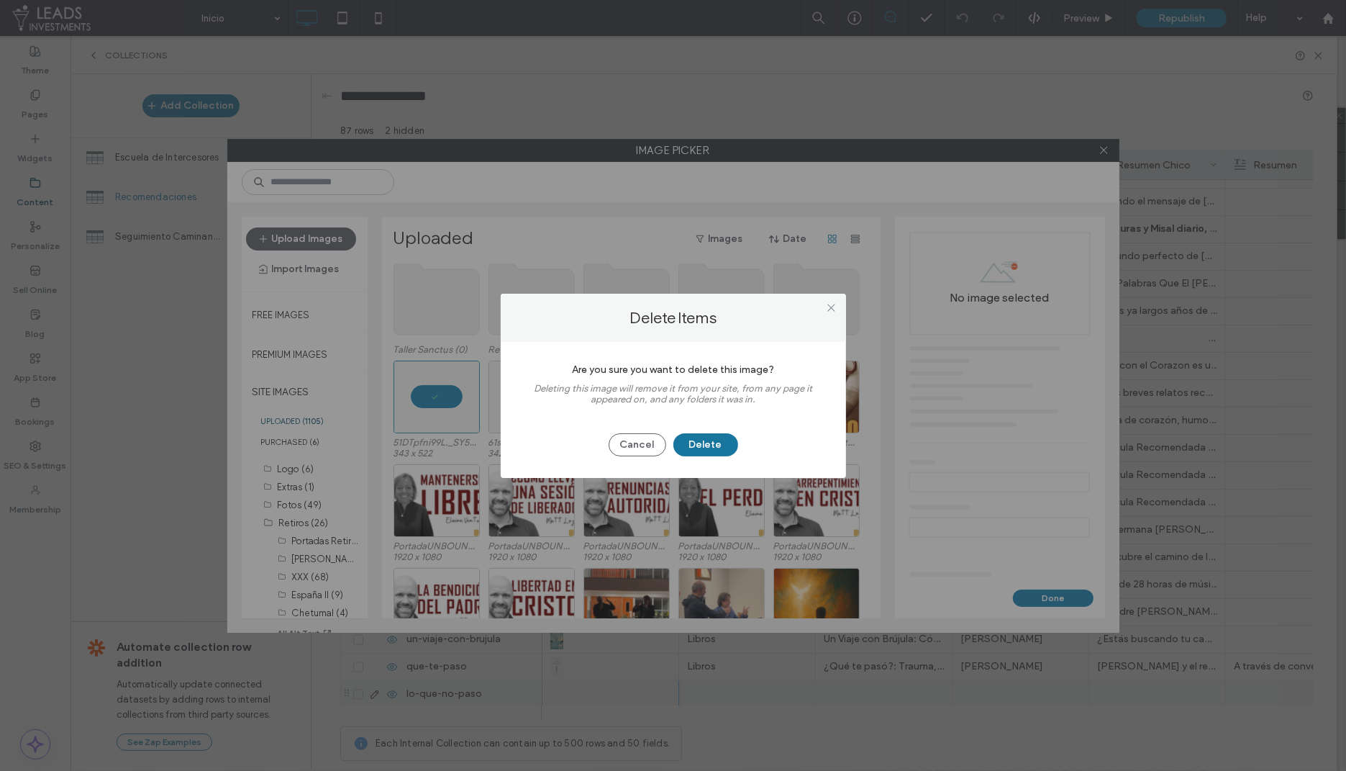
click at [705, 444] on button "Delete" at bounding box center [706, 444] width 65 height 23
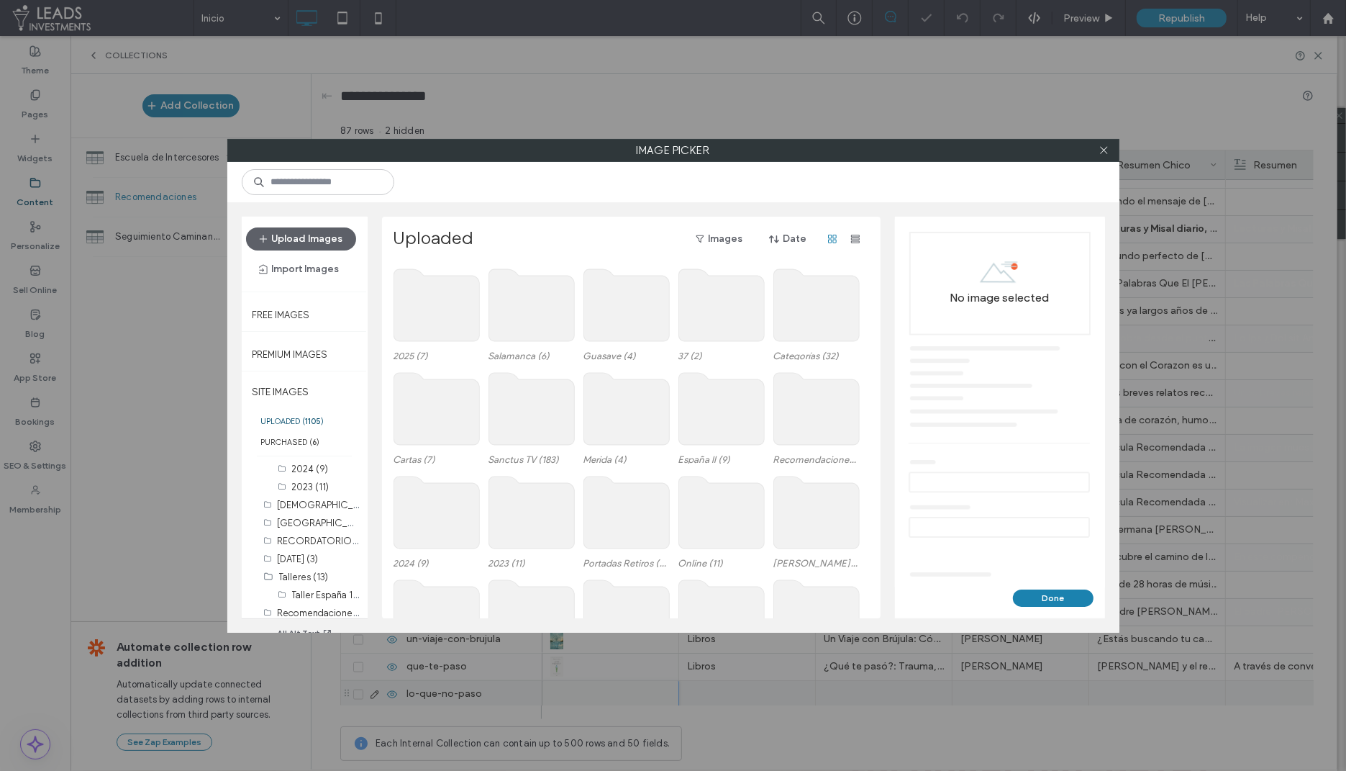
scroll to position [382, 0]
click at [328, 556] on label "Recomendaciones (115)" at bounding box center [328, 554] width 101 height 14
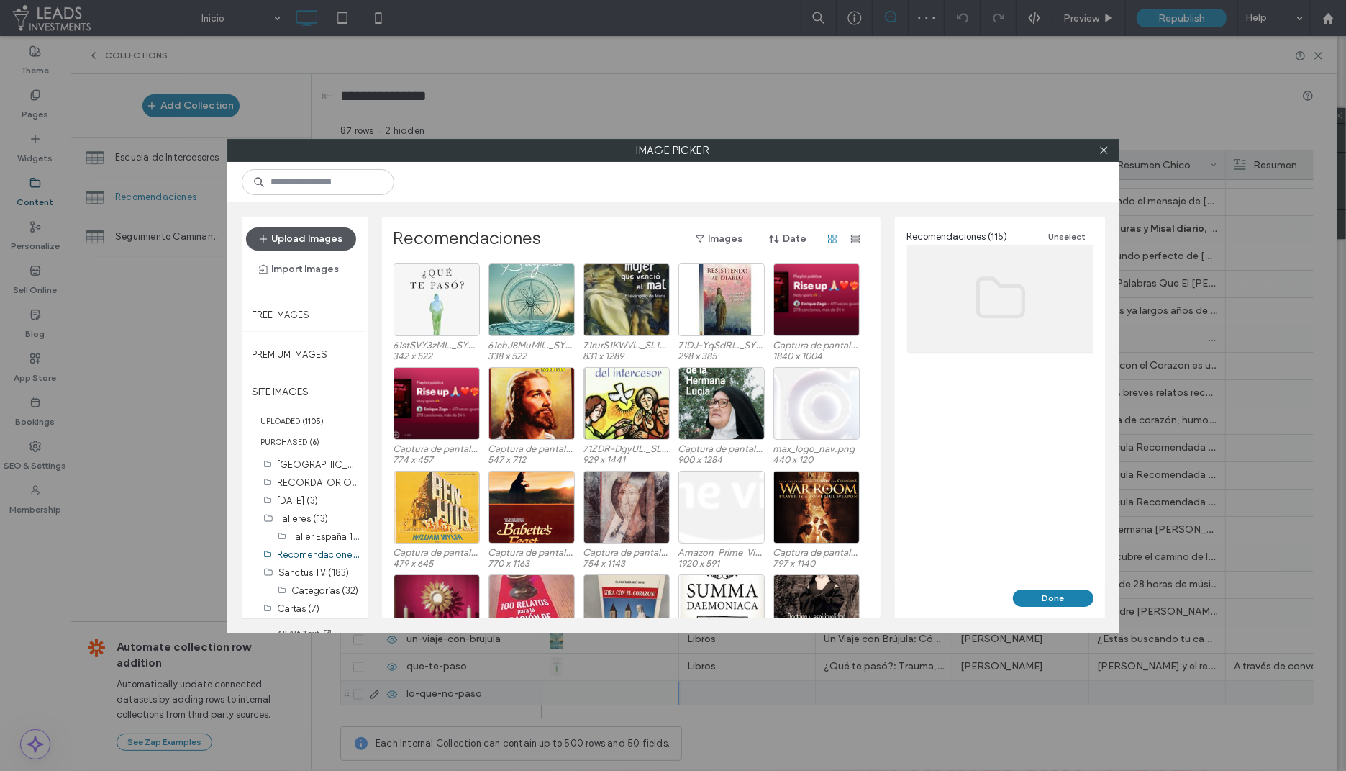
click at [313, 235] on button "Upload Images" at bounding box center [301, 238] width 110 height 23
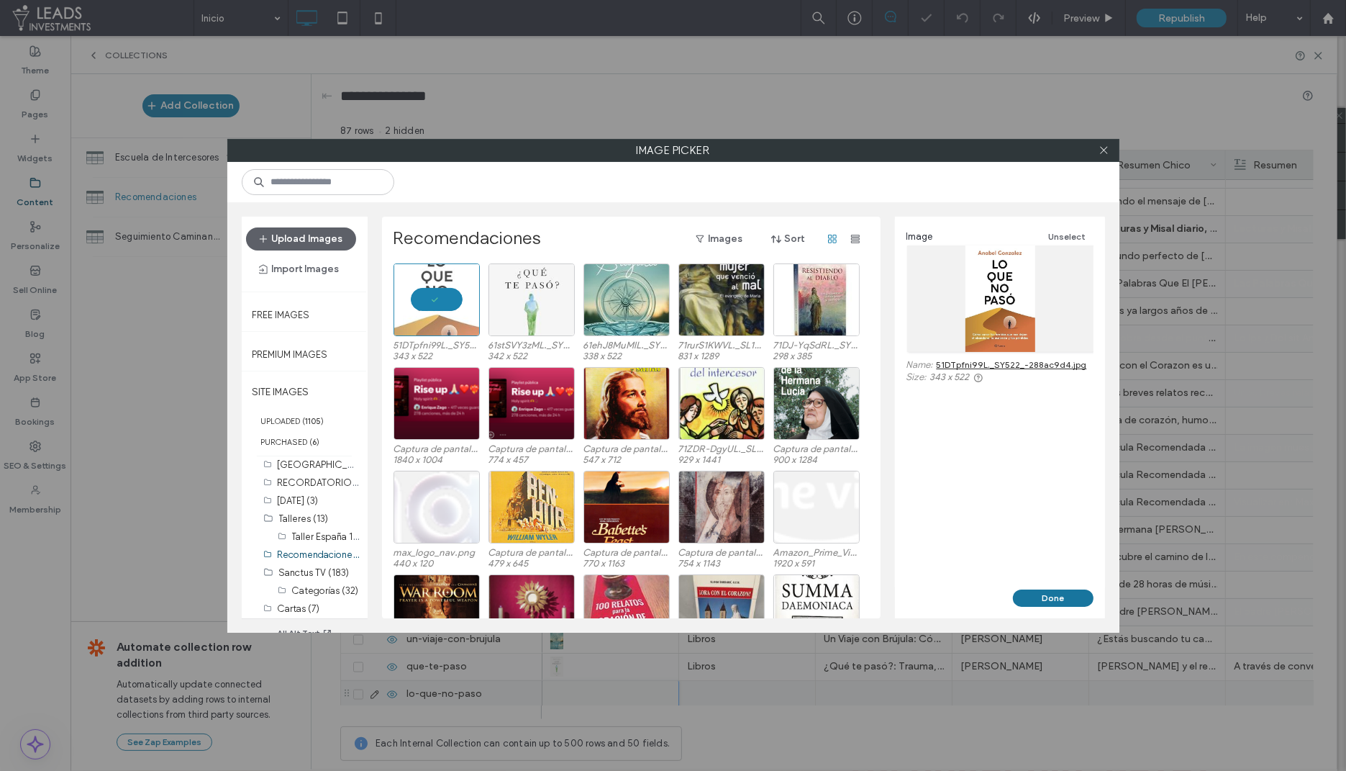
click at [1064, 599] on button "Done" at bounding box center [1053, 597] width 81 height 17
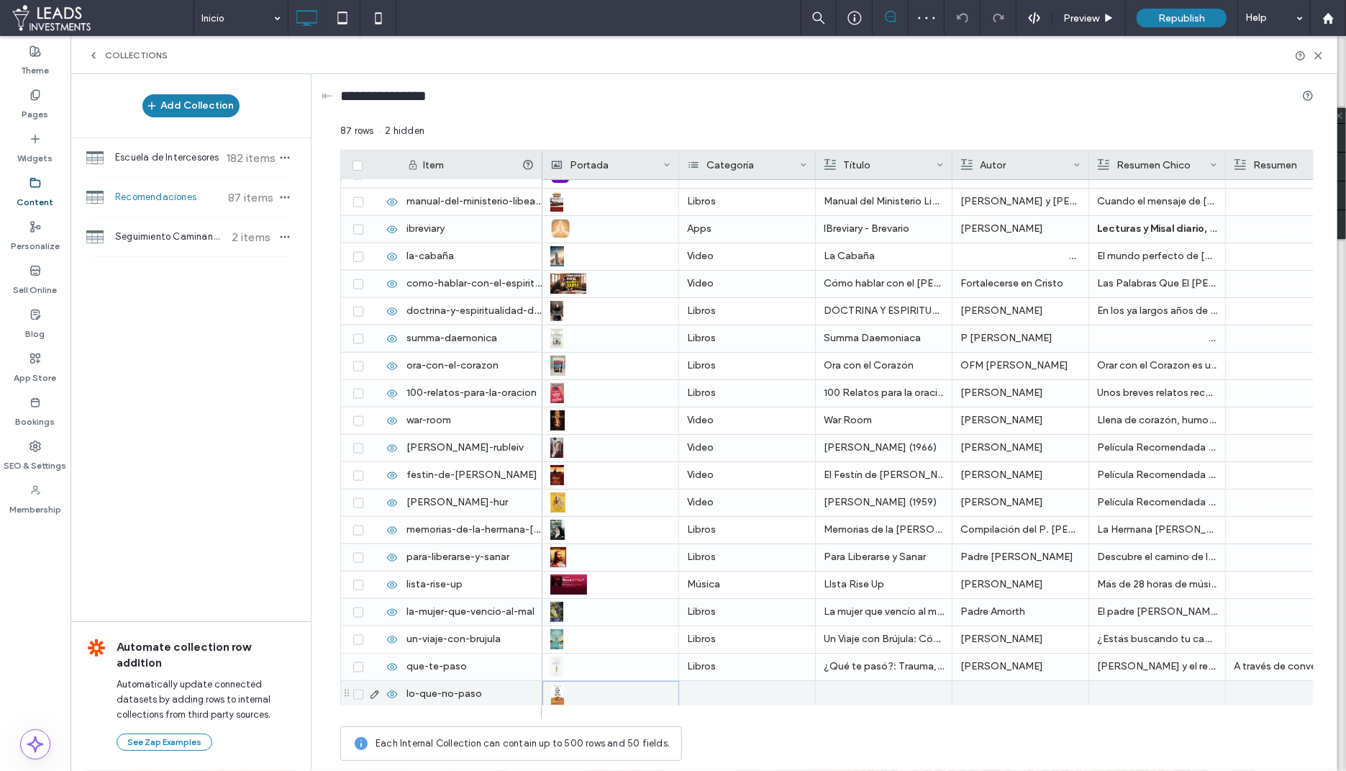
click at [737, 695] on div at bounding box center [747, 694] width 137 height 27
click at [722, 695] on input at bounding box center [733, 693] width 99 height 12
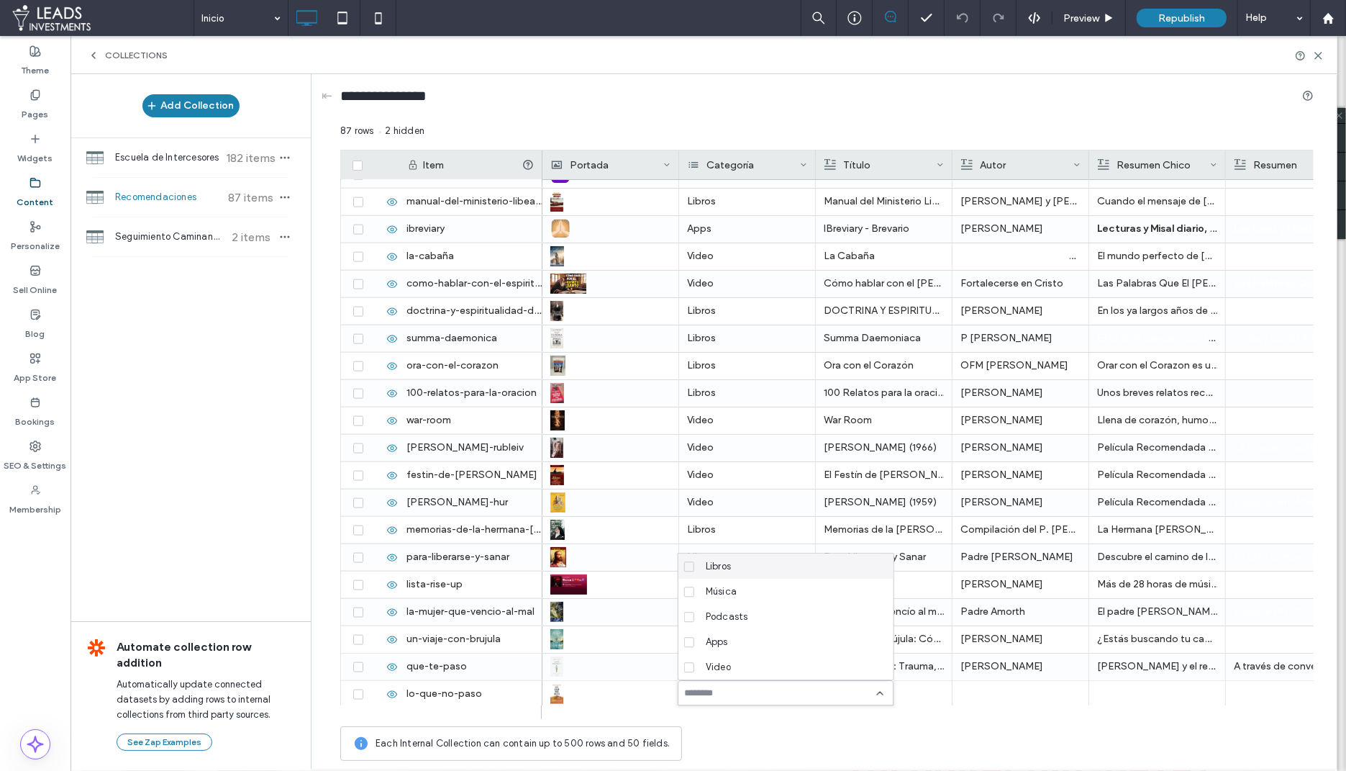
click at [748, 571] on div "Libros" at bounding box center [791, 565] width 182 height 25
click at [866, 737] on div "Each Internal Collection can contain up to 500 rows and 50 fields." at bounding box center [827, 743] width 974 height 35
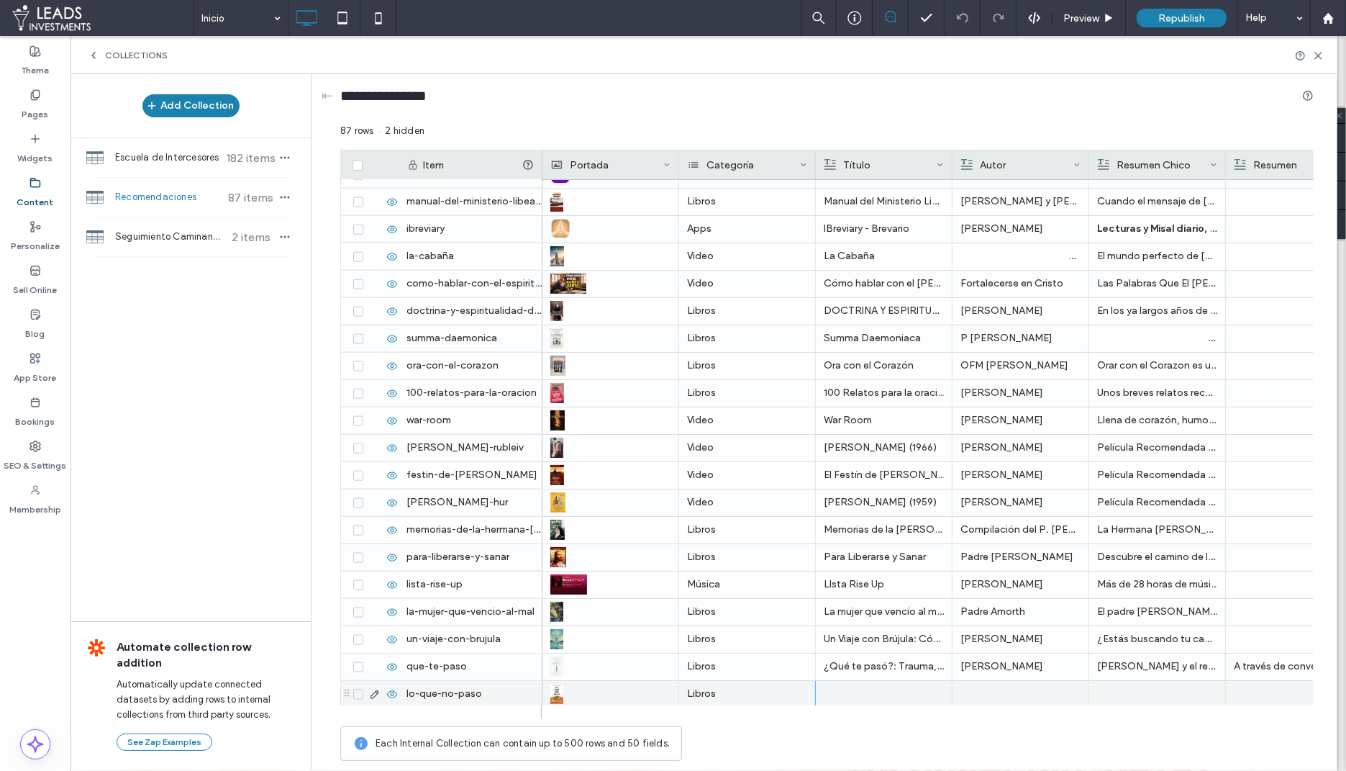
click at [868, 694] on div at bounding box center [884, 694] width 120 height 27
click at [868, 694] on div at bounding box center [884, 693] width 119 height 25
click at [909, 699] on p "Lo que no pas" at bounding box center [884, 694] width 119 height 26
click at [885, 684] on div "**********" at bounding box center [893, 681] width 152 height 10
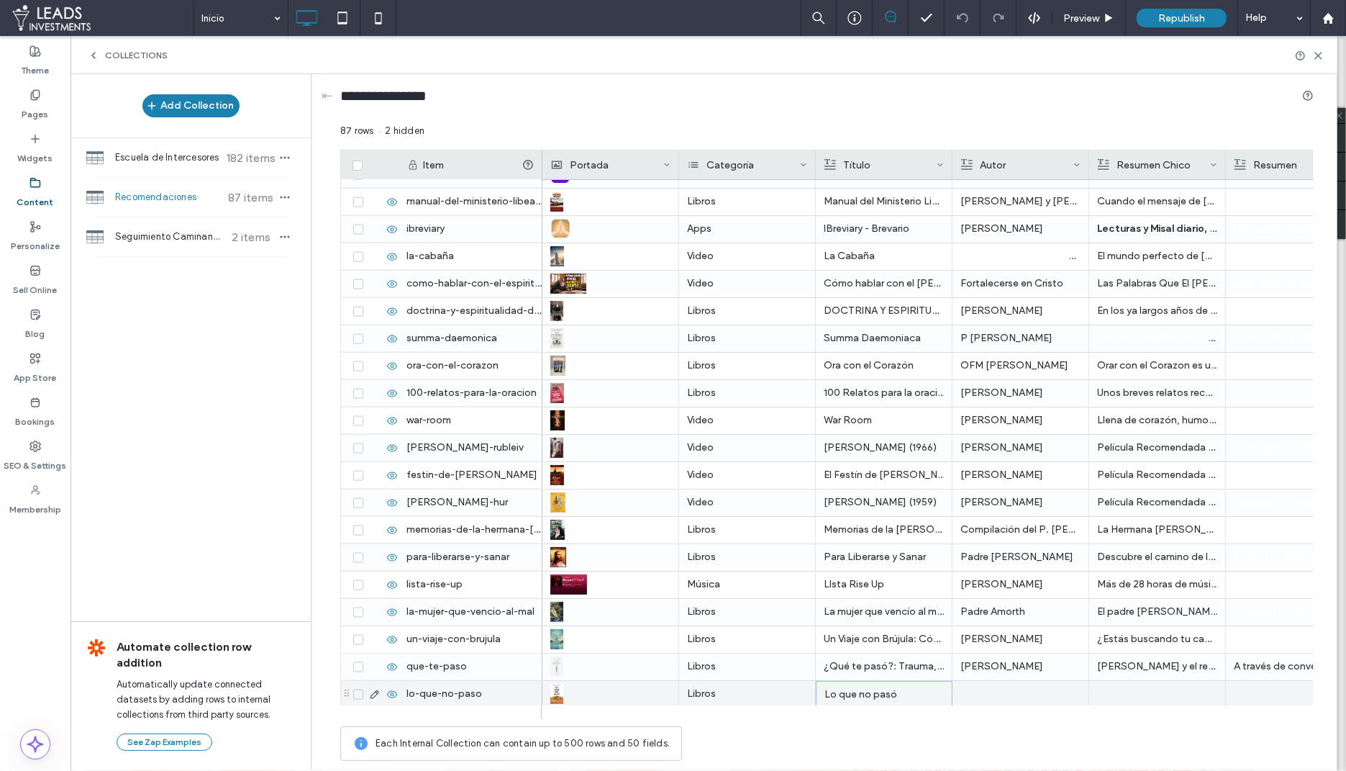
click at [990, 699] on div at bounding box center [1021, 694] width 120 height 27
click at [990, 699] on div at bounding box center [1020, 693] width 119 height 25
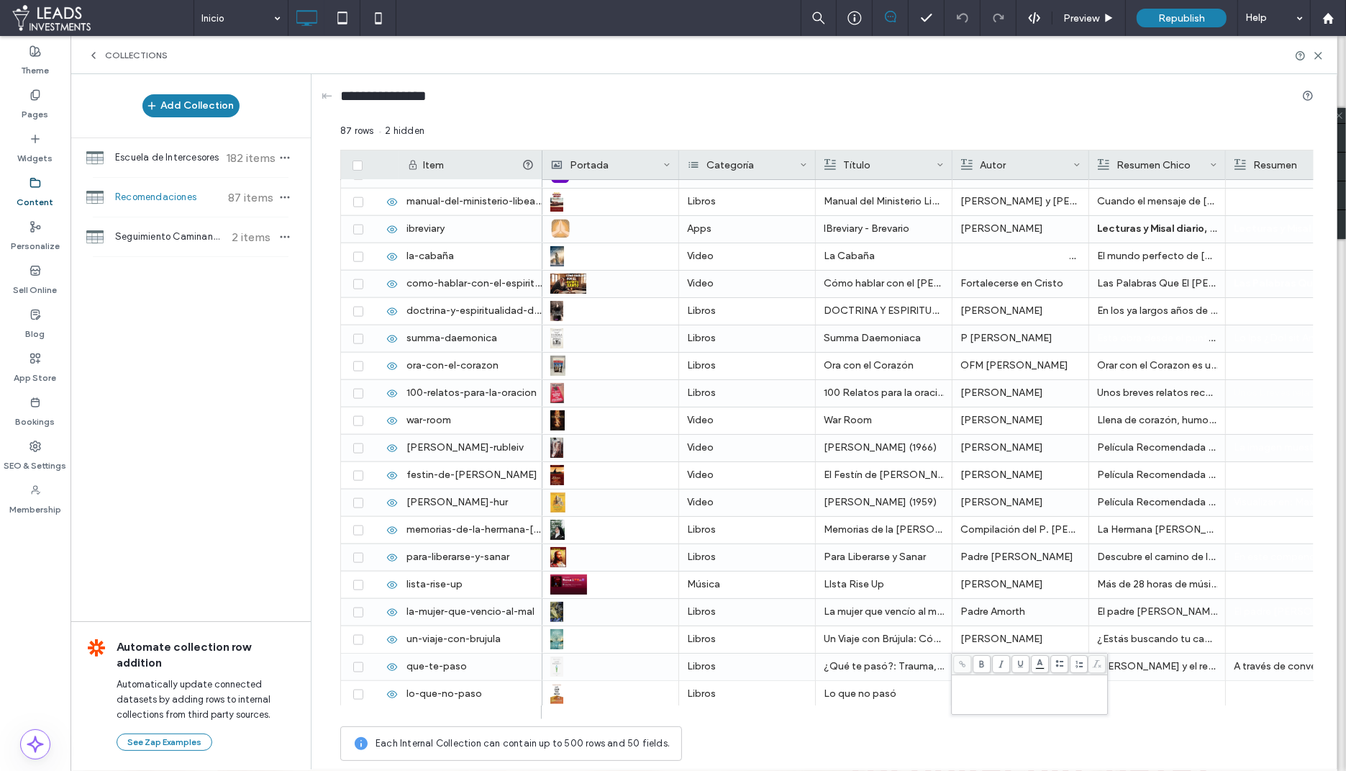
drag, startPoint x: 990, startPoint y: 699, endPoint x: 833, endPoint y: -58, distance: 772.4
click at [833, 0] on html ".wqwq-1{fill:#231f20;} .cls-1q, .cls-2q { fill-rule: evenodd; } .cls-2q { fill:…" at bounding box center [673, 385] width 1346 height 771
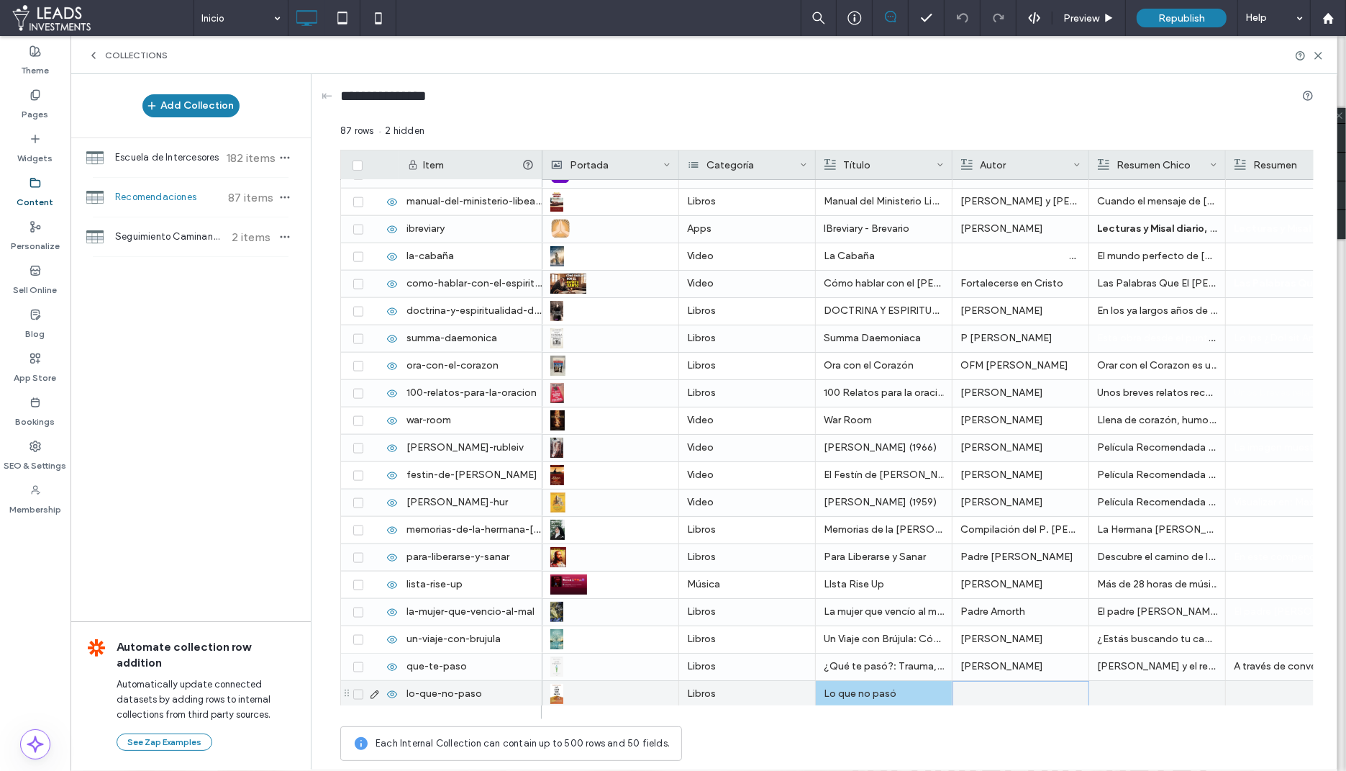
drag, startPoint x: 858, startPoint y: 679, endPoint x: 856, endPoint y: 692, distance: 13.1
click at [856, 692] on p "Lo que no pasó" at bounding box center [884, 694] width 120 height 26
click at [856, 692] on p "Lo que no pasó" at bounding box center [884, 694] width 119 height 26
click at [1001, 684] on div at bounding box center [1021, 694] width 120 height 27
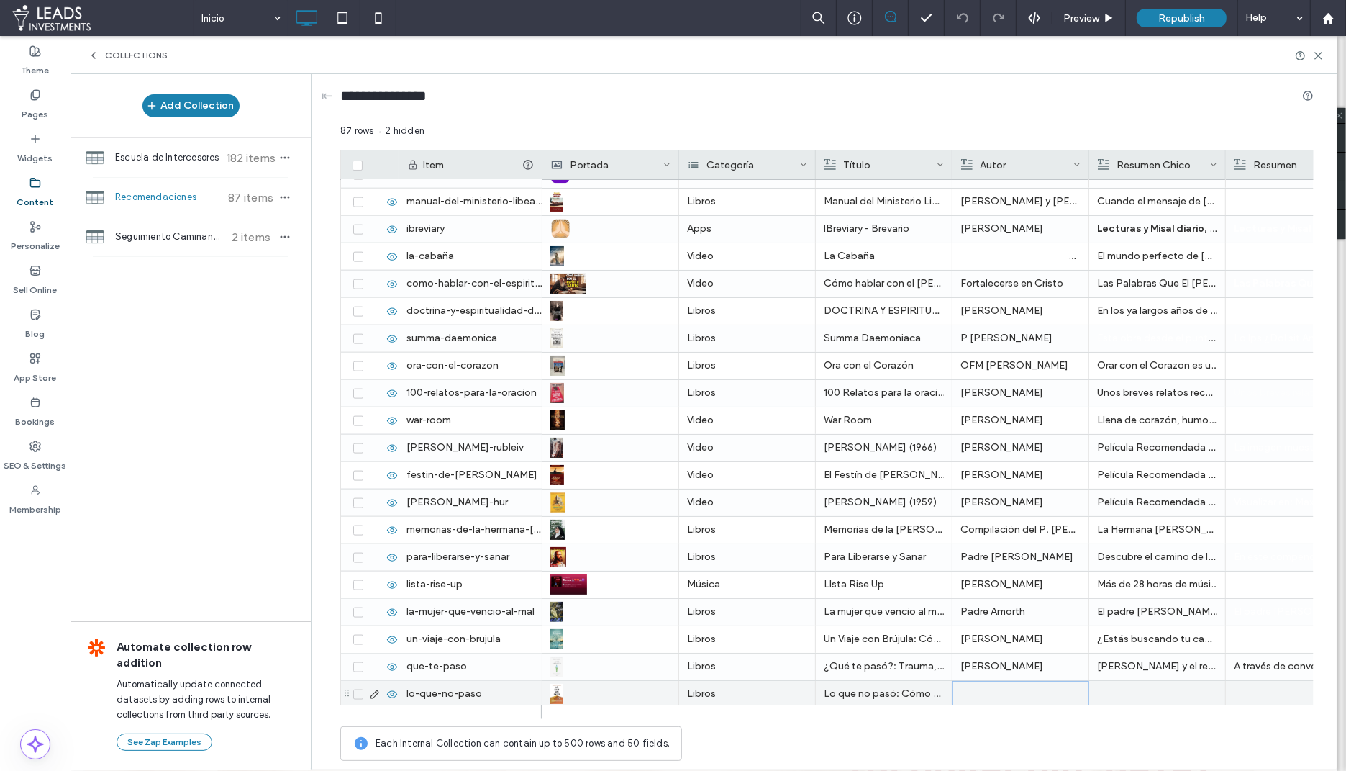
click at [1001, 684] on div at bounding box center [1020, 693] width 119 height 25
click at [1174, 697] on div at bounding box center [1157, 693] width 119 height 25
drag, startPoint x: 1174, startPoint y: 697, endPoint x: 1015, endPoint y: 391, distance: 344.7
click at [1167, 671] on div at bounding box center [1166, 684] width 157 height 62
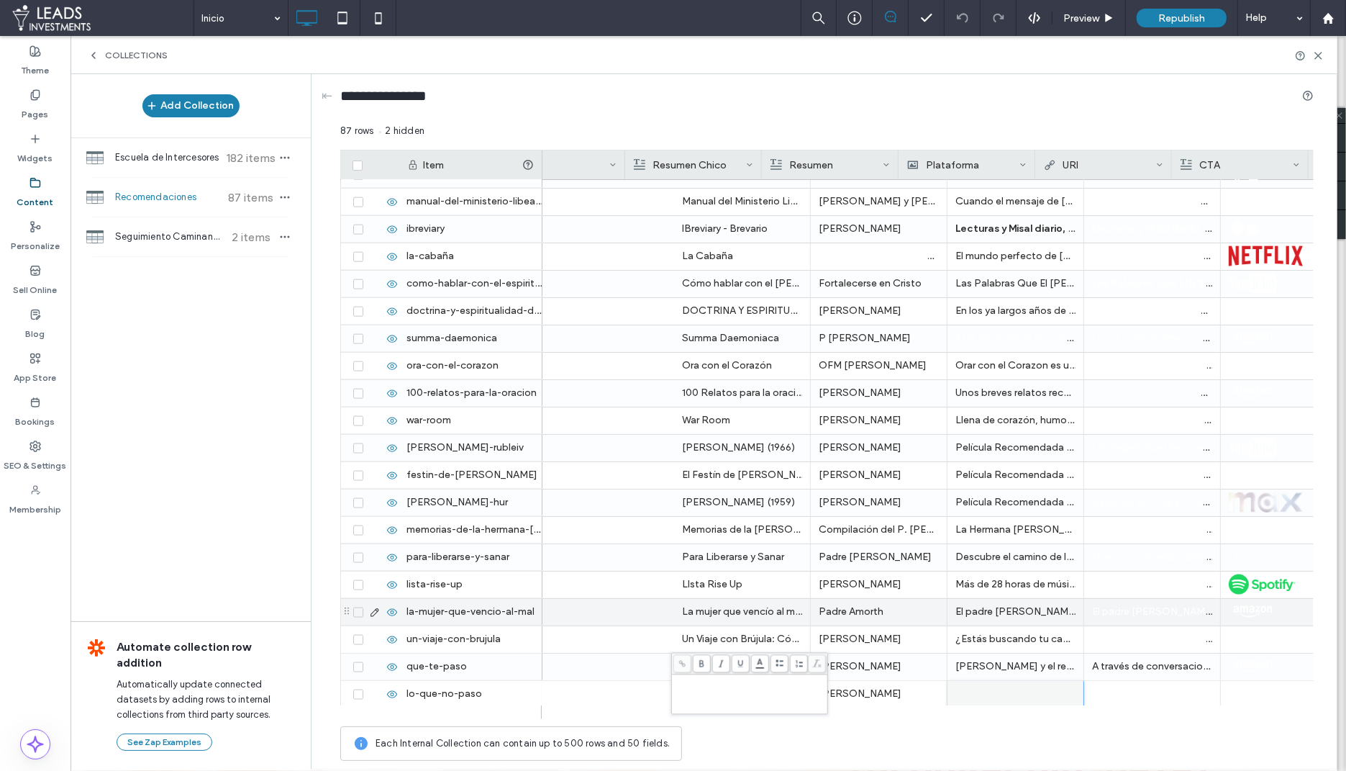
scroll to position [0, 653]
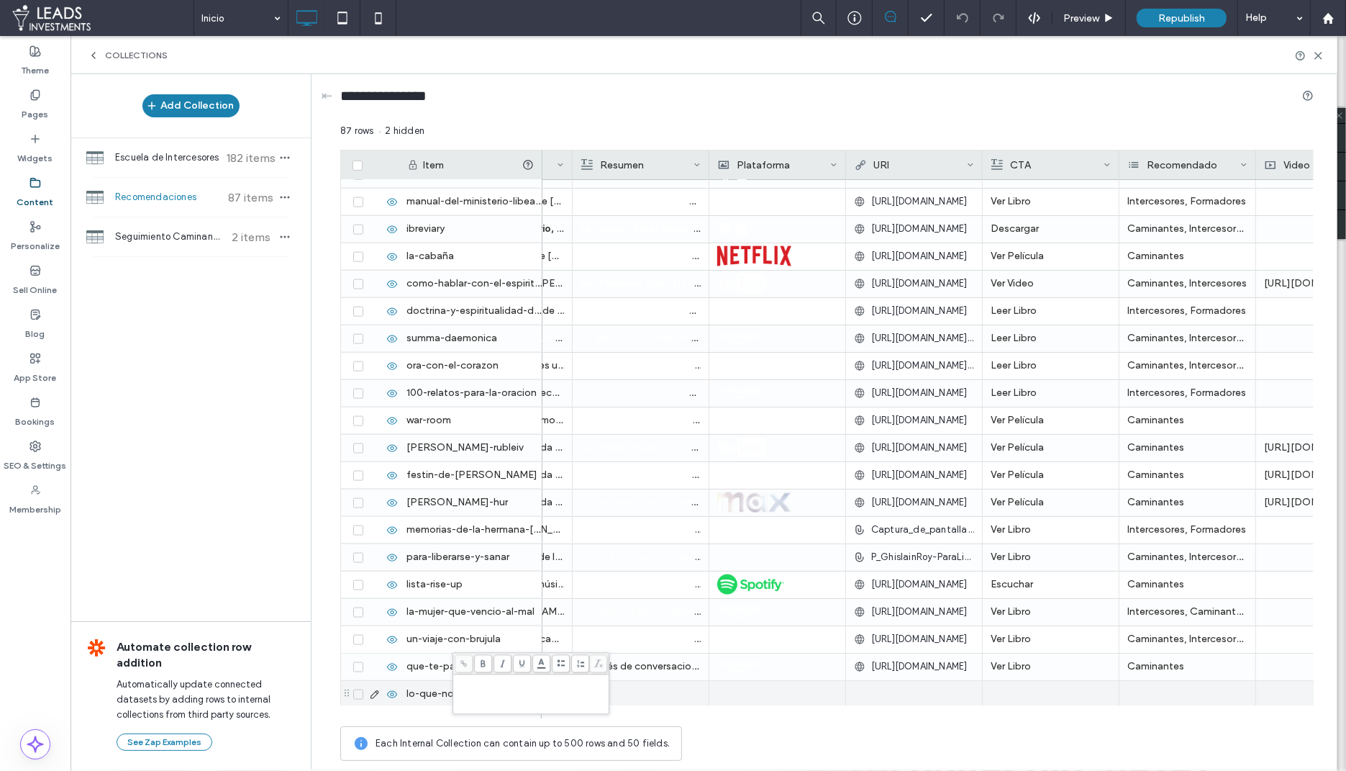
click at [963, 697] on div at bounding box center [914, 694] width 120 height 26
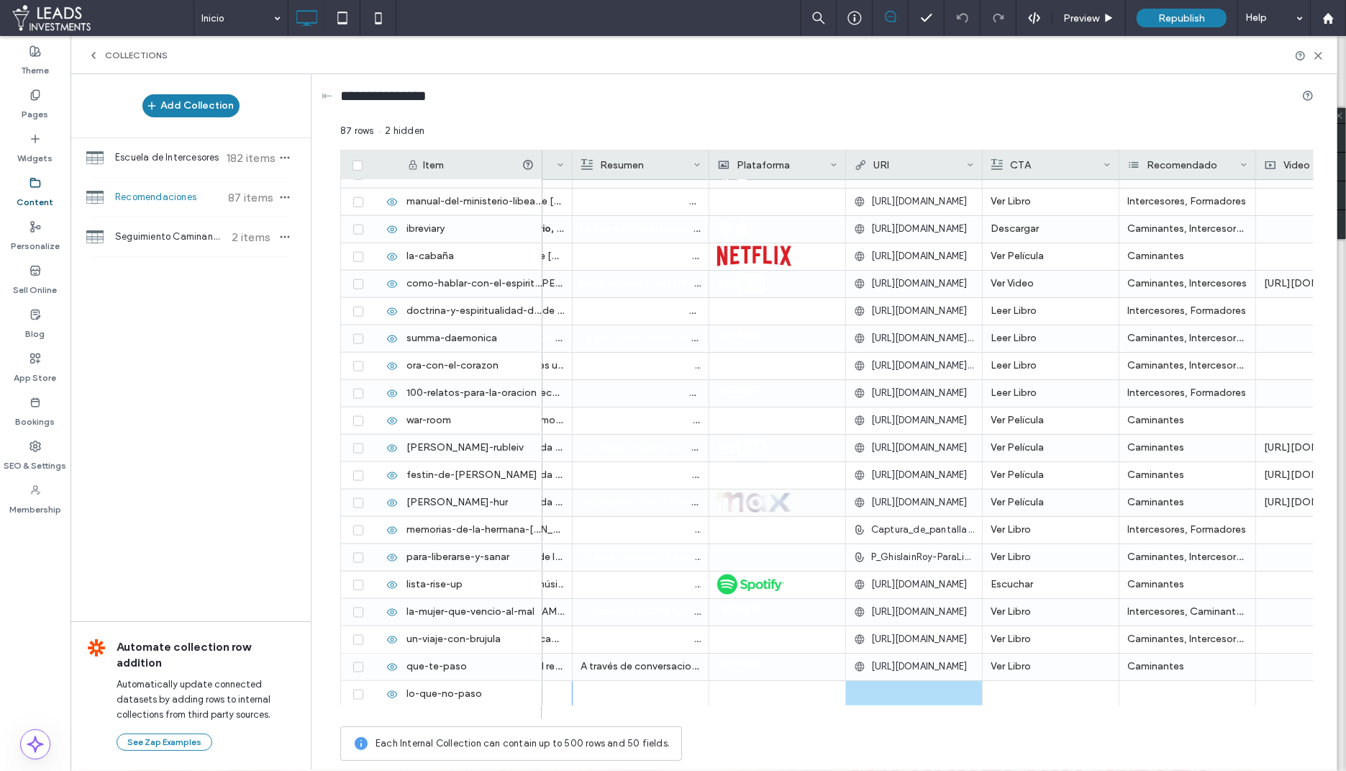
click at [924, 697] on div at bounding box center [914, 694] width 120 height 26
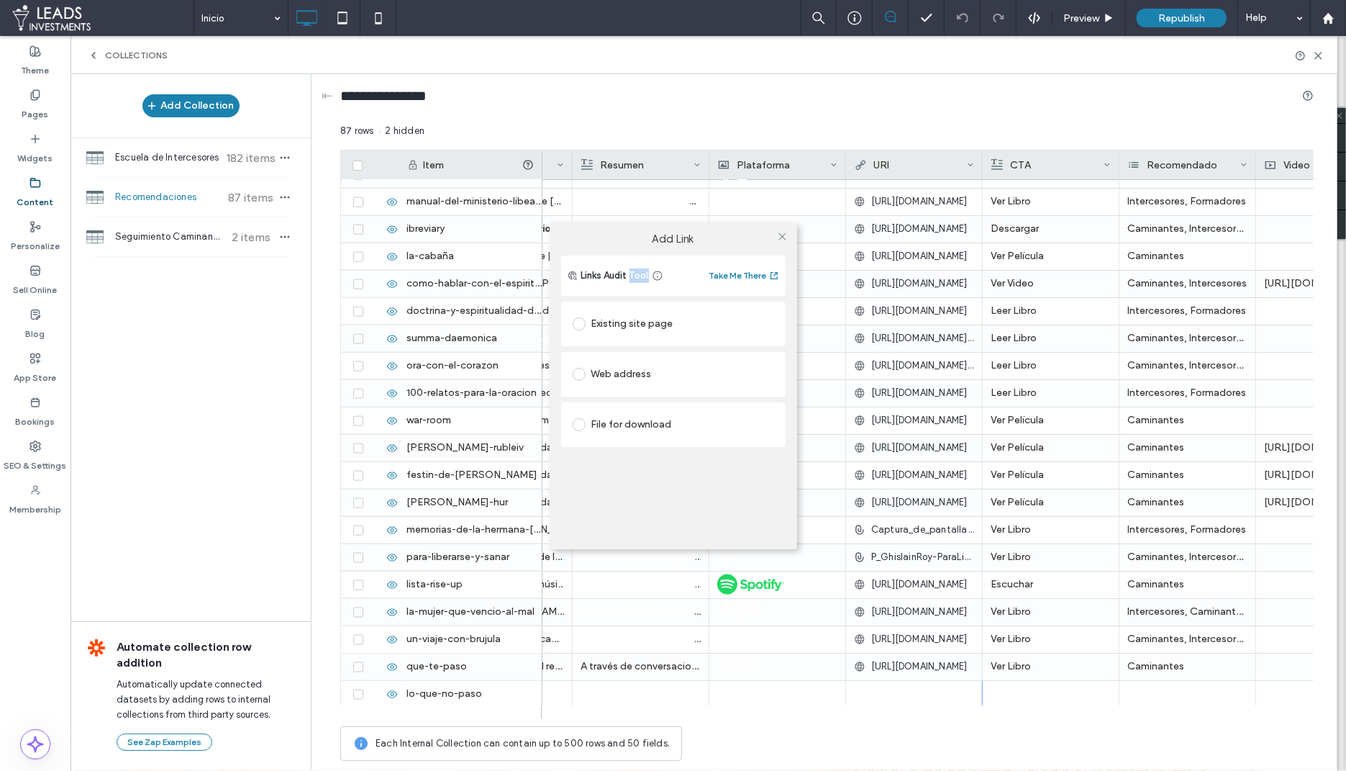
click at [924, 697] on div "Add Link Links Audit Tool Take Me There Existing site page Web address File for…" at bounding box center [673, 385] width 1346 height 771
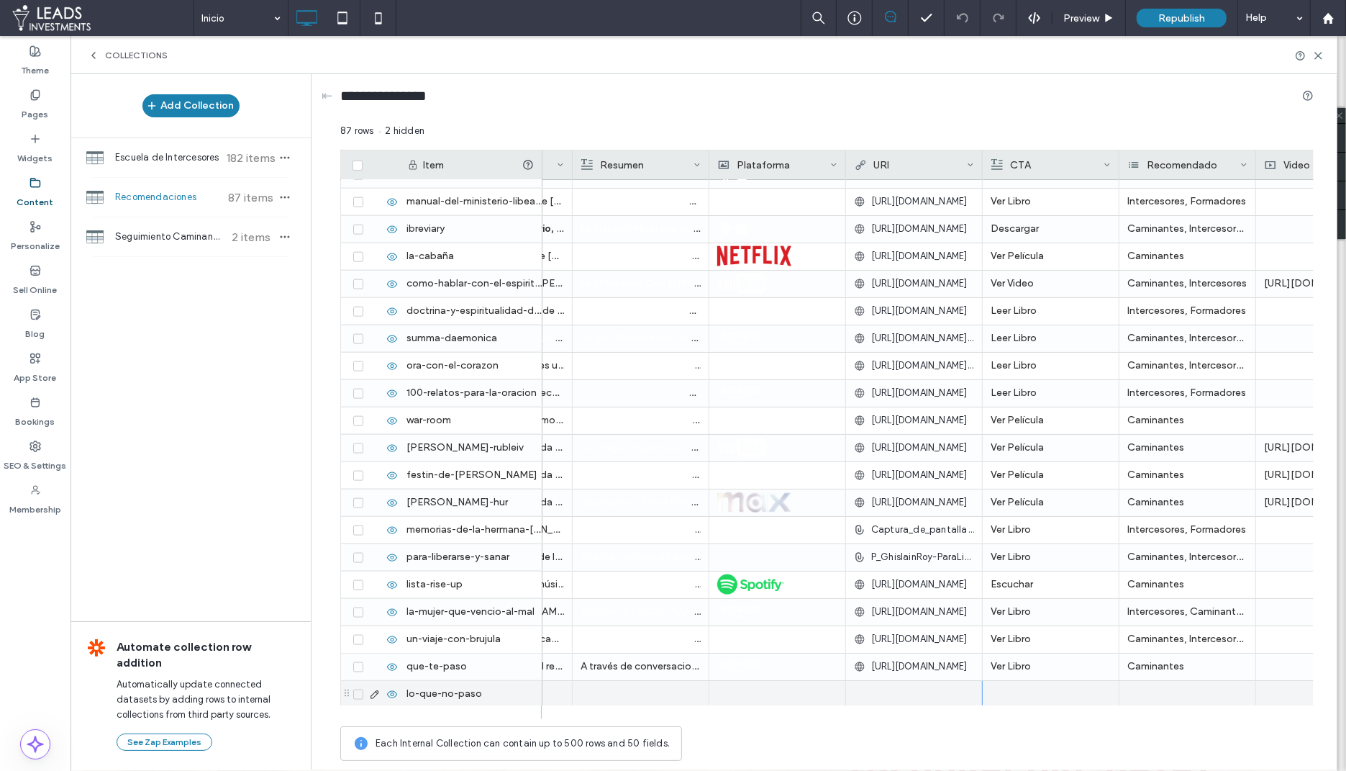
click at [887, 684] on div at bounding box center [914, 694] width 120 height 26
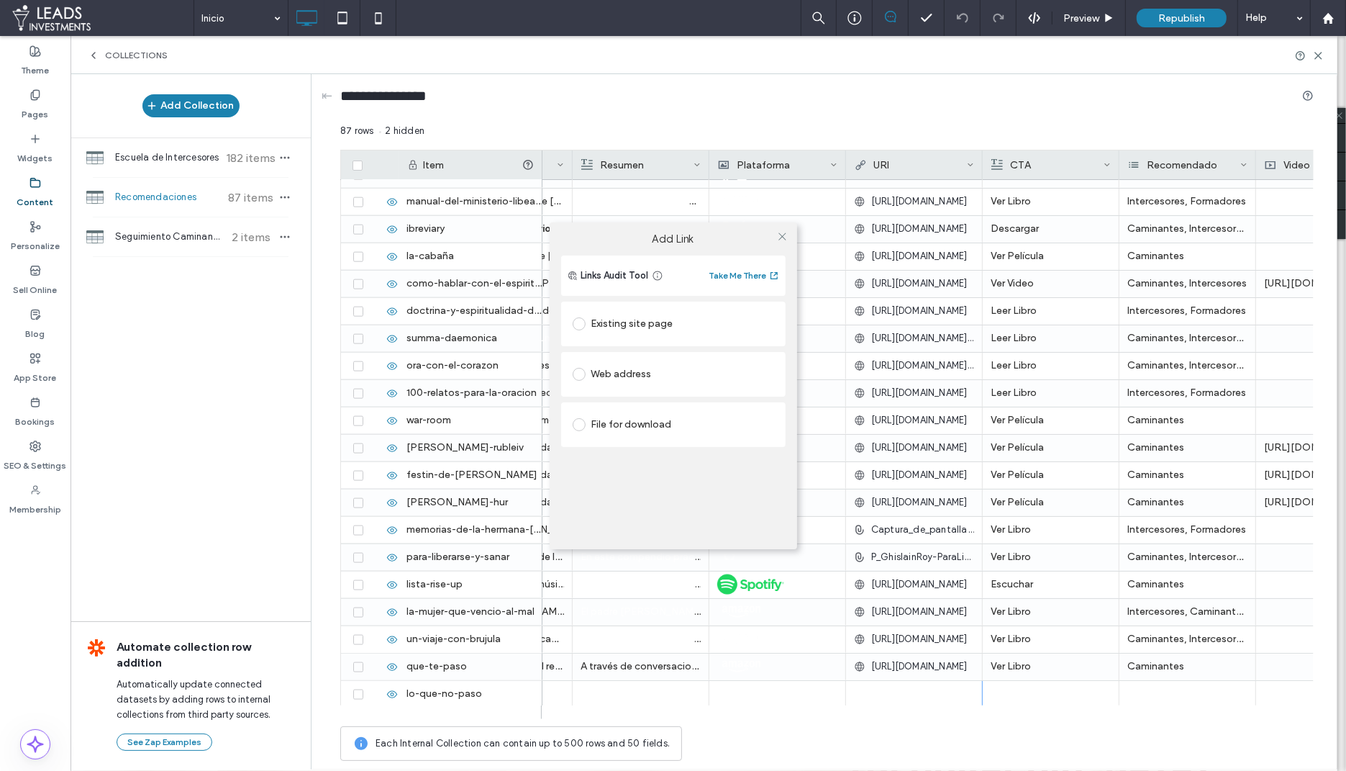
click at [634, 379] on div "Web address" at bounding box center [673, 374] width 201 height 23
click at [631, 410] on input "url" at bounding box center [673, 402] width 201 height 19
paste input "**********"
type input "**********"
click at [781, 235] on use at bounding box center [782, 236] width 7 height 7
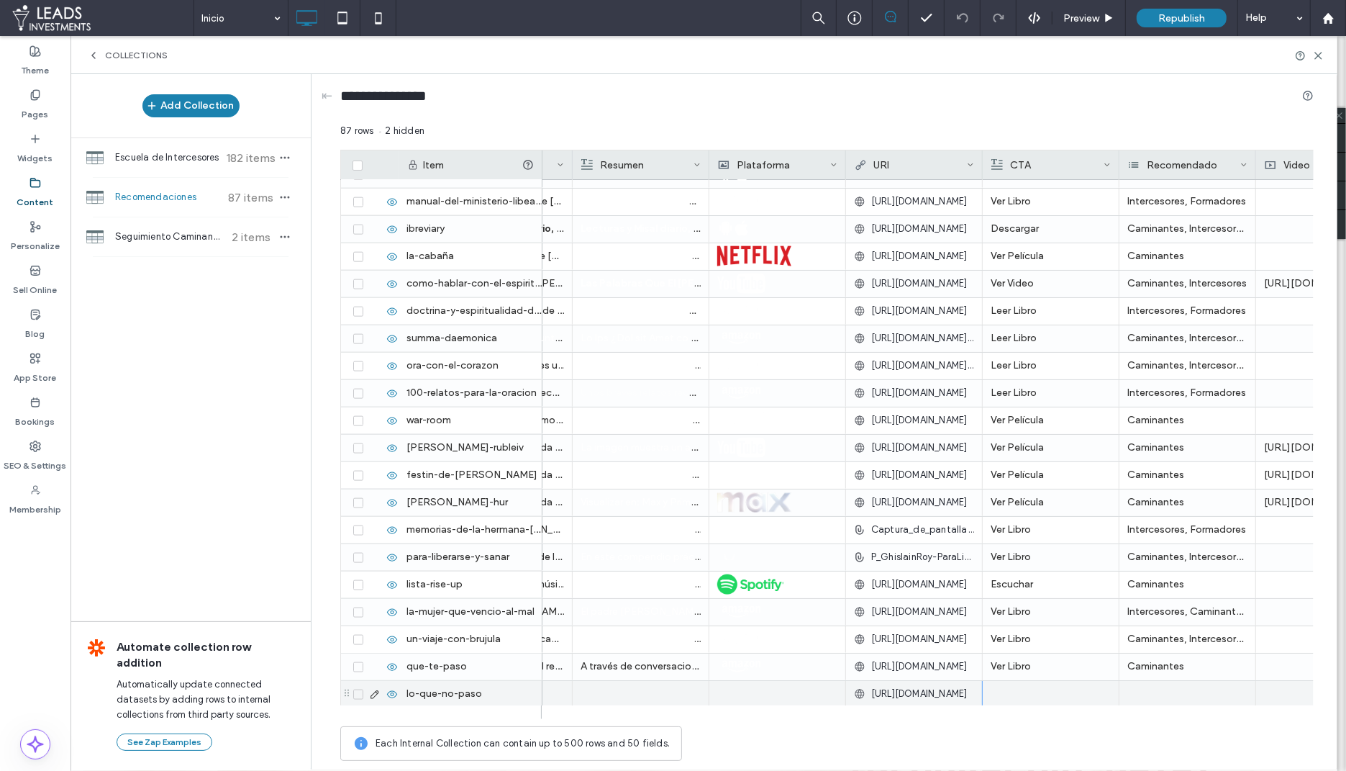
click at [1027, 695] on div at bounding box center [1051, 694] width 120 height 27
click at [1027, 695] on div at bounding box center [1051, 693] width 119 height 25
drag, startPoint x: 1171, startPoint y: 683, endPoint x: 1154, endPoint y: 688, distance: 17.3
click at [1154, 688] on div at bounding box center [1188, 694] width 137 height 27
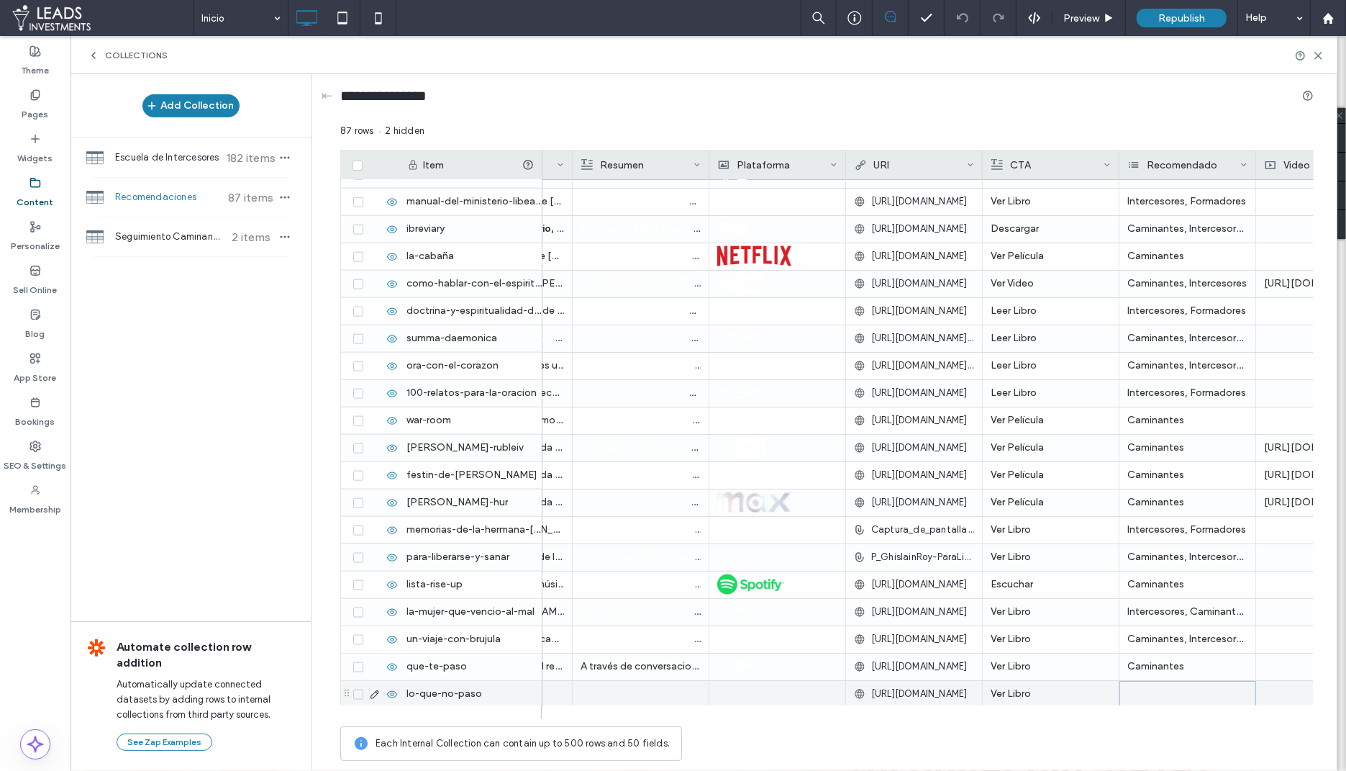
click at [1154, 688] on div at bounding box center [1188, 694] width 137 height 27
click at [1150, 689] on div at bounding box center [1188, 694] width 137 height 27
click at [1150, 689] on input at bounding box center [1174, 693] width 99 height 12
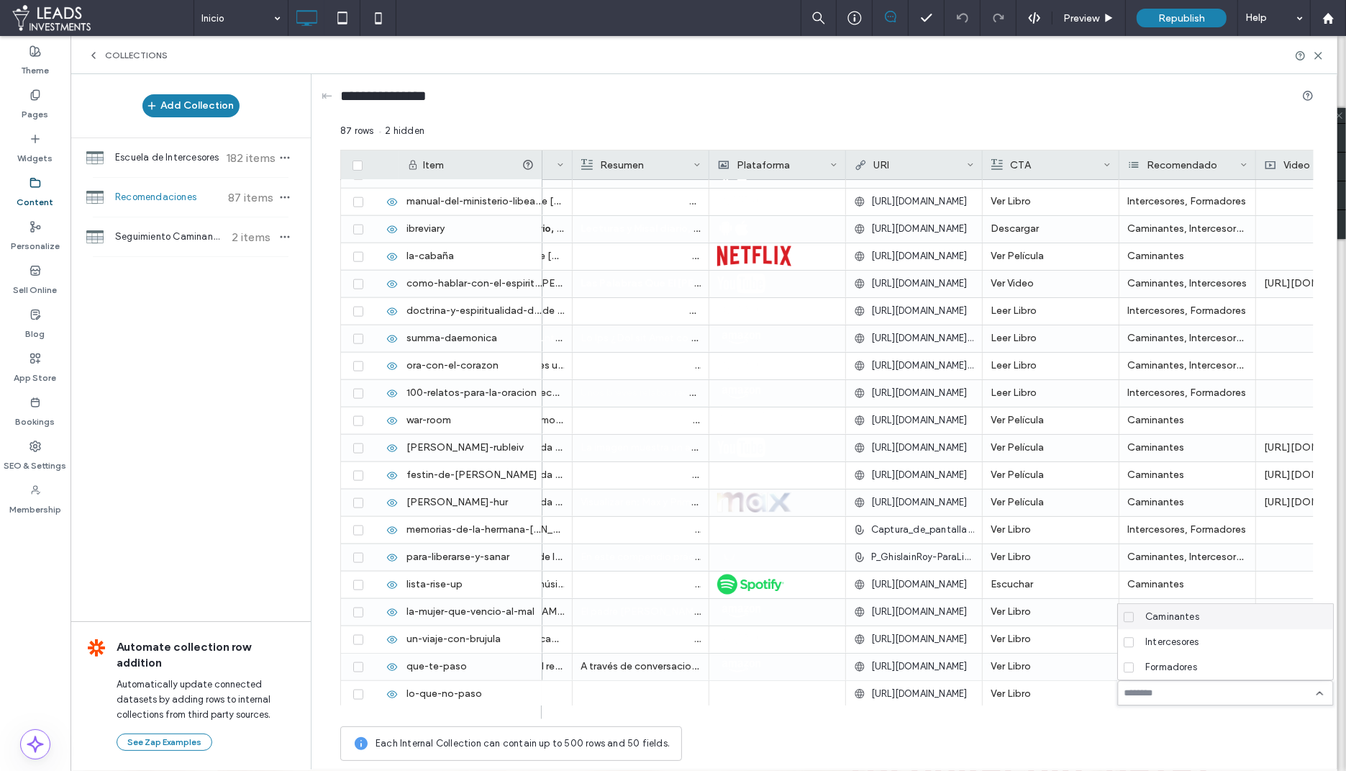
click at [1168, 615] on span "Caminantes" at bounding box center [1173, 617] width 54 height 14
click at [1097, 109] on div "**********" at bounding box center [827, 99] width 974 height 27
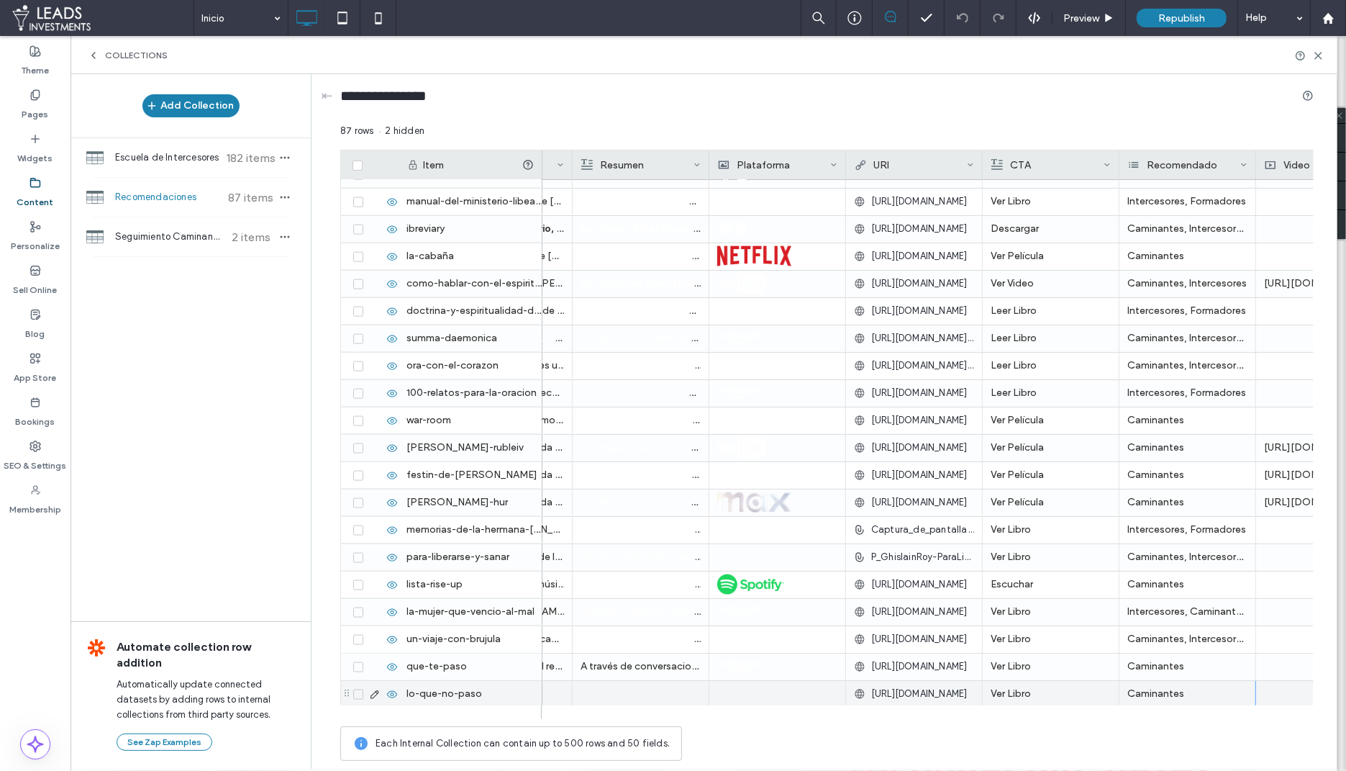
click at [746, 695] on div at bounding box center [777, 694] width 120 height 27
click at [746, 695] on div at bounding box center [777, 693] width 119 height 25
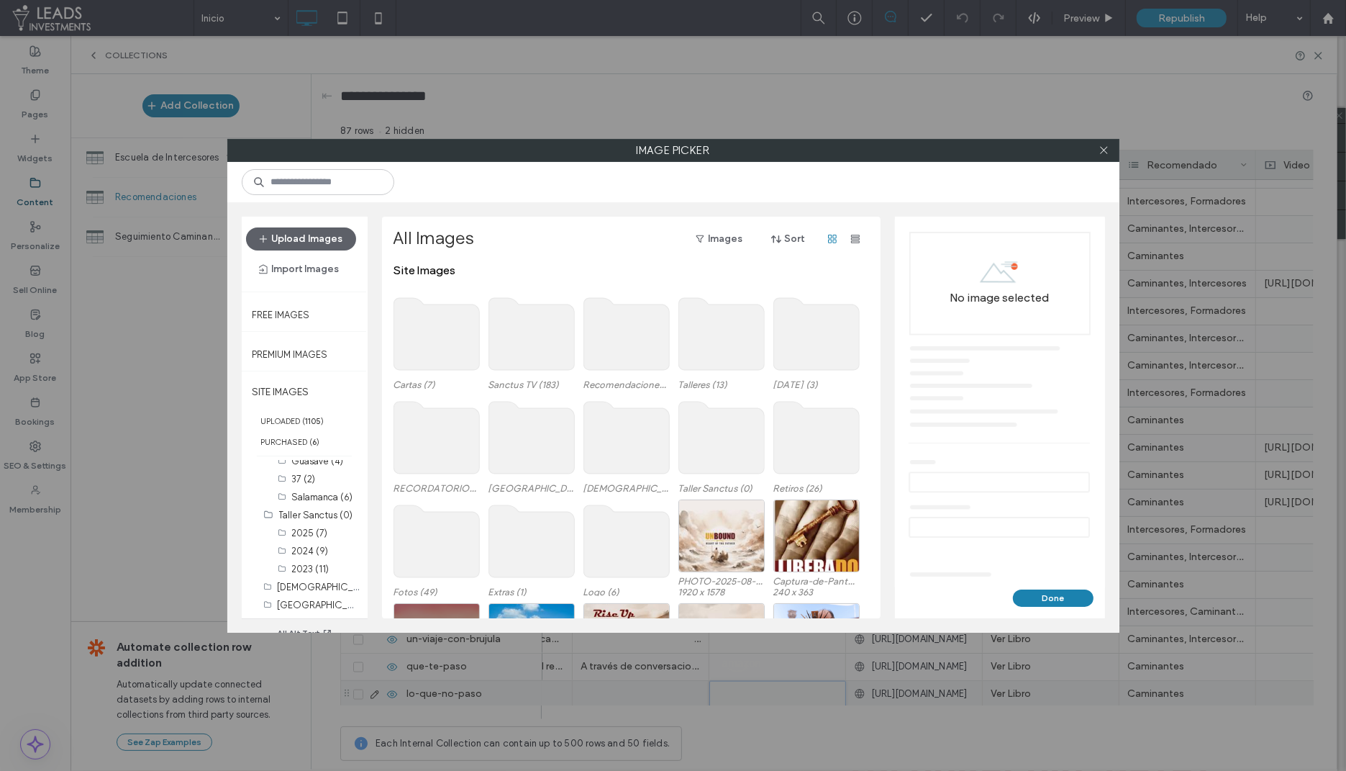
scroll to position [382, 0]
click at [307, 553] on label "Recomendaciones (116)" at bounding box center [328, 554] width 101 height 14
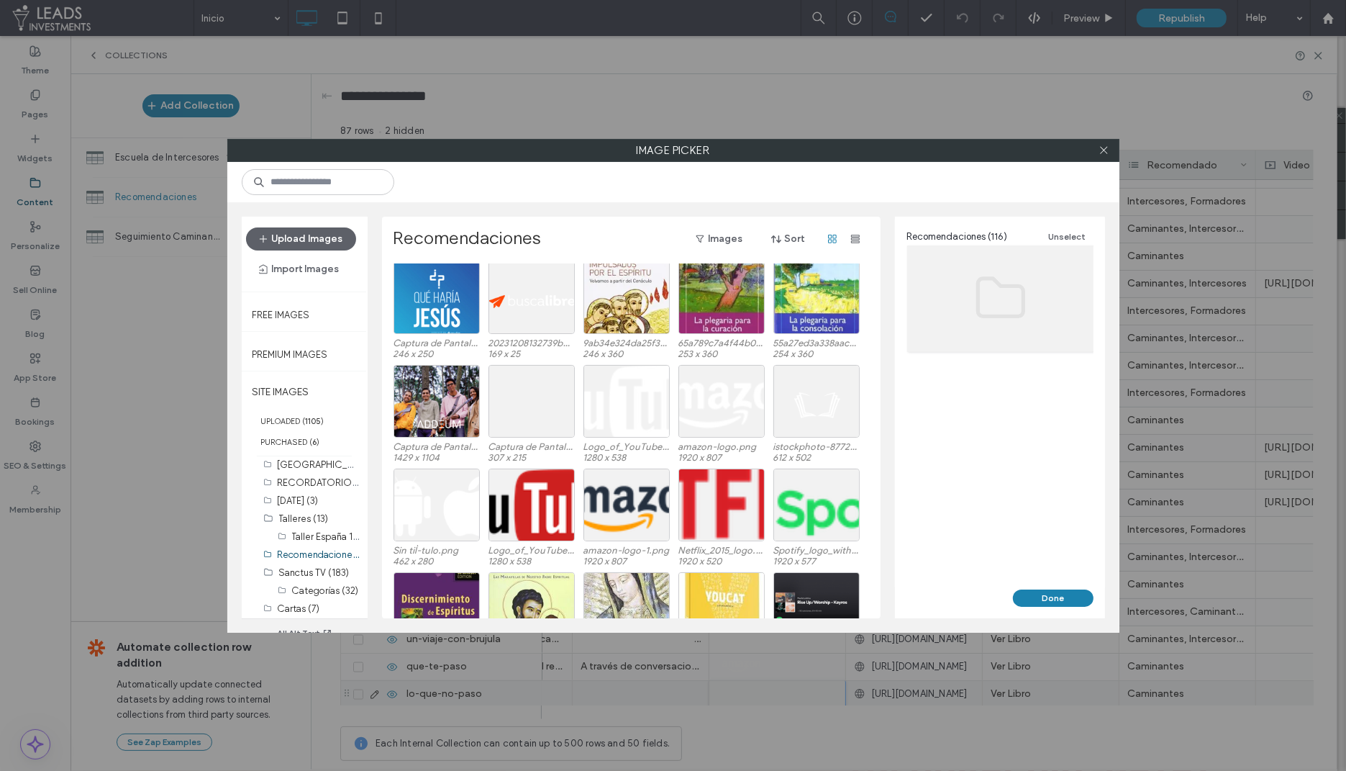
scroll to position [1454, 0]
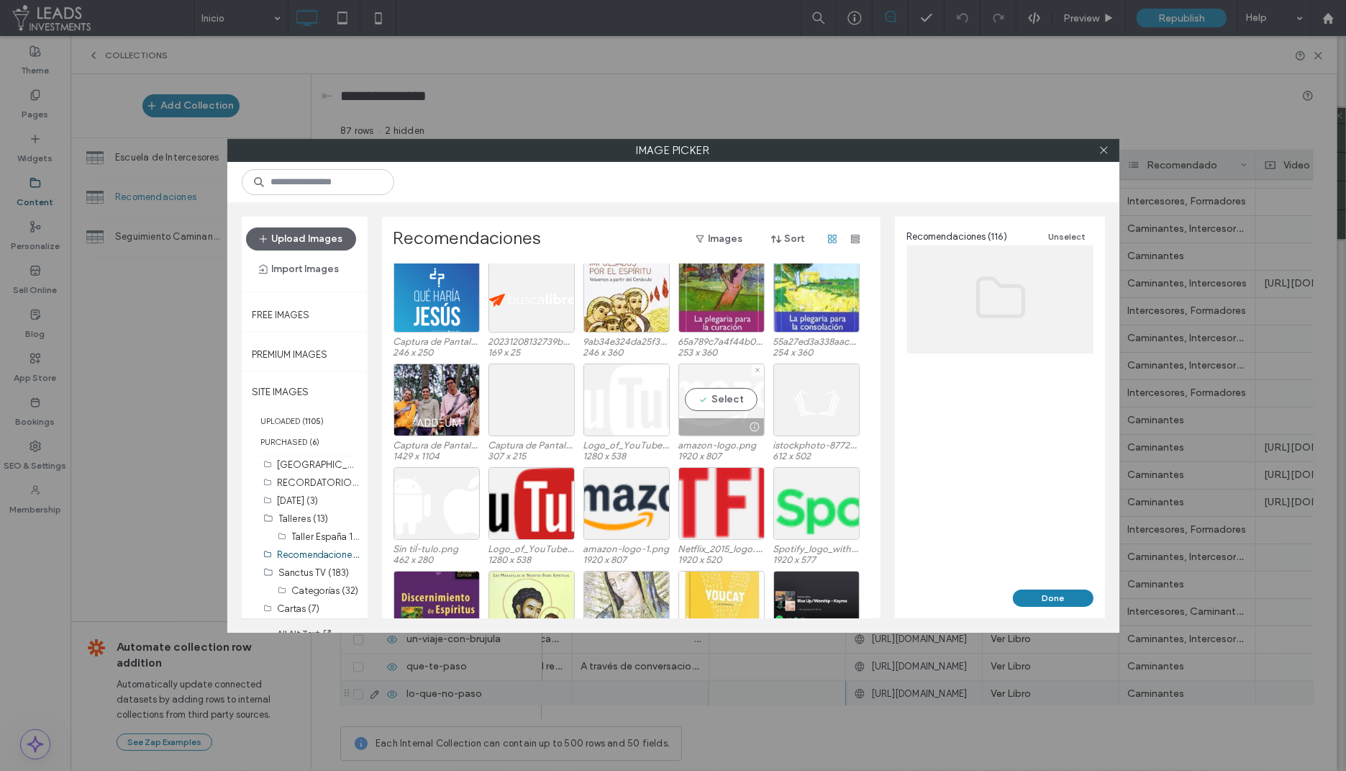
click at [730, 396] on div "Select" at bounding box center [722, 399] width 86 height 73
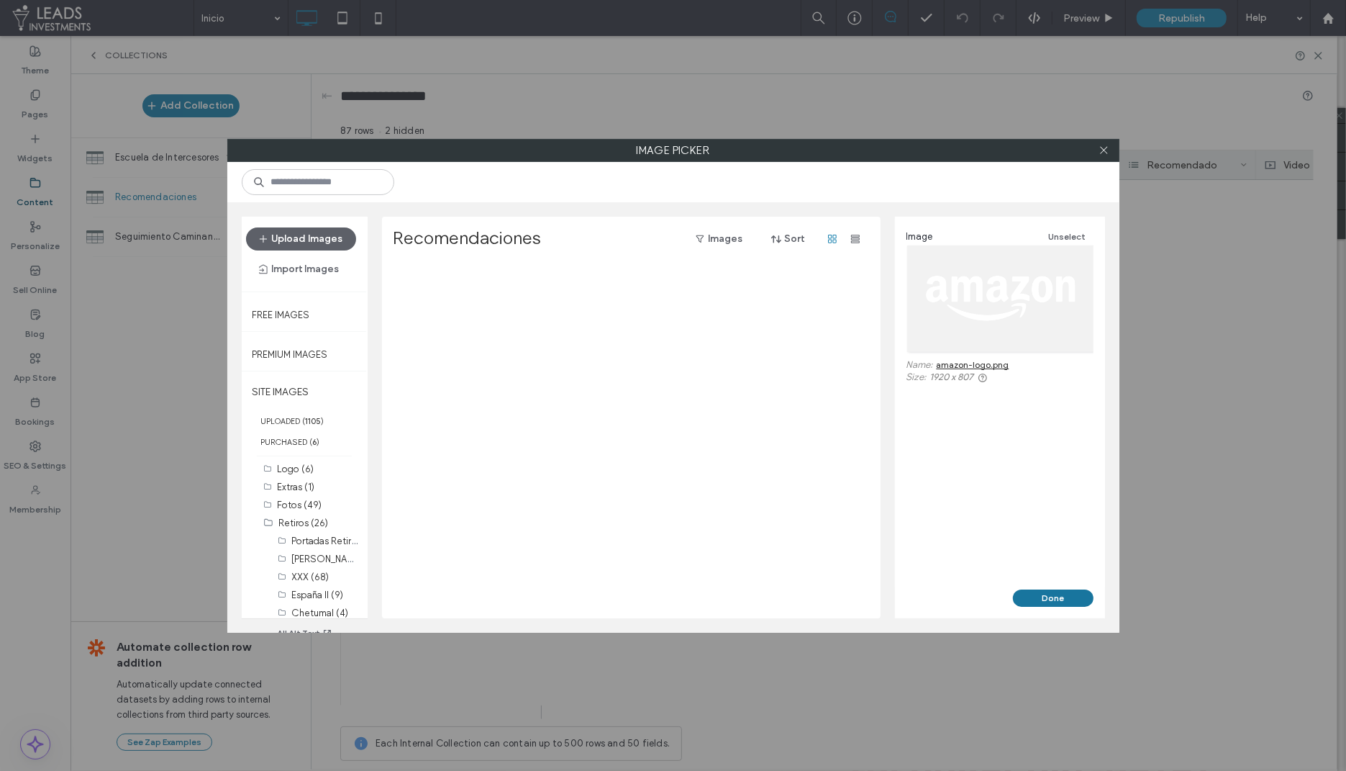
scroll to position [1454, 0]
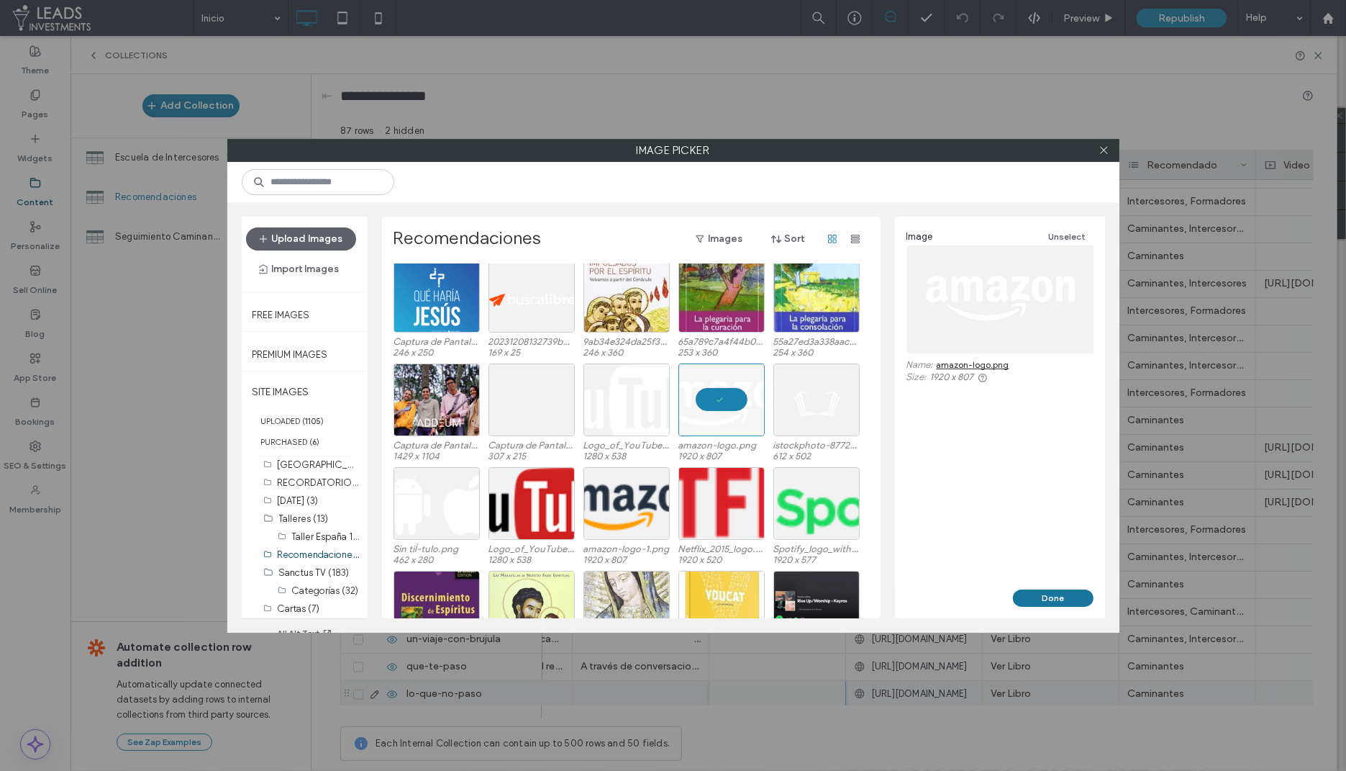
click at [1061, 597] on button "Done" at bounding box center [1053, 597] width 81 height 17
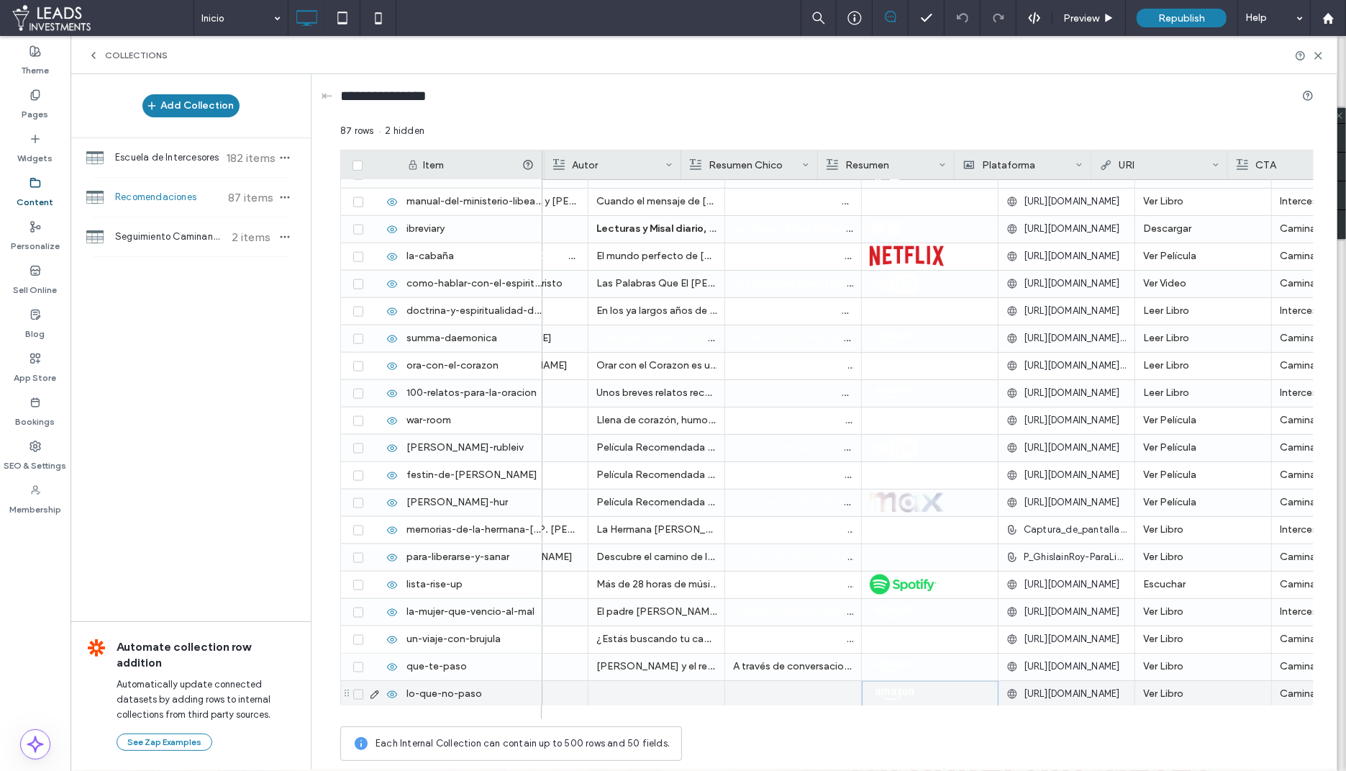
scroll to position [0, 263]
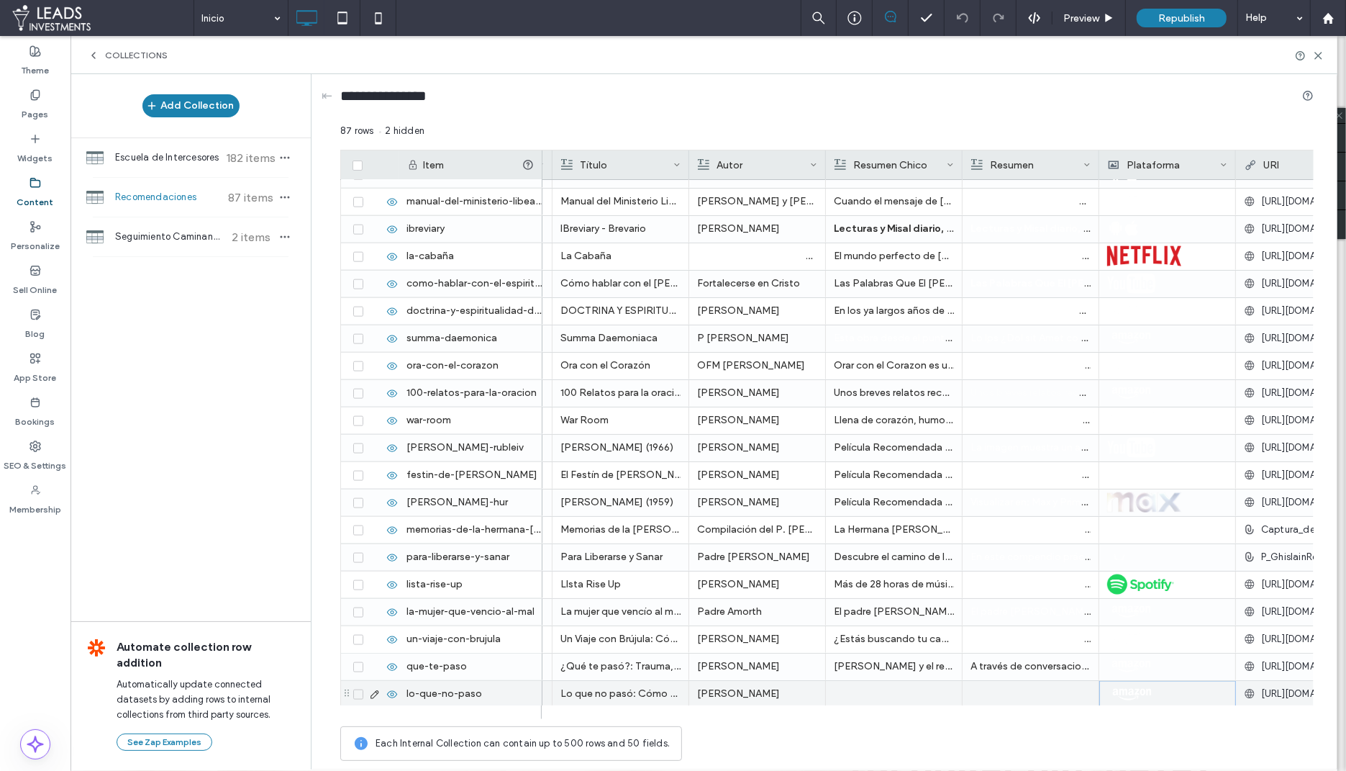
click at [1030, 697] on div at bounding box center [1031, 694] width 120 height 27
click at [841, 696] on div at bounding box center [894, 694] width 120 height 27
click at [841, 696] on div at bounding box center [894, 693] width 119 height 25
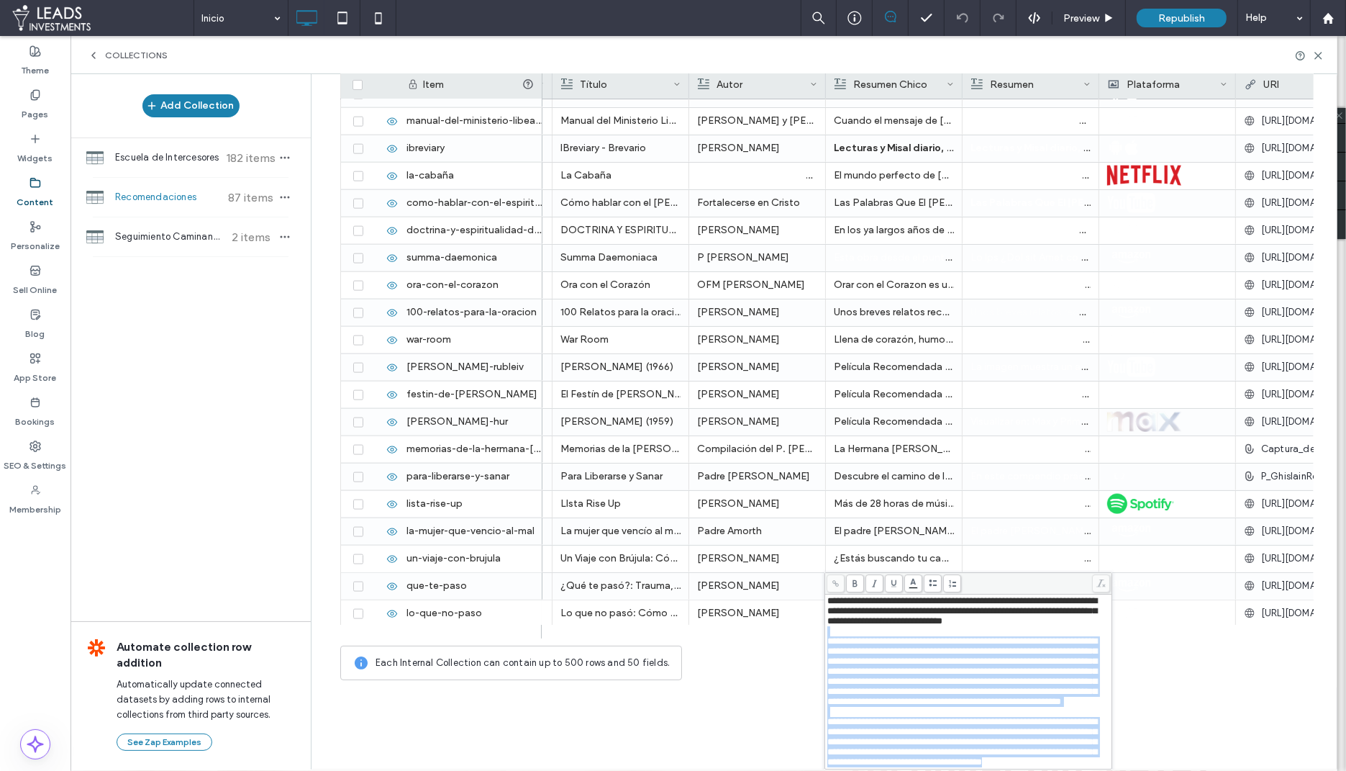
scroll to position [121, 0]
drag, startPoint x: 841, startPoint y: 719, endPoint x: 888, endPoint y: 771, distance: 69.8
click at [888, 770] on div "**********" at bounding box center [704, 422] width 1267 height 697
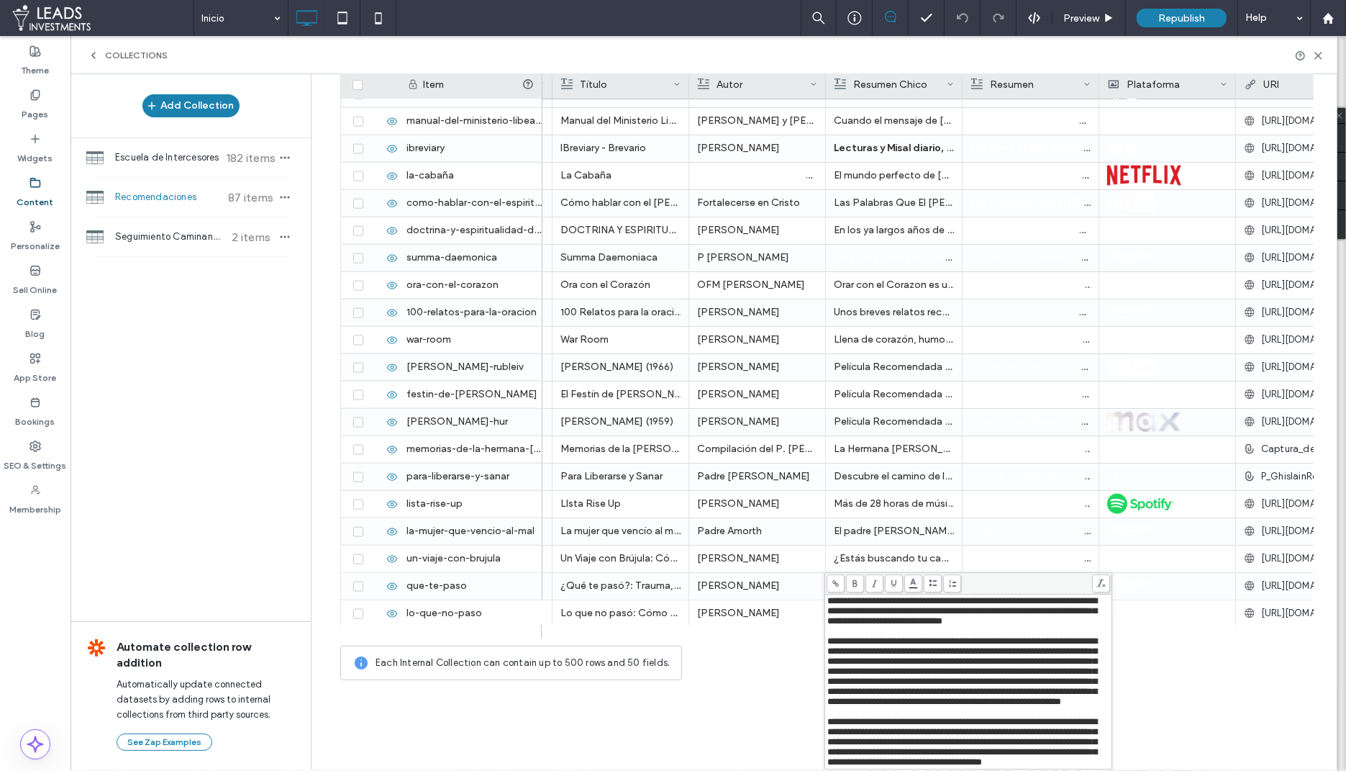
scroll to position [0, 0]
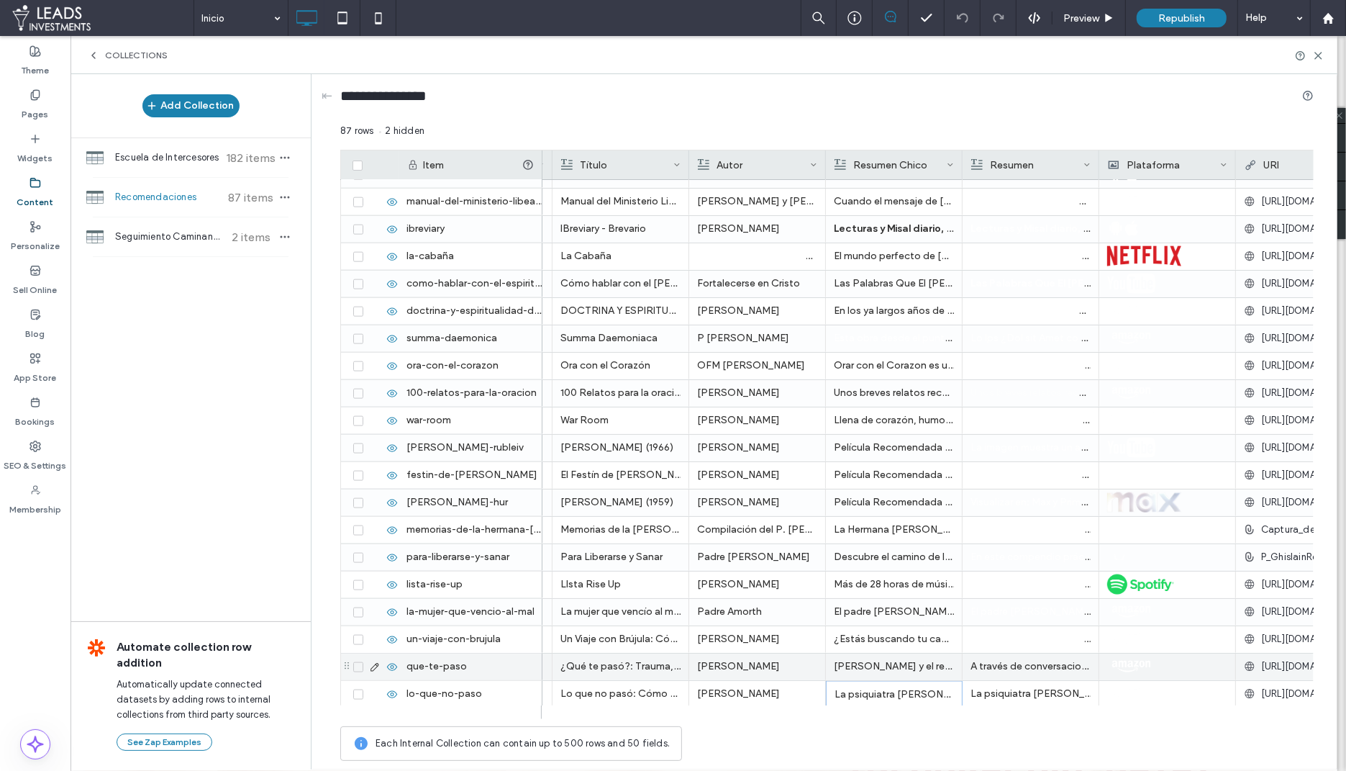
click at [1013, 660] on p "A través de conversaciones amplias y a menudo profundamente personales, [PERSON…" at bounding box center [1031, 666] width 120 height 26
click at [1013, 660] on p "A través de conversaciones amplias y a menudo profundamente personales, [PERSON…" at bounding box center [1030, 667] width 119 height 26
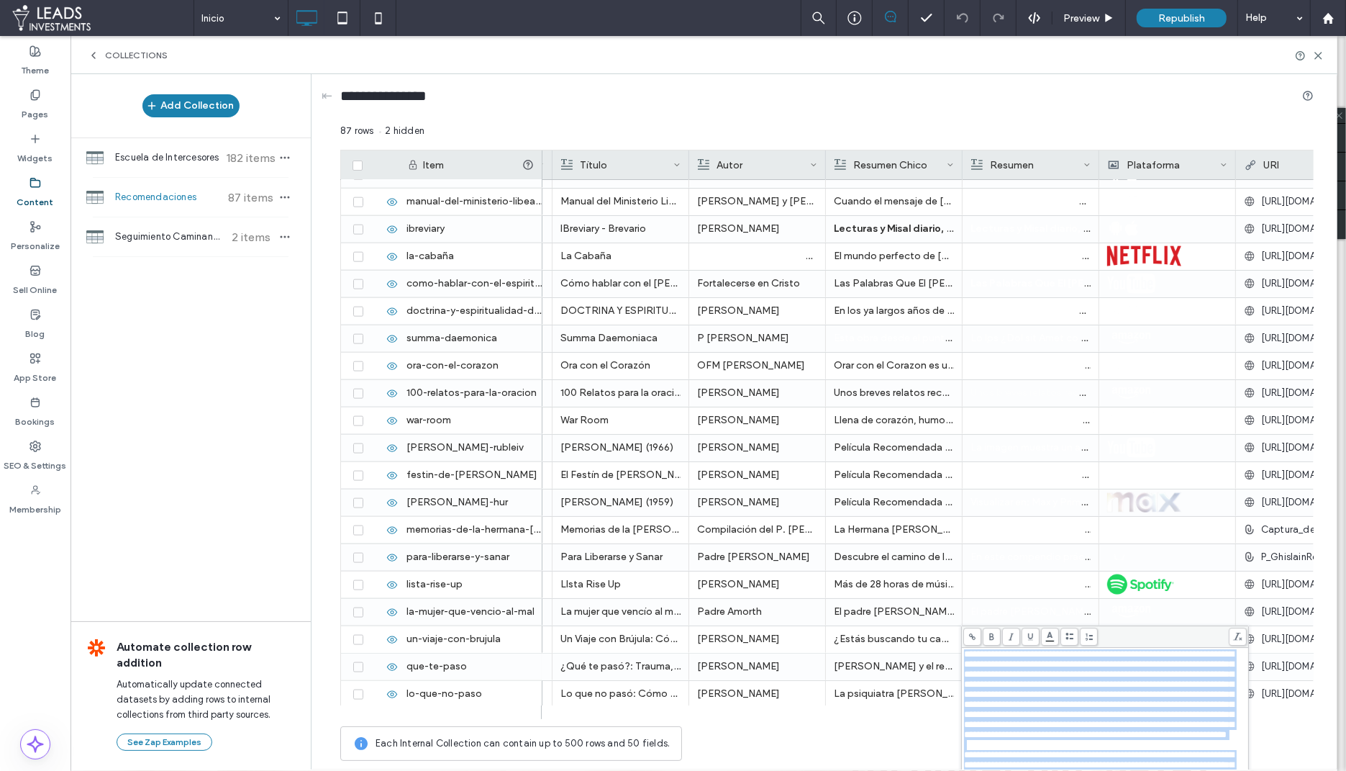
click at [1043, 633] on body ".wqwq-1{fill:#231f20;} .cls-1q, .cls-2q { fill-rule: evenodd; } .cls-2q { fill:…" at bounding box center [673, 385] width 1346 height 771
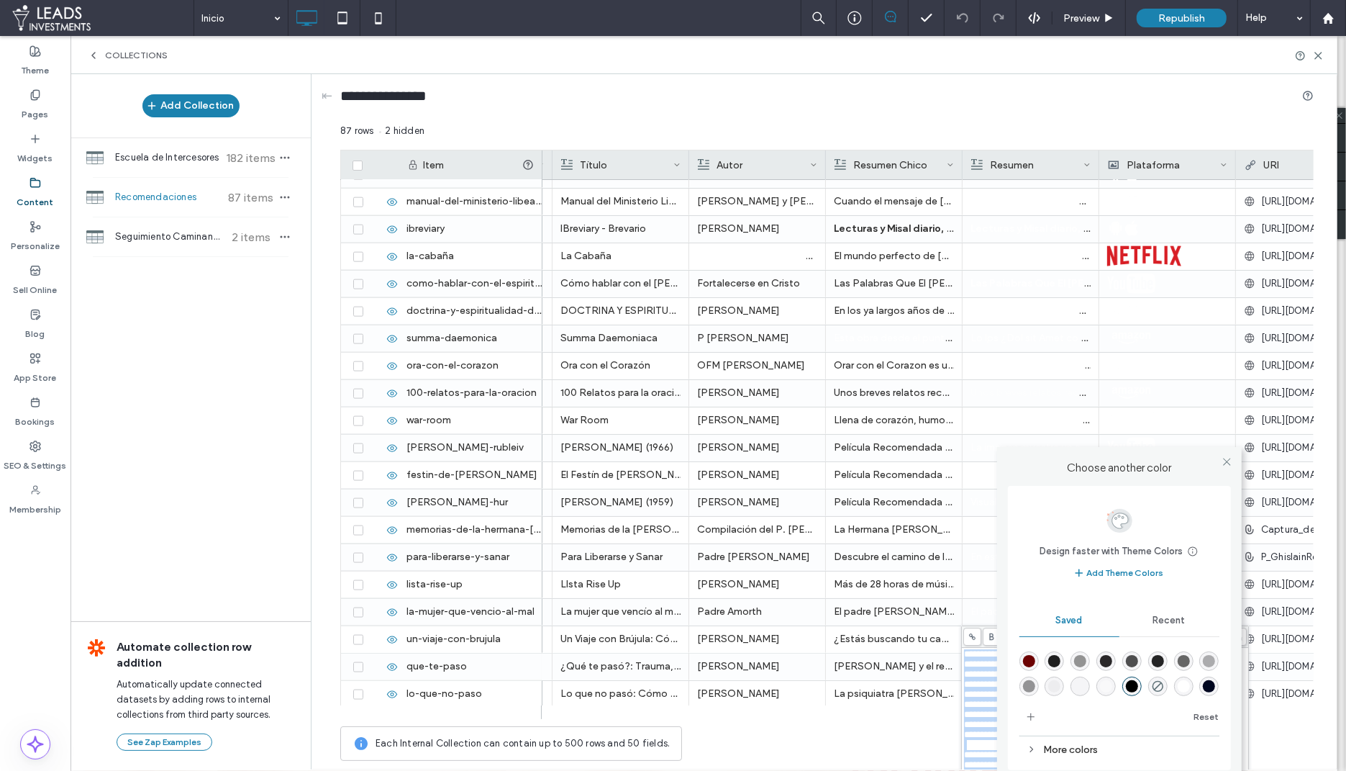
click at [1178, 681] on div "rgba(255,255,255,1)" at bounding box center [1184, 686] width 12 height 12
click at [934, 736] on div "Each Internal Collection can contain up to 500 rows and 50 fields." at bounding box center [827, 743] width 974 height 35
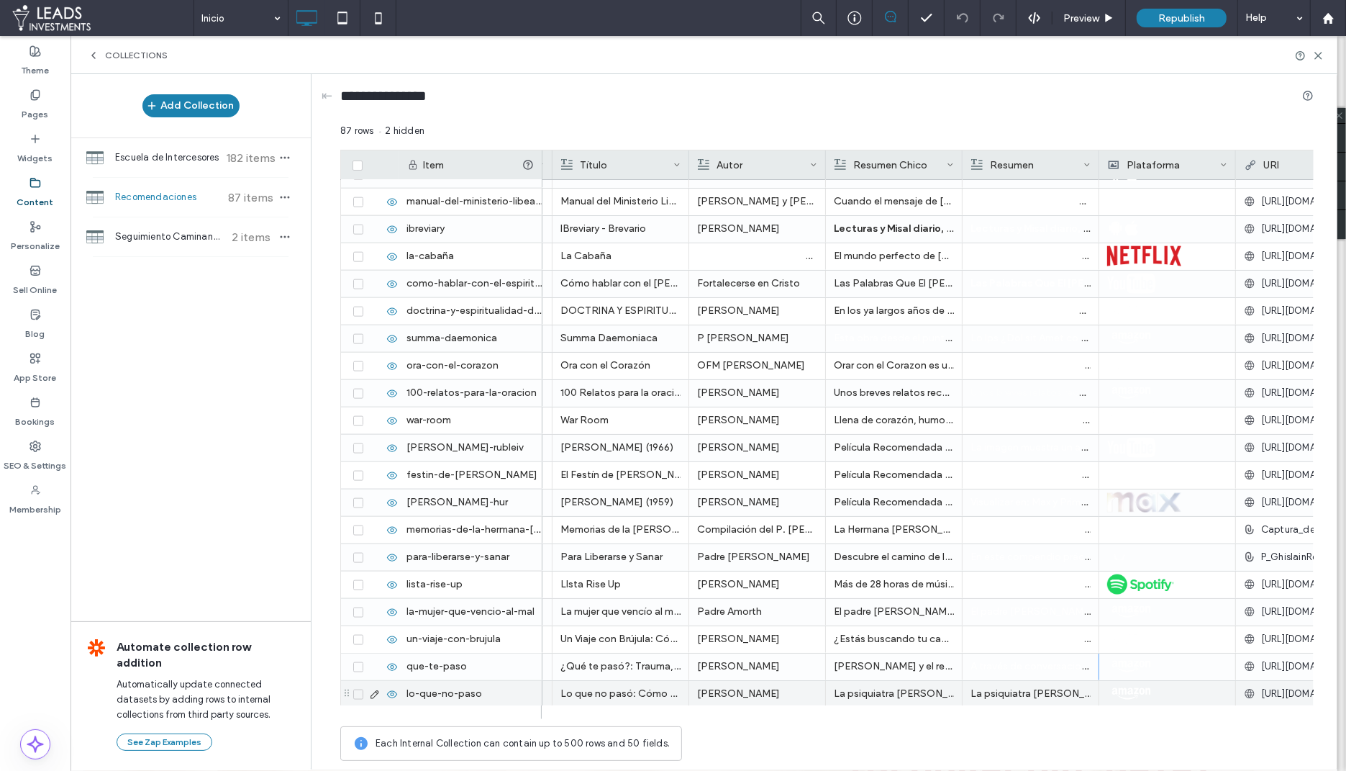
click at [1033, 693] on p "La psiquiatra [PERSON_NAME], autora de Lo bueno de tener un mal día, regresa co…" at bounding box center [1031, 694] width 120 height 26
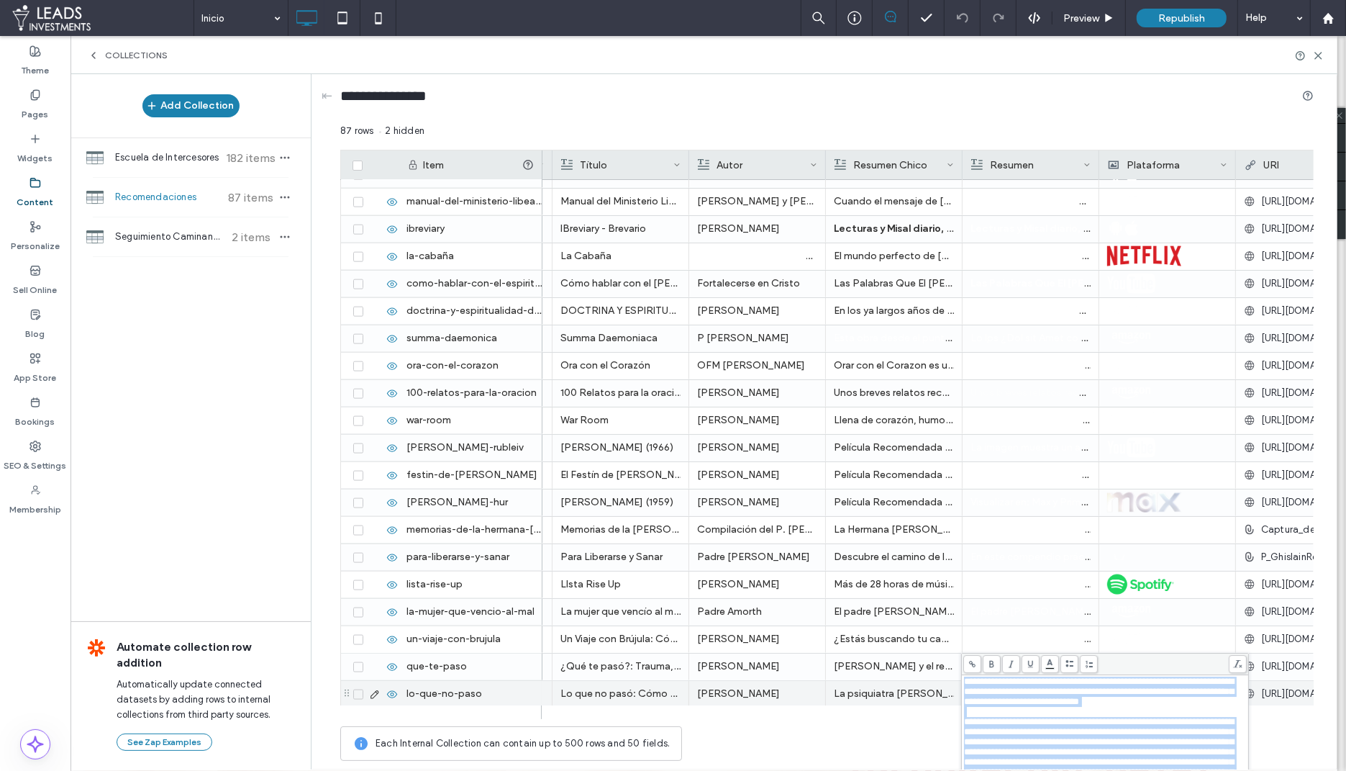
click at [1046, 668] on body ".wqwq-1{fill:#231f20;} .cls-1q, .cls-2q { fill-rule: evenodd; } .cls-2q { fill:…" at bounding box center [673, 385] width 1346 height 771
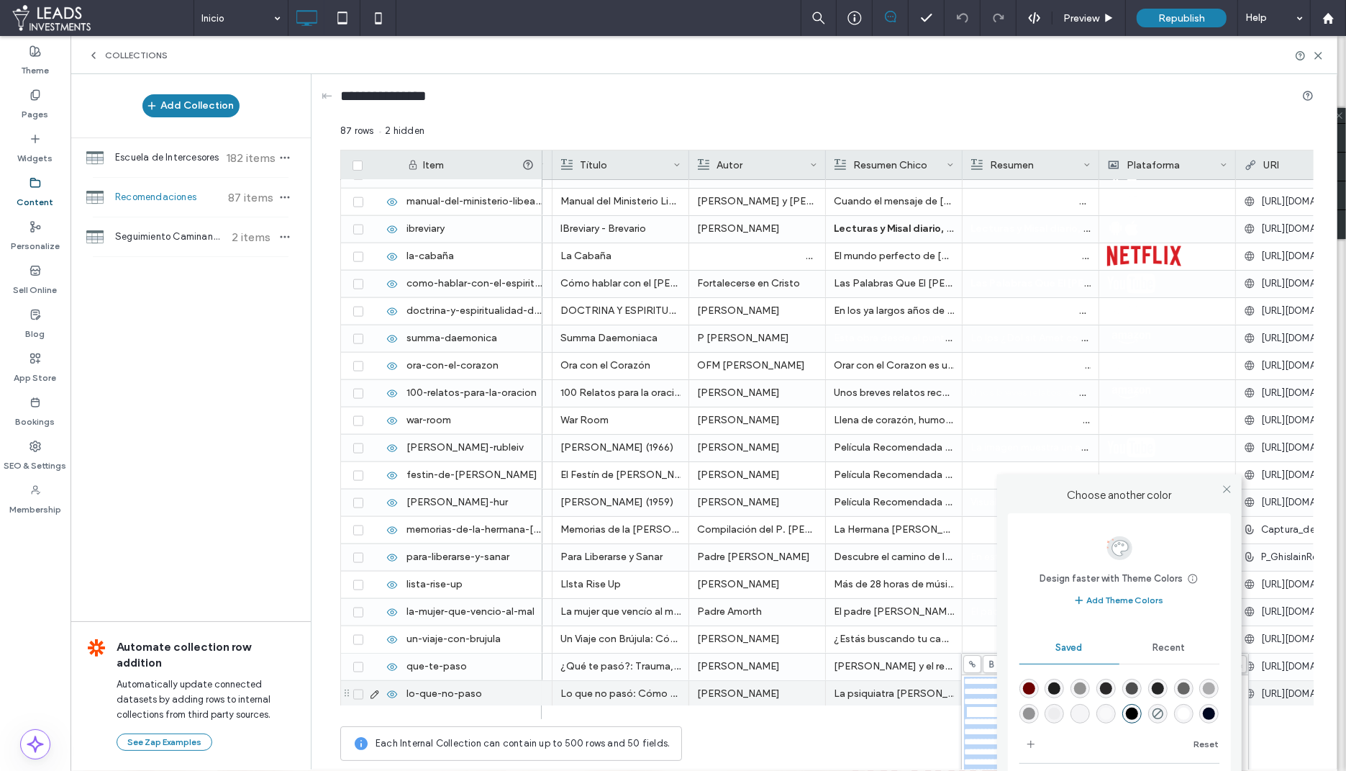
click at [1187, 715] on div "rgba(255,255,255,1)" at bounding box center [1184, 713] width 12 height 12
click at [920, 738] on div "Each Internal Collection can contain up to 500 rows and 50 fields." at bounding box center [827, 743] width 974 height 35
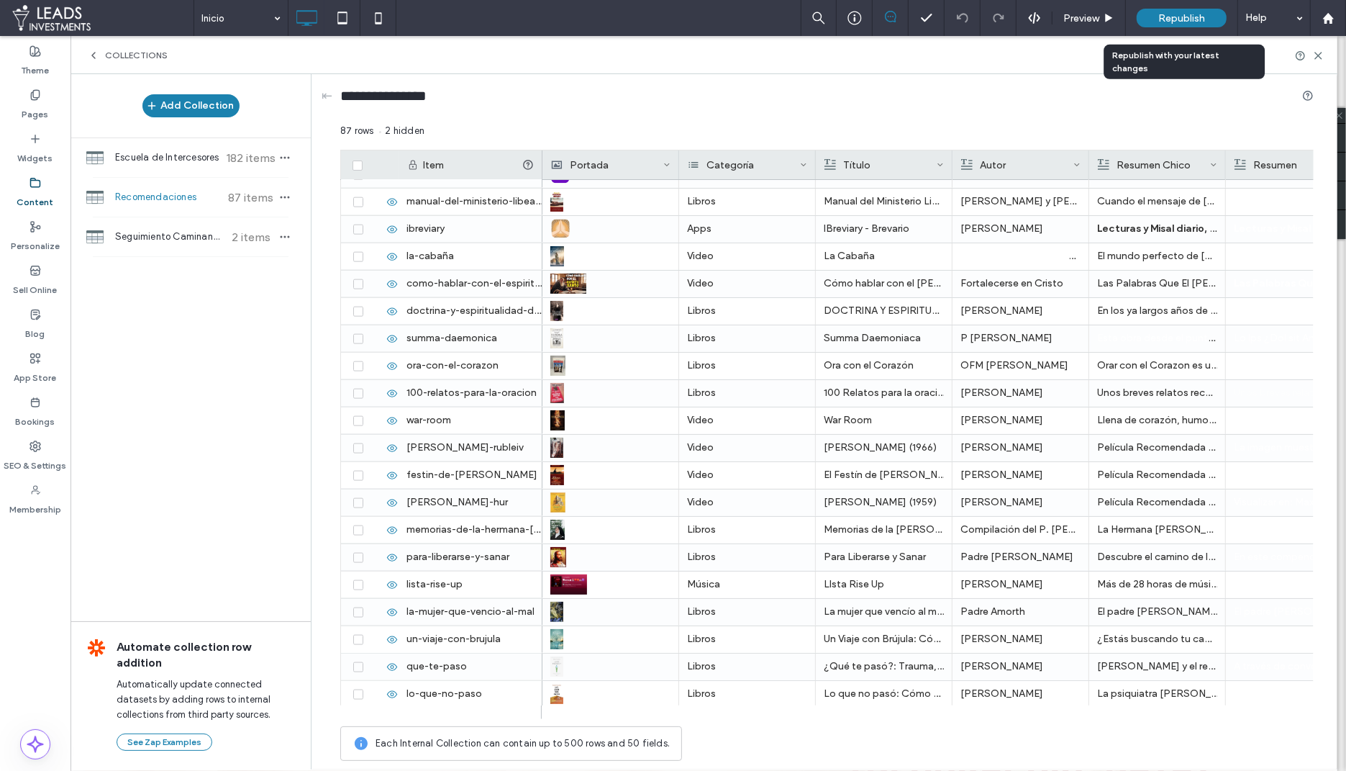
click at [1197, 24] on div "Republish" at bounding box center [1182, 18] width 90 height 19
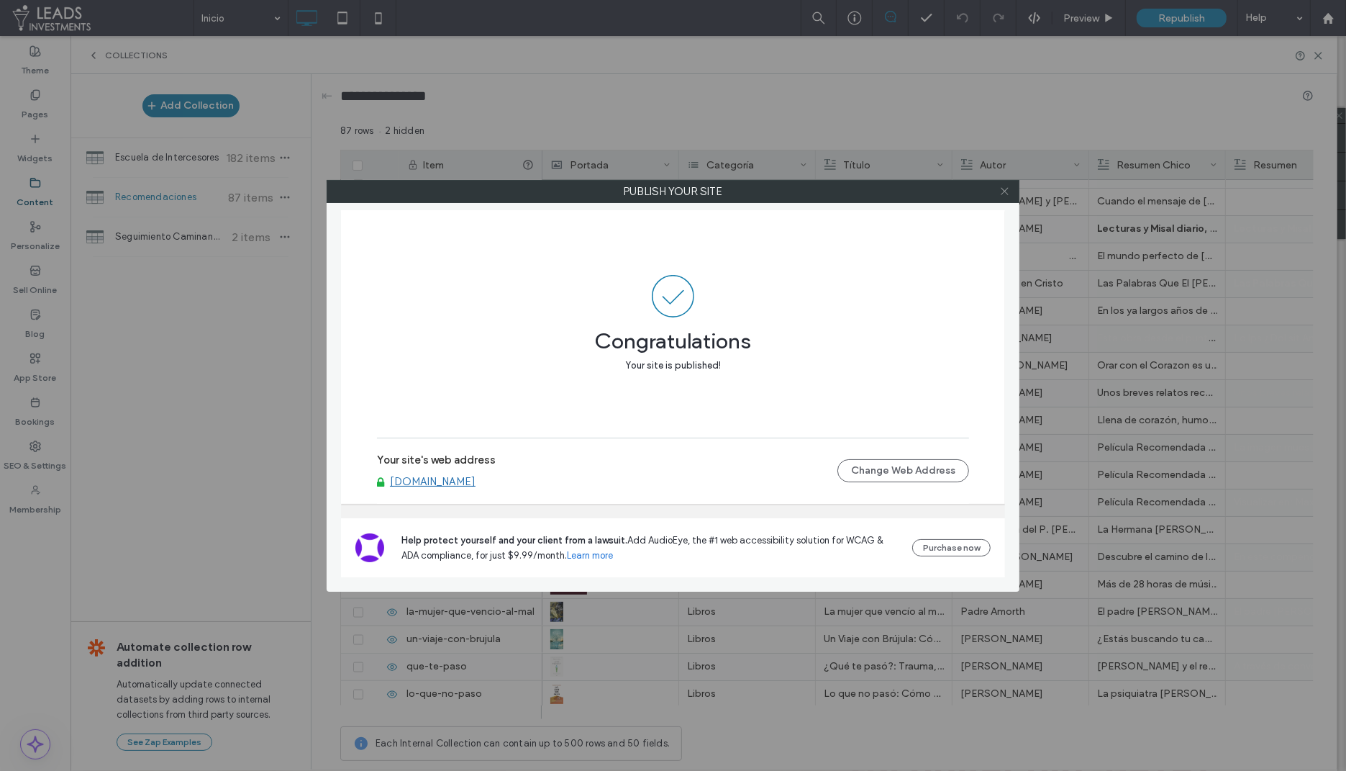
click at [1005, 191] on use at bounding box center [1004, 191] width 7 height 7
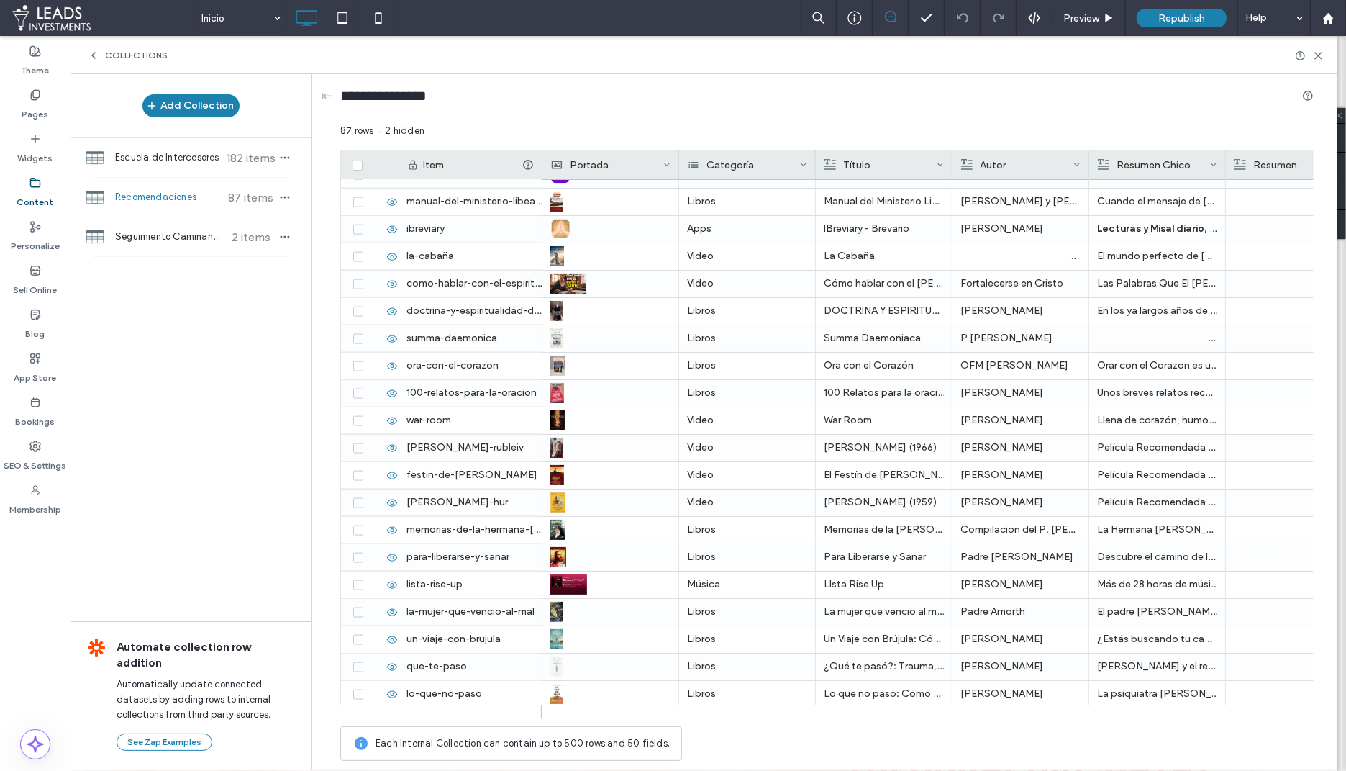
click at [427, 710] on div at bounding box center [440, 712] width 201 height 14
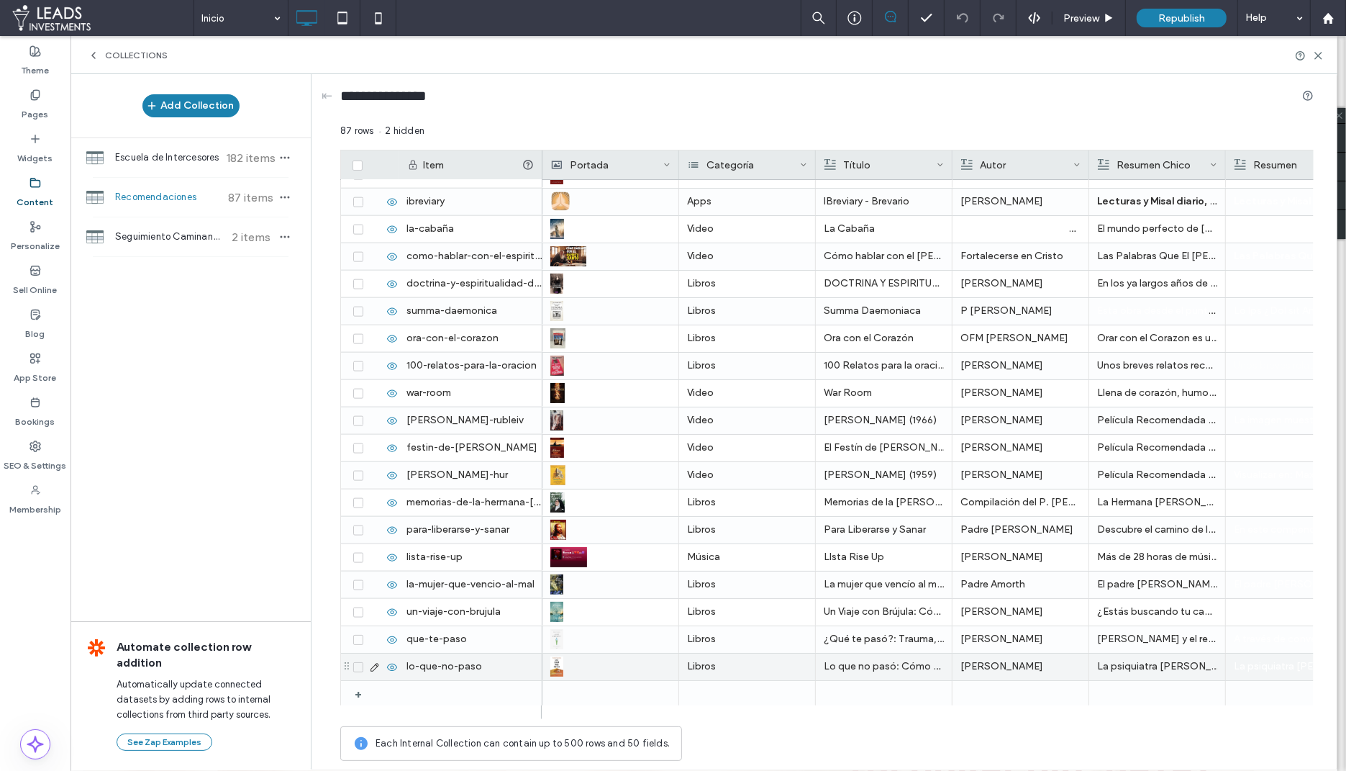
click at [443, 686] on div at bounding box center [471, 694] width 144 height 26
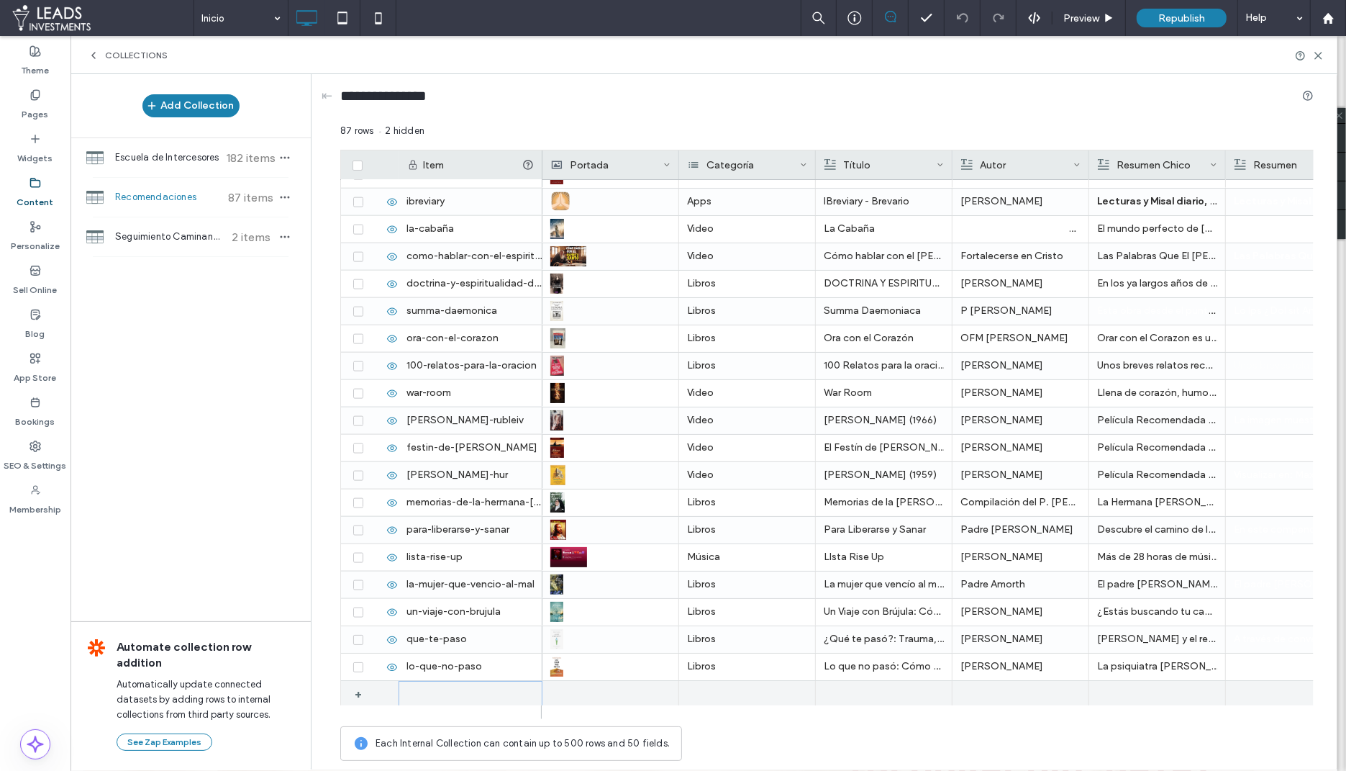
click at [443, 686] on div at bounding box center [471, 694] width 144 height 26
click at [430, 690] on div "1" at bounding box center [471, 694] width 144 height 27
type input "**********"
click at [565, 698] on div at bounding box center [610, 694] width 120 height 27
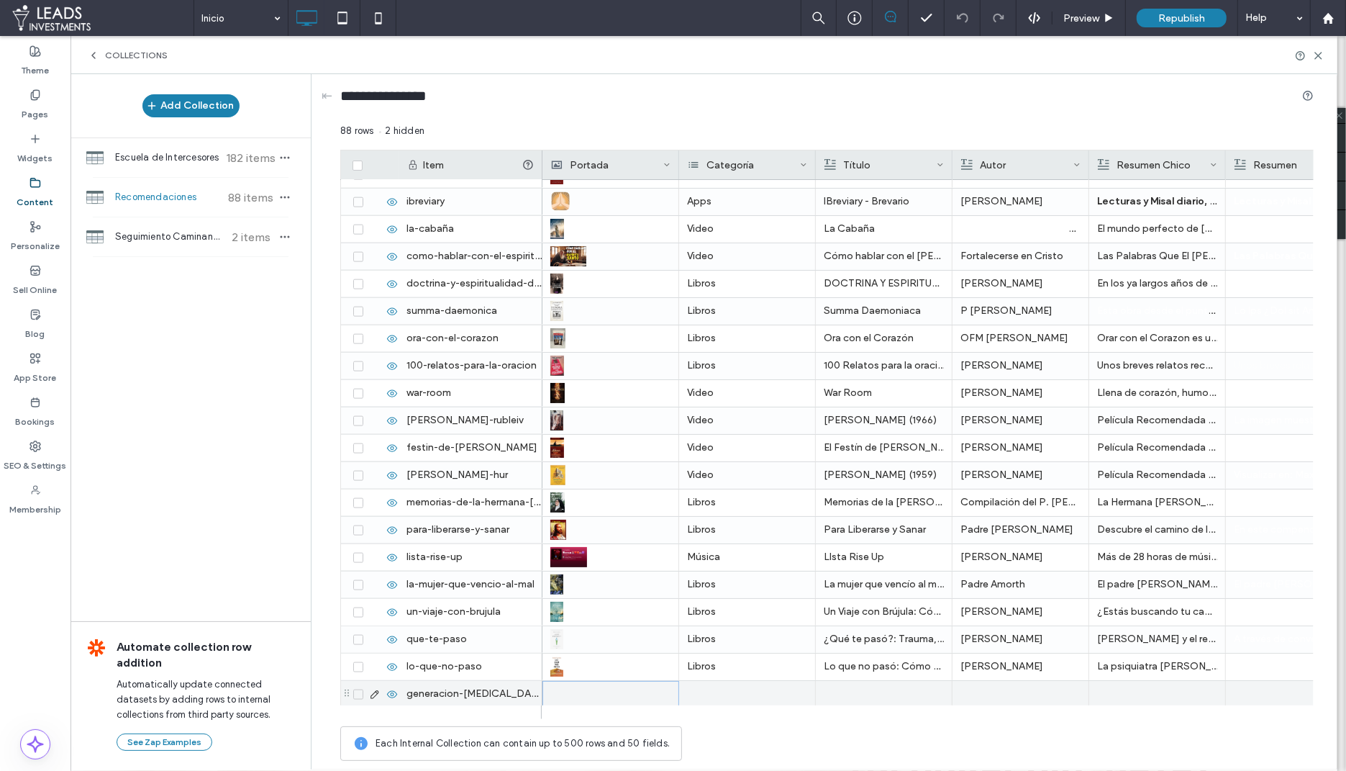
click at [565, 698] on div at bounding box center [610, 693] width 119 height 25
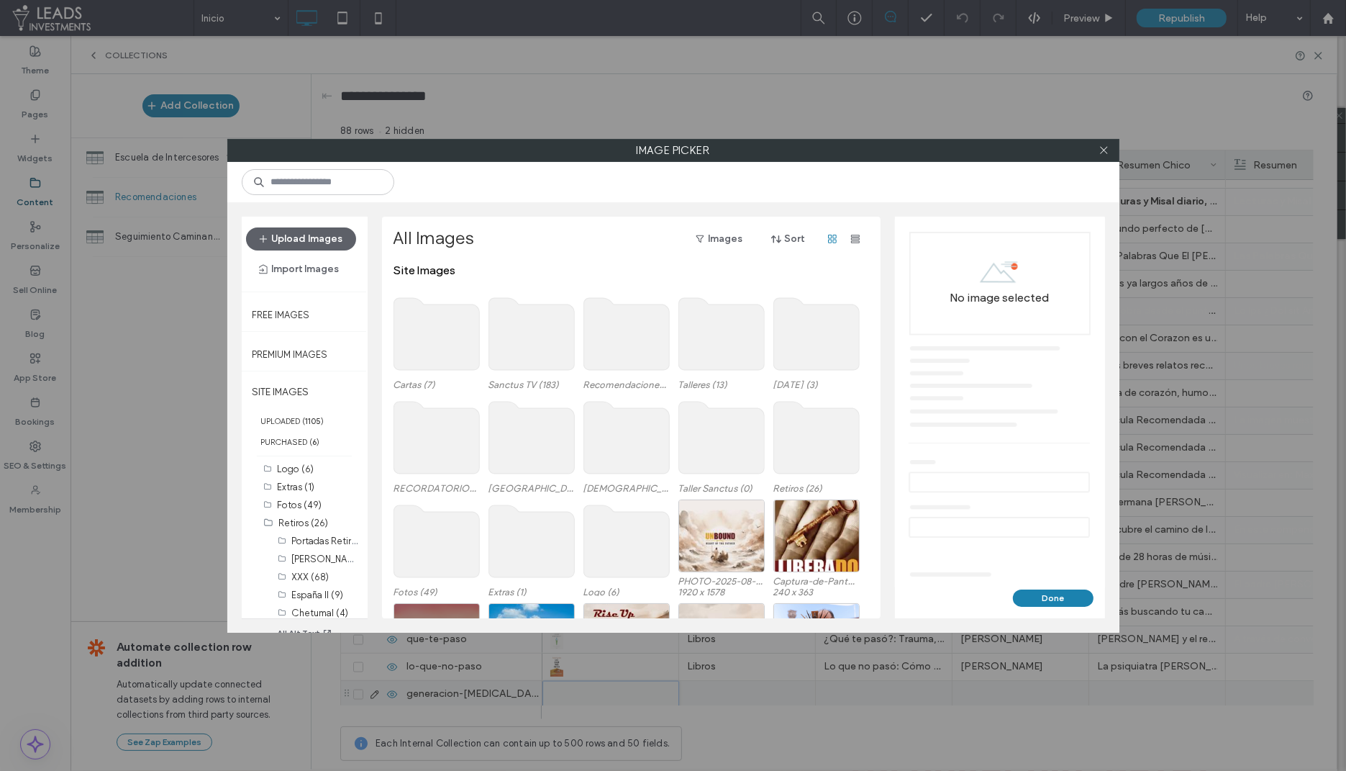
scroll to position [382, 0]
click at [326, 553] on label "Recomendaciones (116)" at bounding box center [328, 554] width 101 height 14
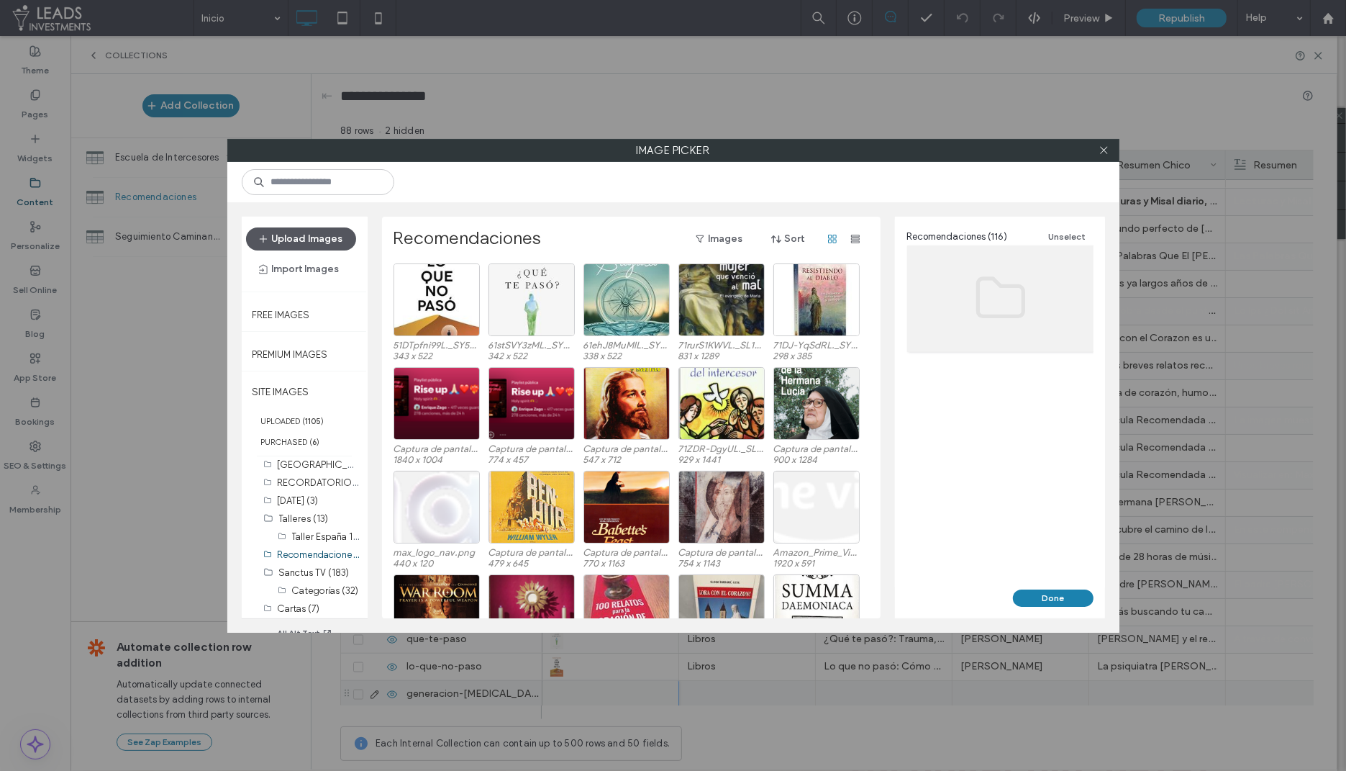
click at [320, 244] on button "Upload Images" at bounding box center [301, 238] width 110 height 23
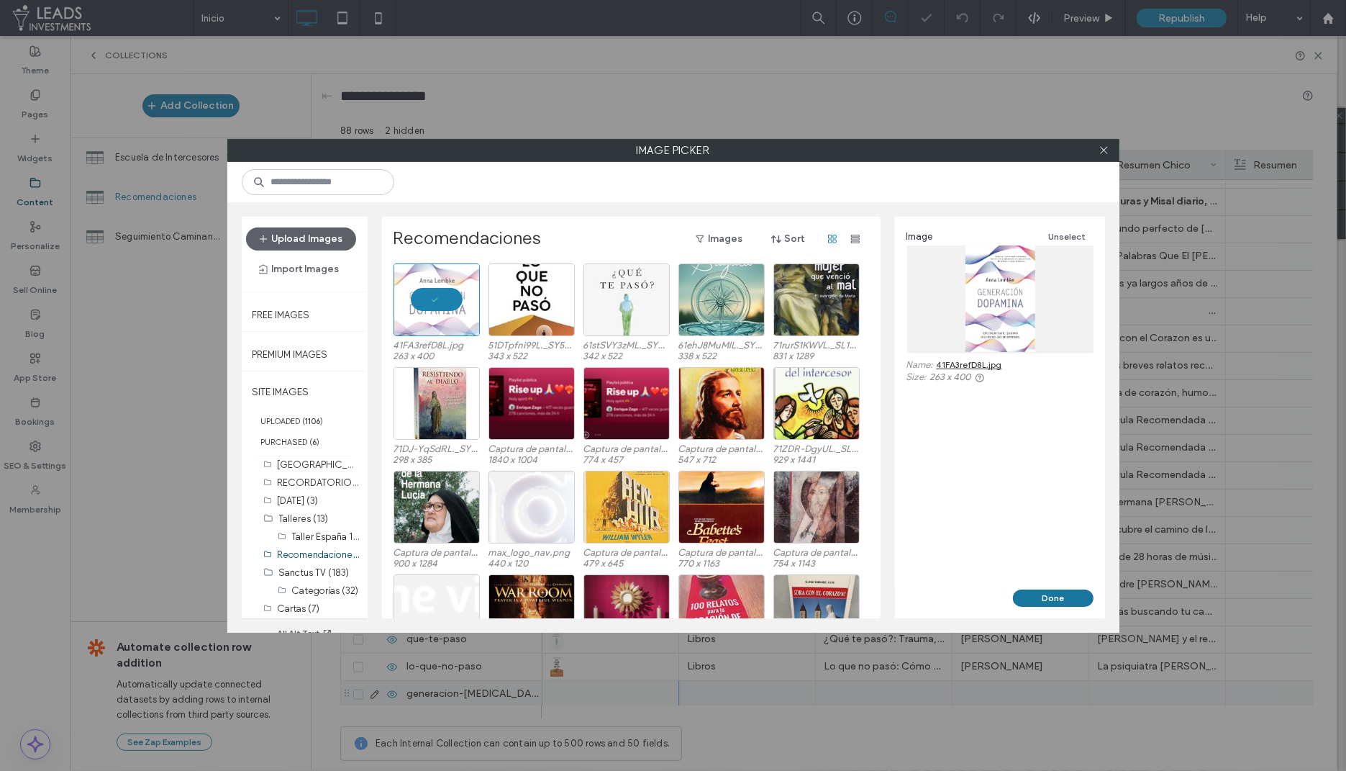
click at [1036, 599] on button "Done" at bounding box center [1053, 597] width 81 height 17
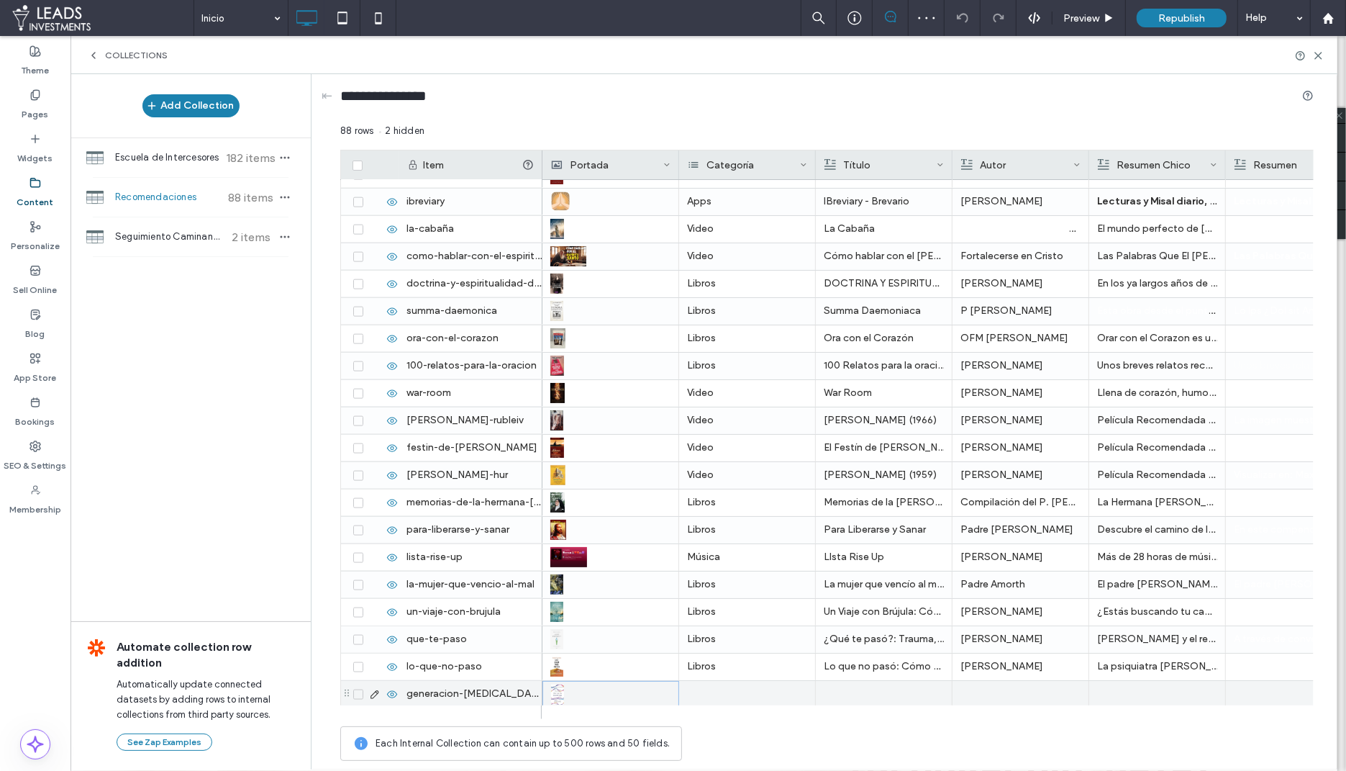
click at [722, 698] on div at bounding box center [747, 694] width 137 height 27
click at [709, 692] on input at bounding box center [733, 692] width 99 height 12
type input "****"
click at [711, 717] on span "Libros" at bounding box center [718, 717] width 25 height 14
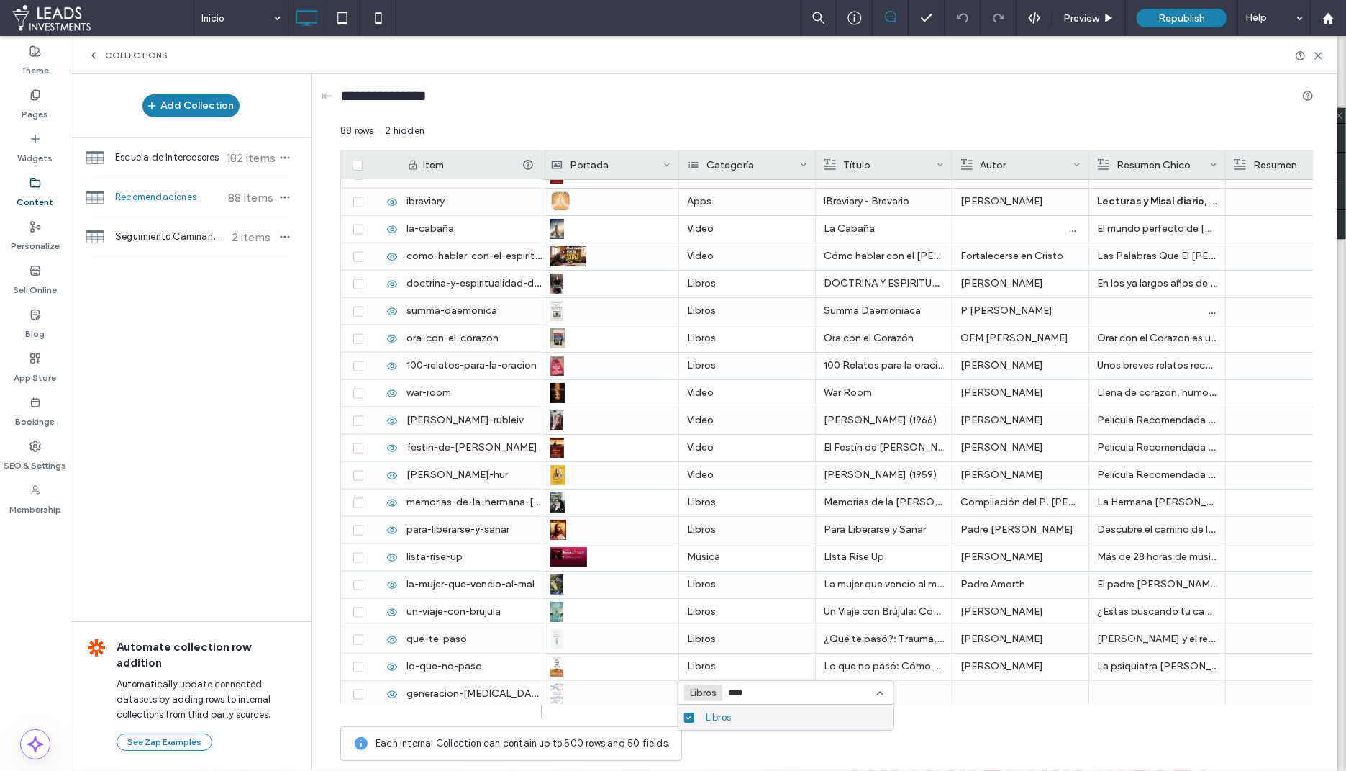
click at [941, 736] on div "Each Internal Collection can contain up to 500 rows and 50 fields." at bounding box center [827, 743] width 974 height 35
click at [874, 683] on div at bounding box center [884, 694] width 120 height 27
click at [874, 683] on div at bounding box center [884, 693] width 119 height 25
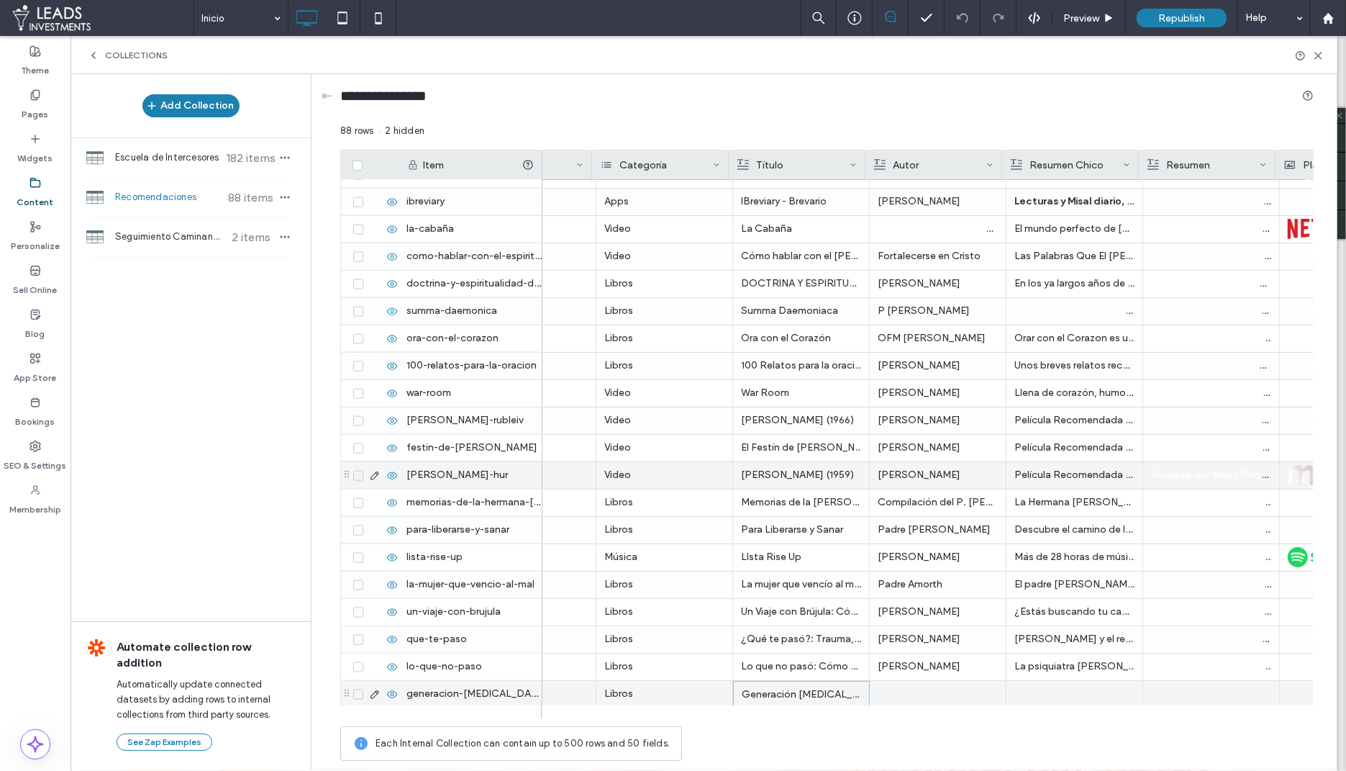
scroll to position [0, 87]
click at [907, 698] on div at bounding box center [934, 694] width 120 height 27
click at [907, 698] on div at bounding box center [933, 693] width 119 height 25
click at [1032, 697] on div at bounding box center [1070, 694] width 120 height 27
click at [1032, 697] on div at bounding box center [1070, 693] width 119 height 25
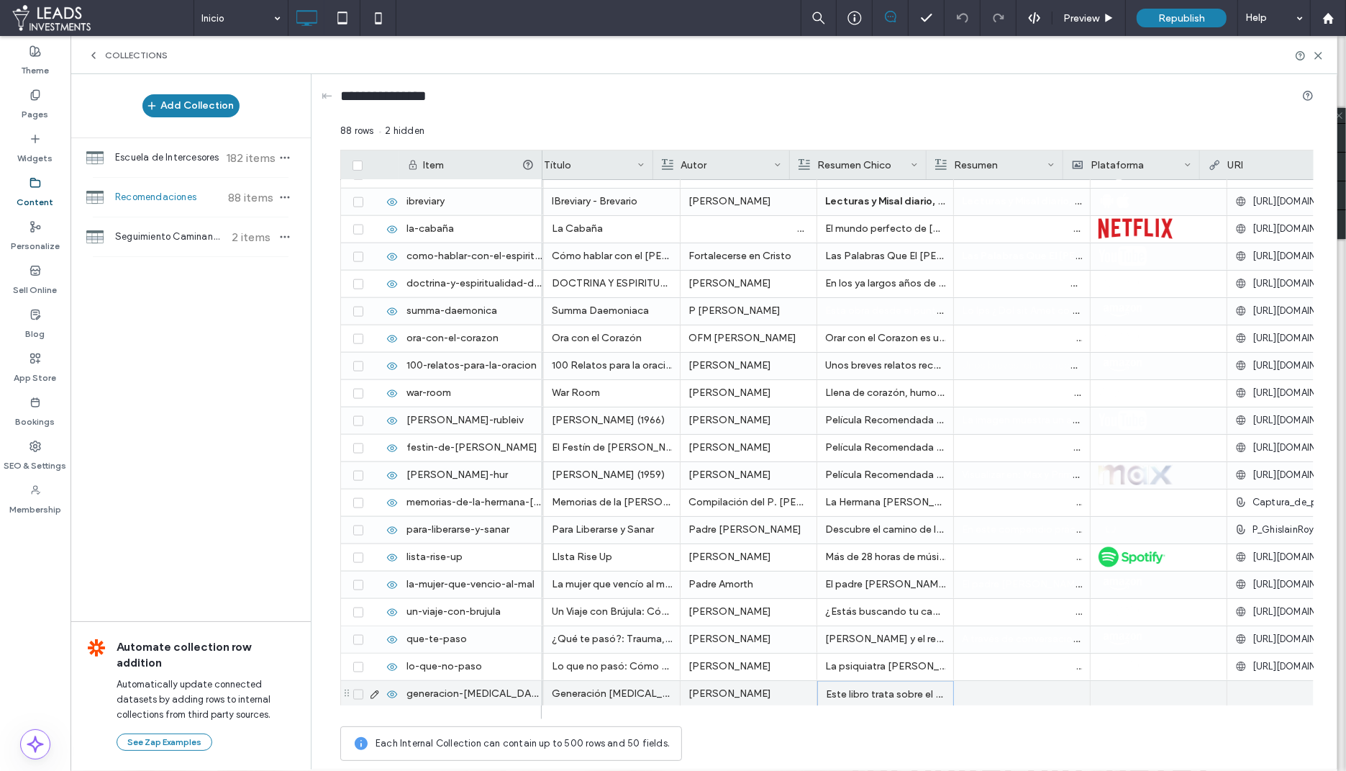
scroll to position [0, 312]
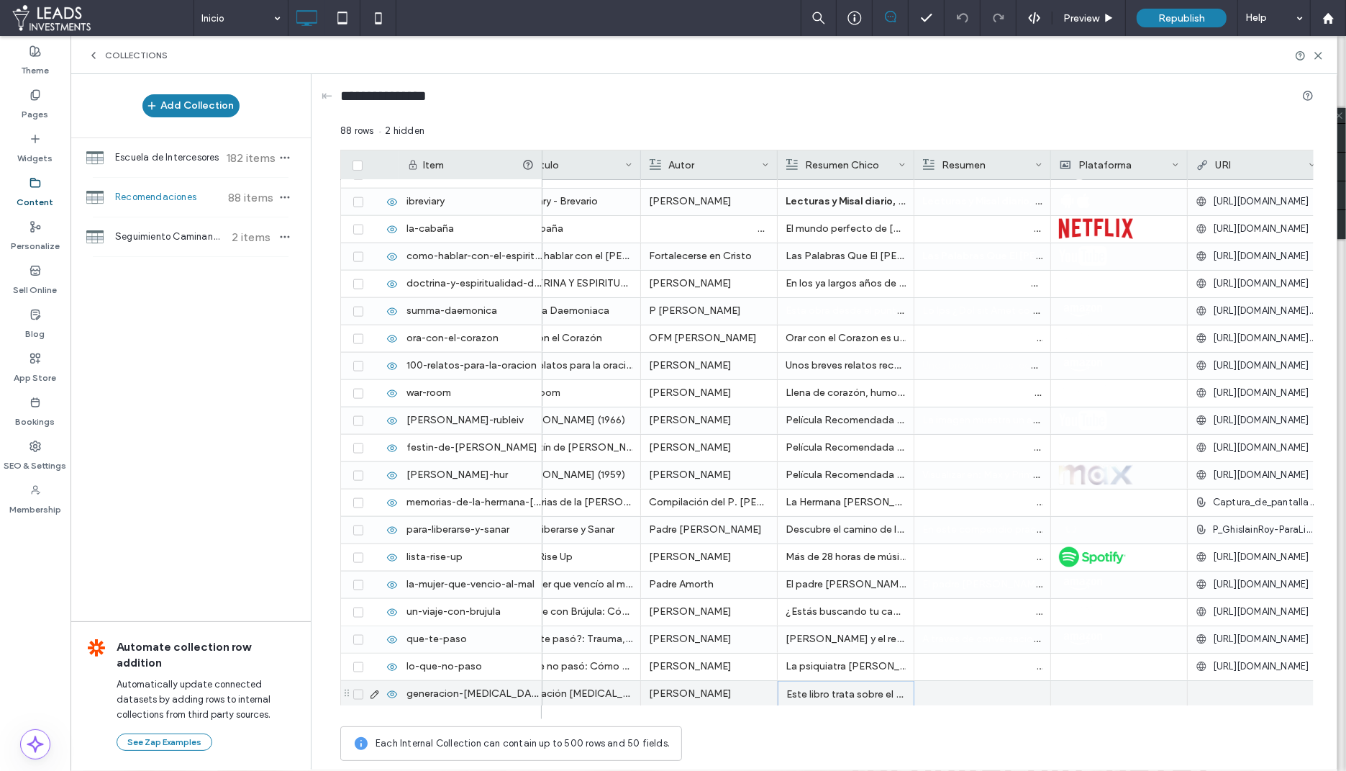
click at [976, 698] on div at bounding box center [983, 694] width 120 height 27
click at [976, 698] on div at bounding box center [982, 693] width 119 height 25
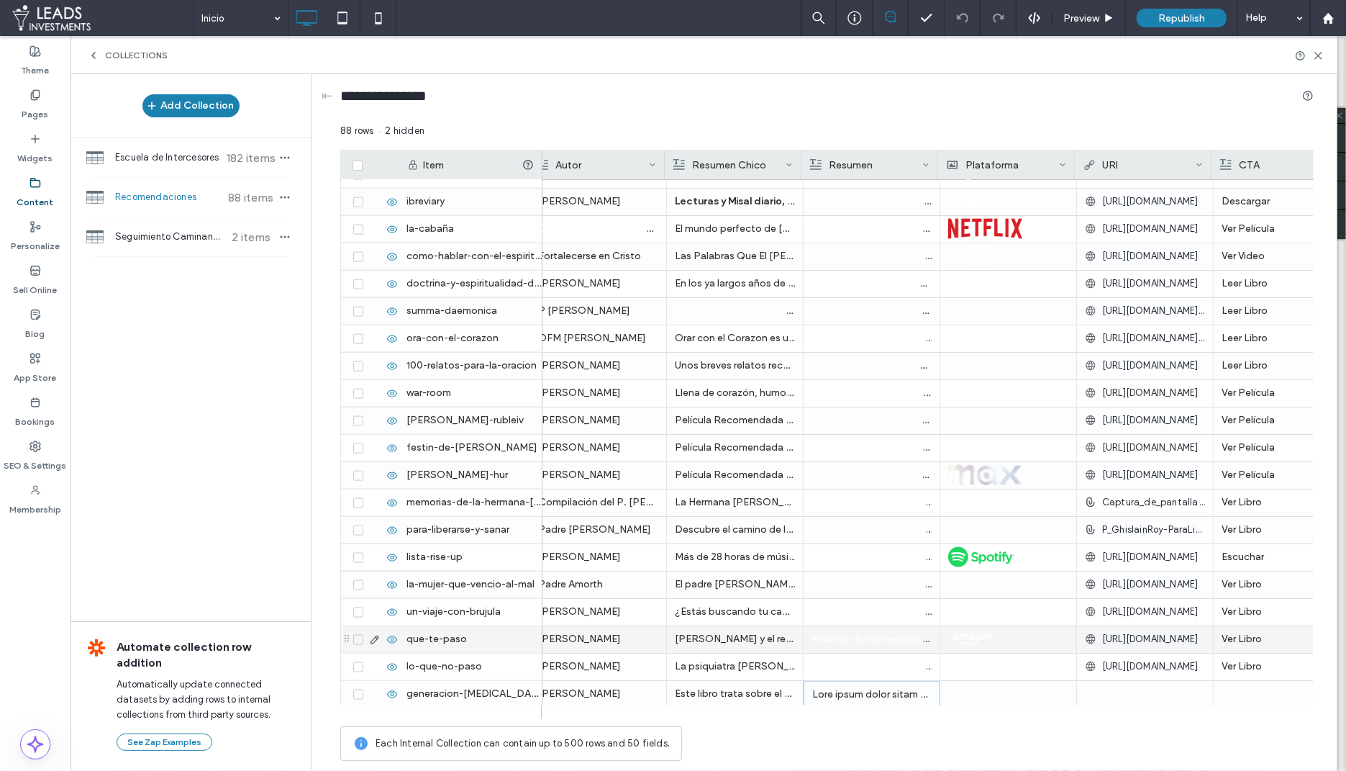
scroll to position [0, 425]
click at [987, 686] on div at bounding box center [1006, 694] width 120 height 27
click at [987, 686] on div at bounding box center [1006, 693] width 119 height 25
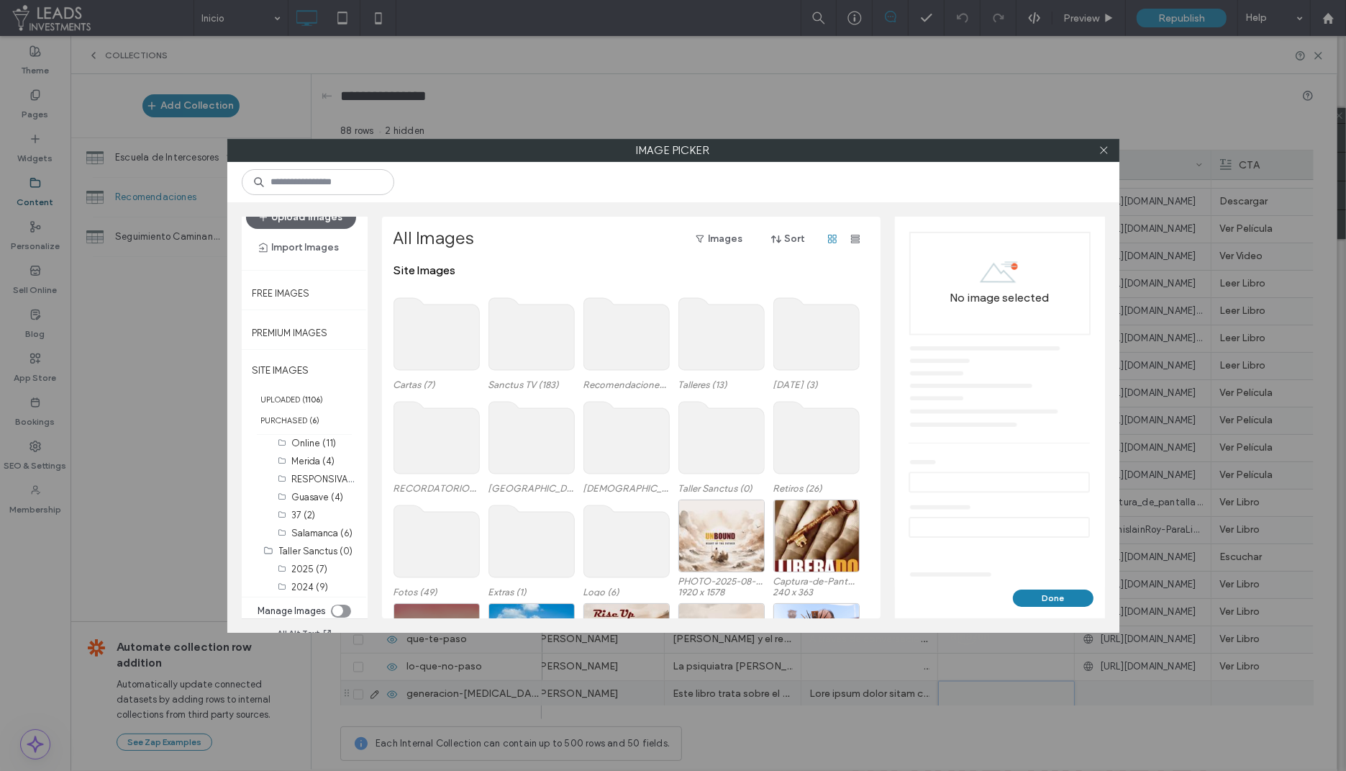
scroll to position [382, 0]
click at [329, 531] on label "Recomendaciones (117)" at bounding box center [328, 532] width 101 height 14
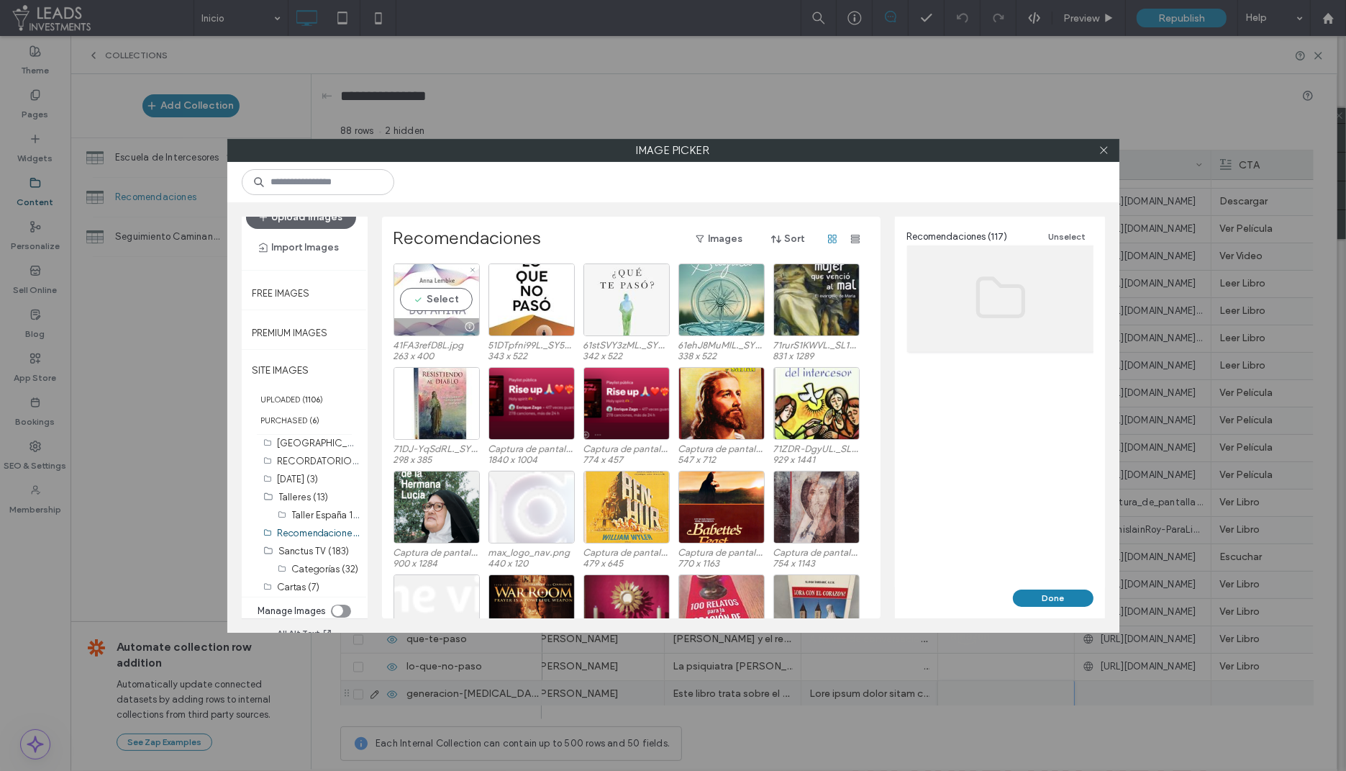
click at [450, 307] on div "Select" at bounding box center [437, 299] width 86 height 73
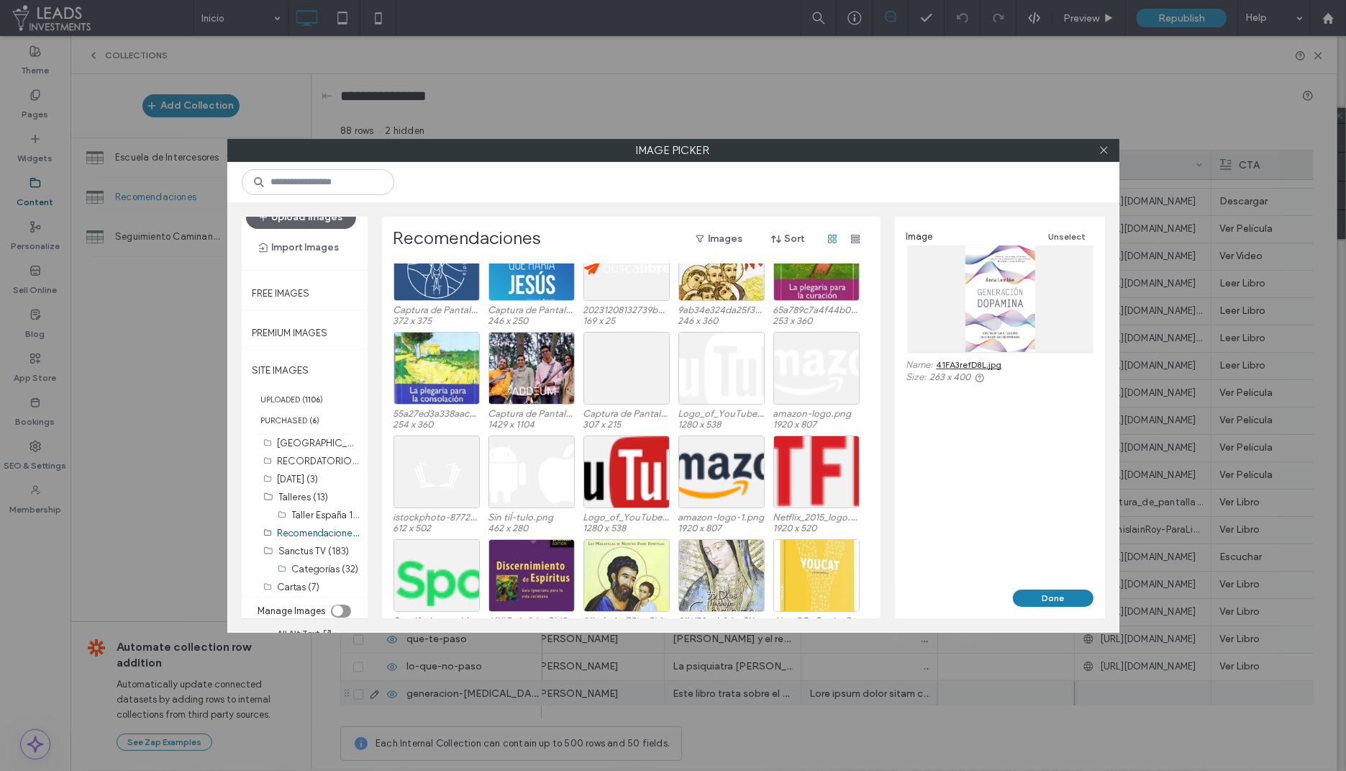
scroll to position [1485, 0]
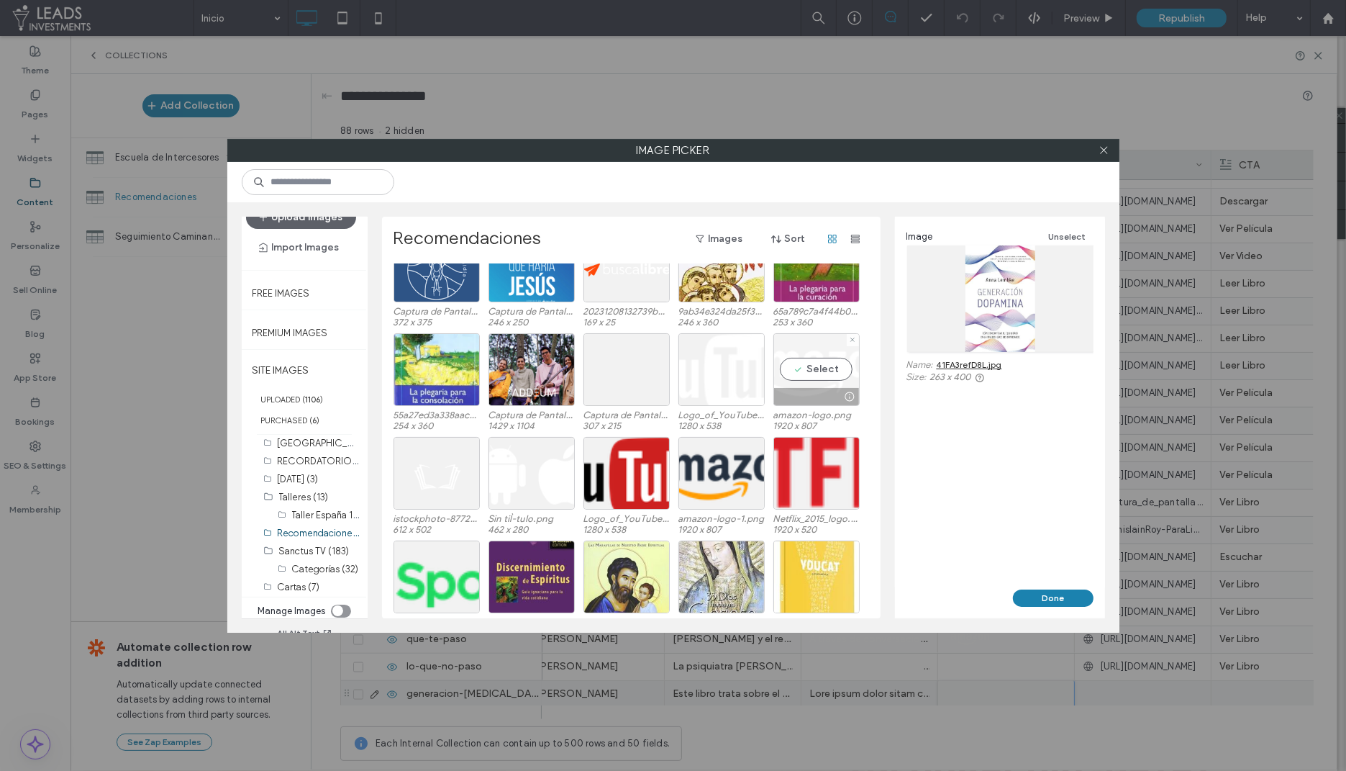
click at [820, 378] on div "Select" at bounding box center [817, 369] width 86 height 73
click at [1025, 589] on button "Done" at bounding box center [1053, 597] width 81 height 17
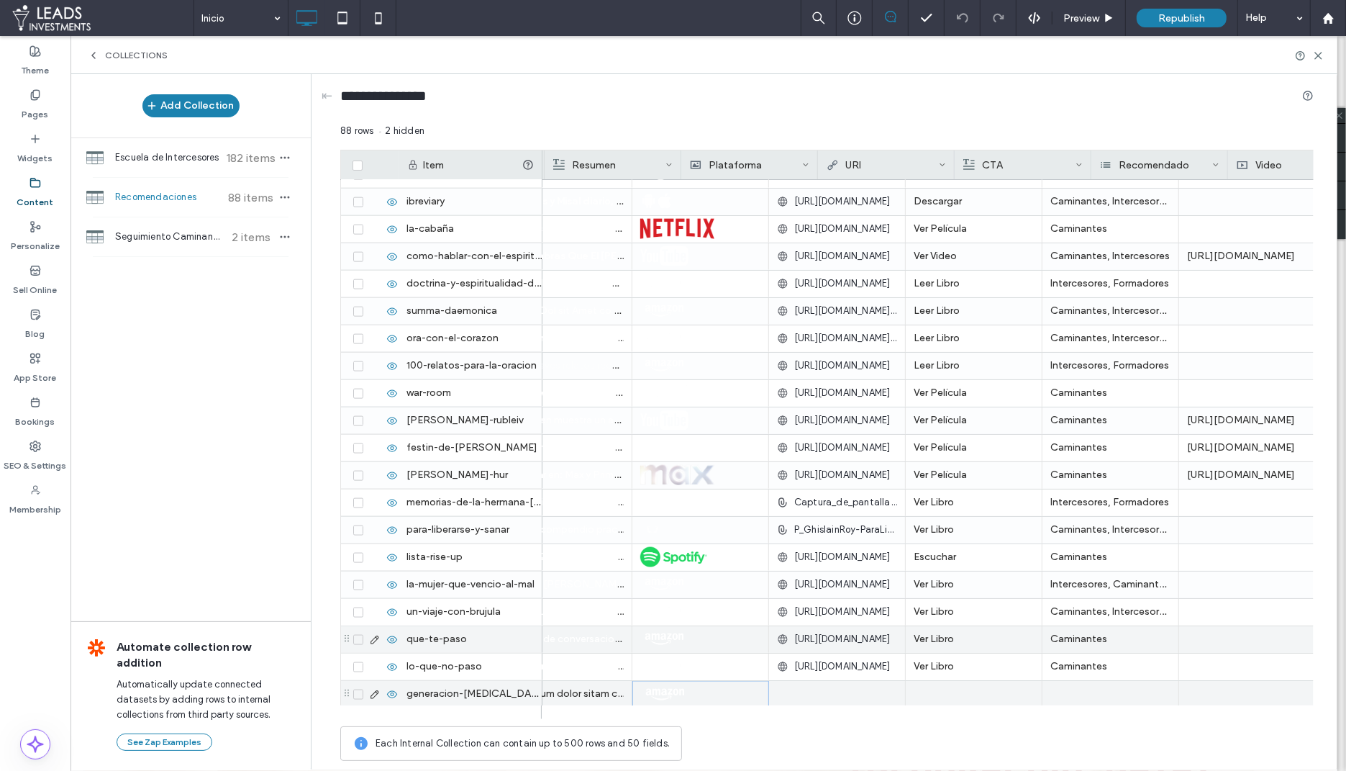
scroll to position [0, 756]
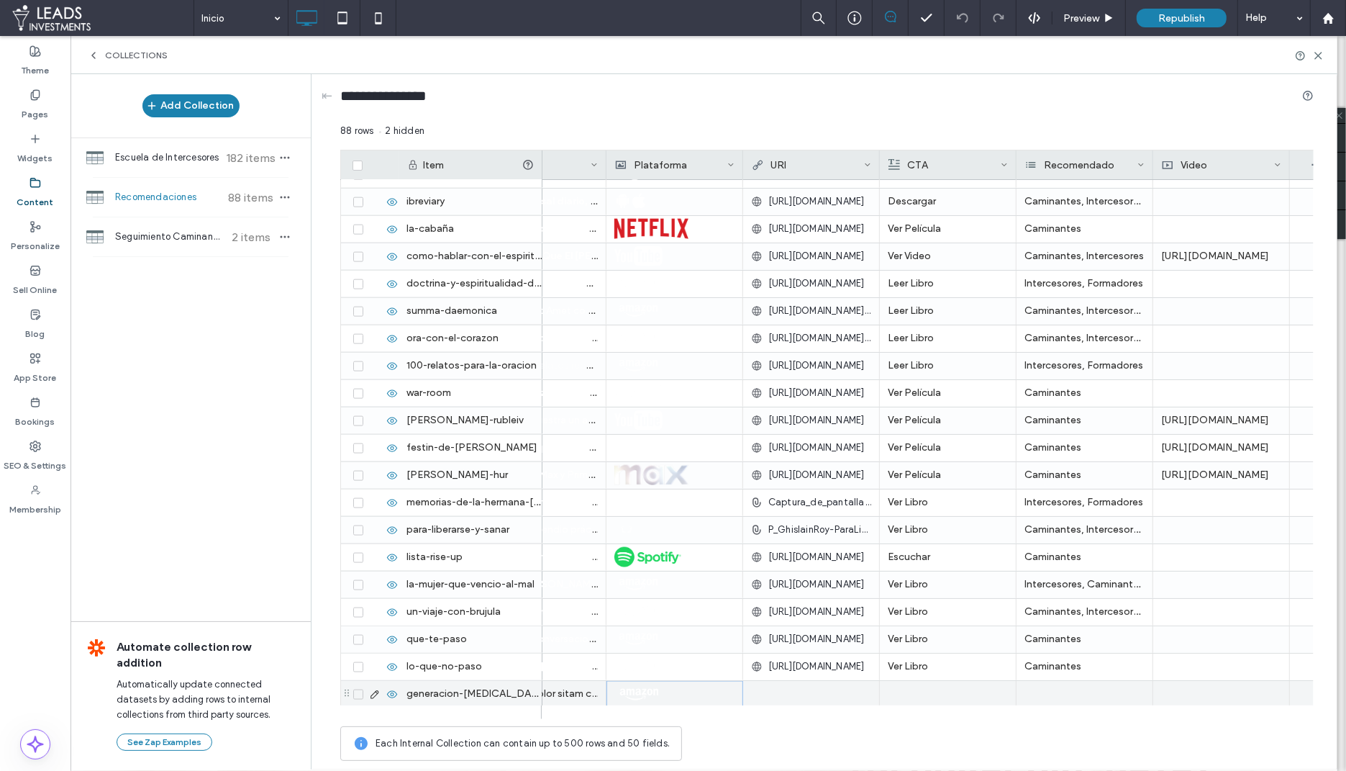
click at [766, 695] on div at bounding box center [811, 694] width 120 height 26
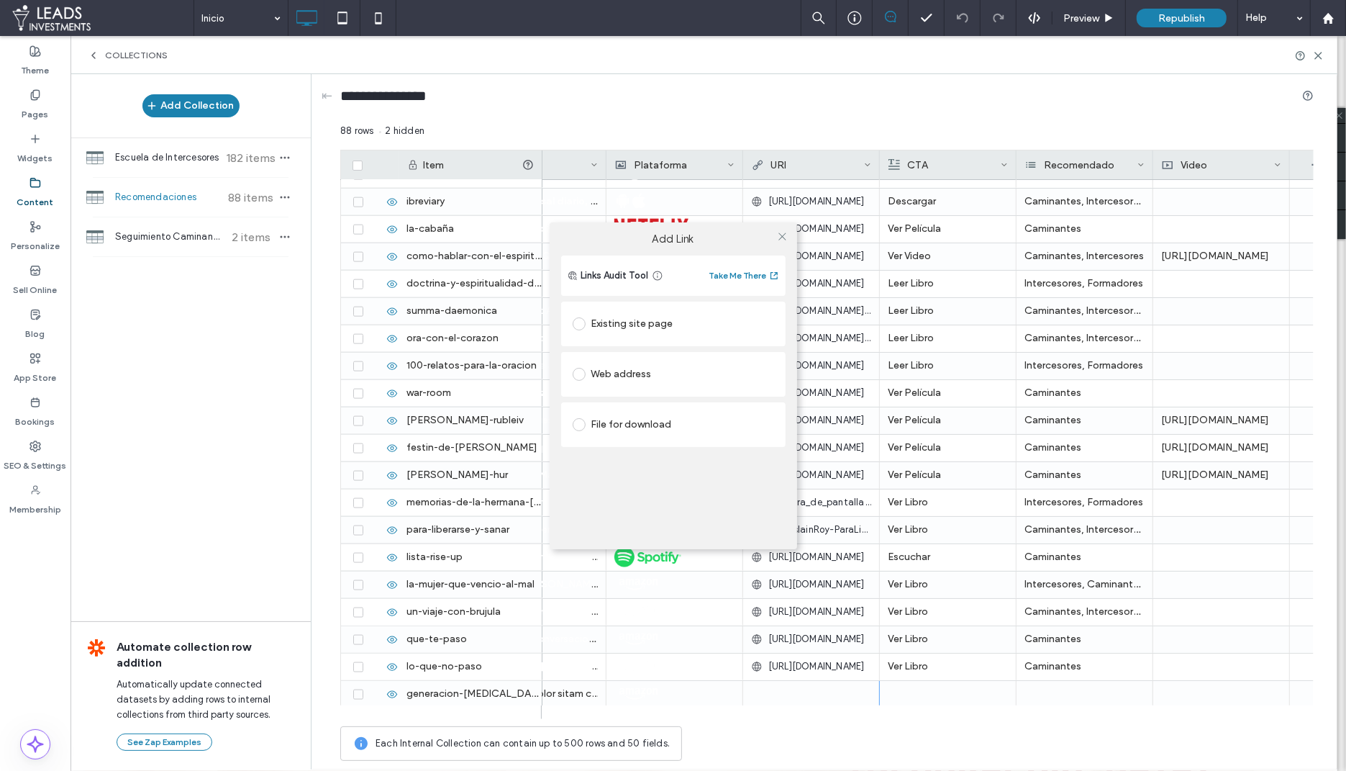
click at [766, 695] on div "Add Link Links Audit Tool Take Me There Existing site page Web address File for…" at bounding box center [673, 385] width 1346 height 771
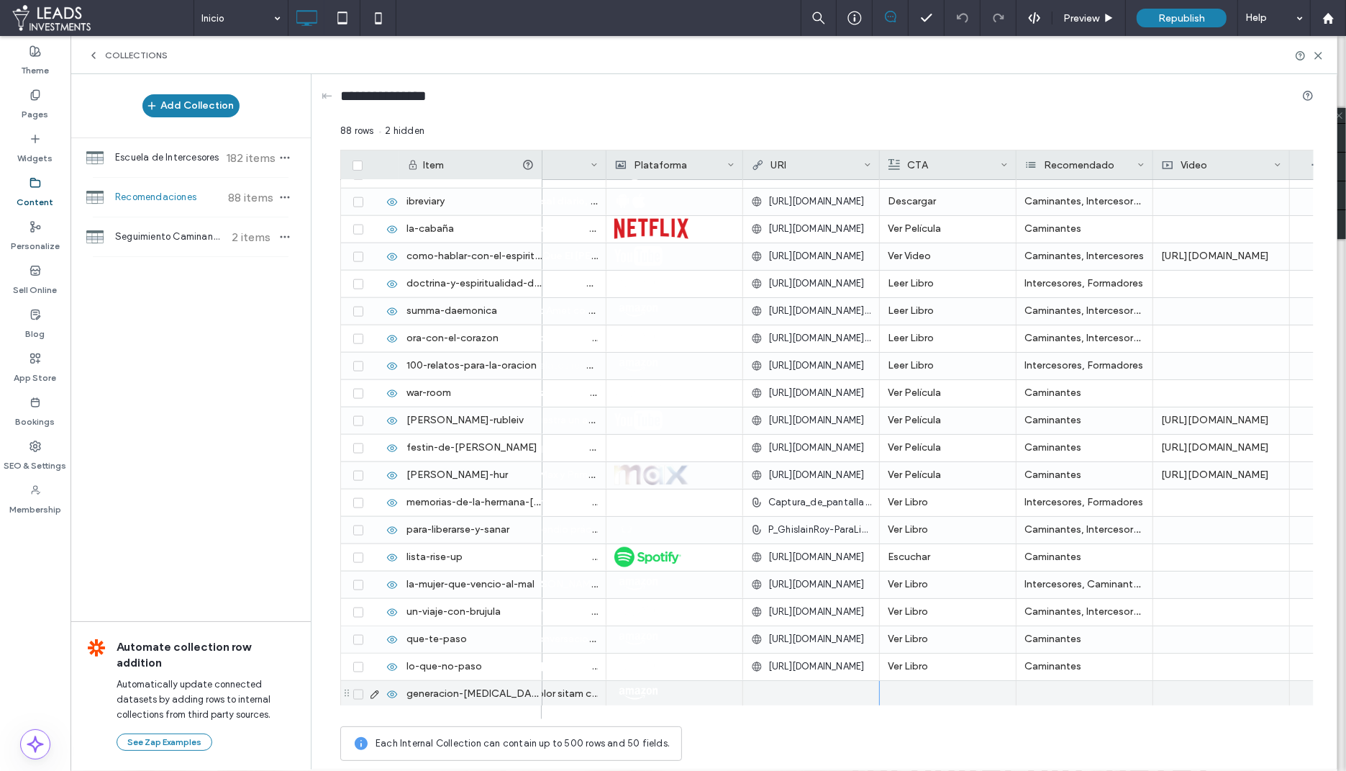
click at [799, 695] on div at bounding box center [811, 694] width 120 height 26
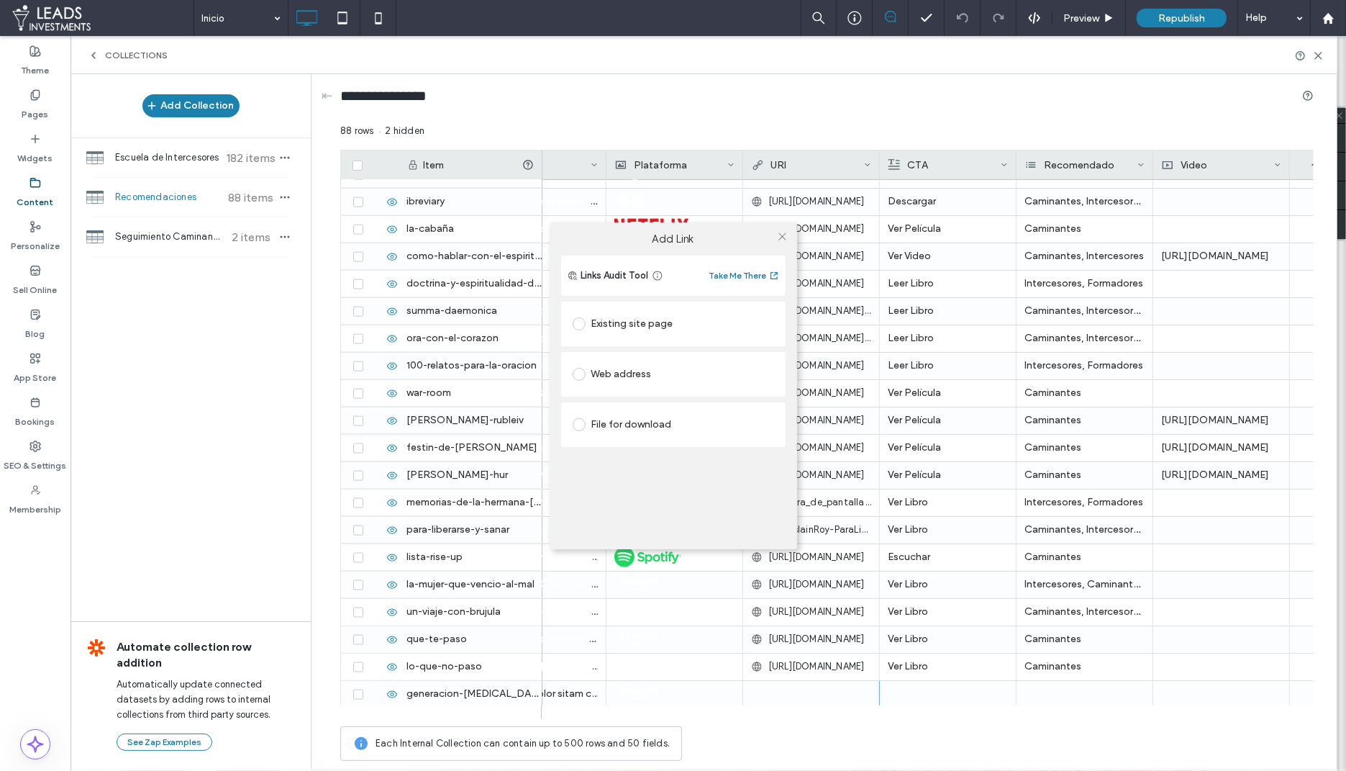
click at [650, 368] on div "Web address" at bounding box center [673, 374] width 201 height 23
click at [657, 404] on input "url" at bounding box center [673, 402] width 201 height 19
paste input "**********"
type input "**********"
click at [781, 234] on icon at bounding box center [782, 236] width 11 height 11
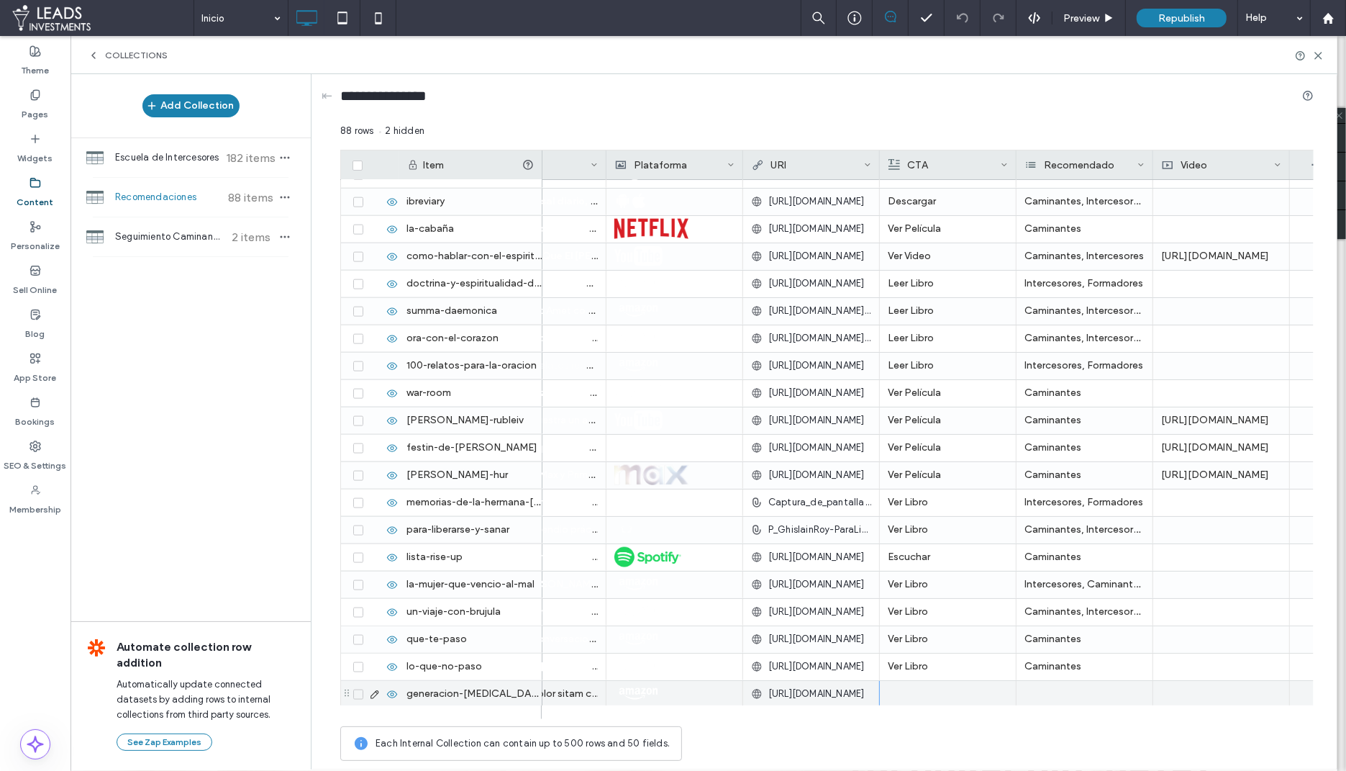
click at [941, 695] on div at bounding box center [948, 694] width 120 height 27
click at [941, 695] on div at bounding box center [948, 693] width 119 height 25
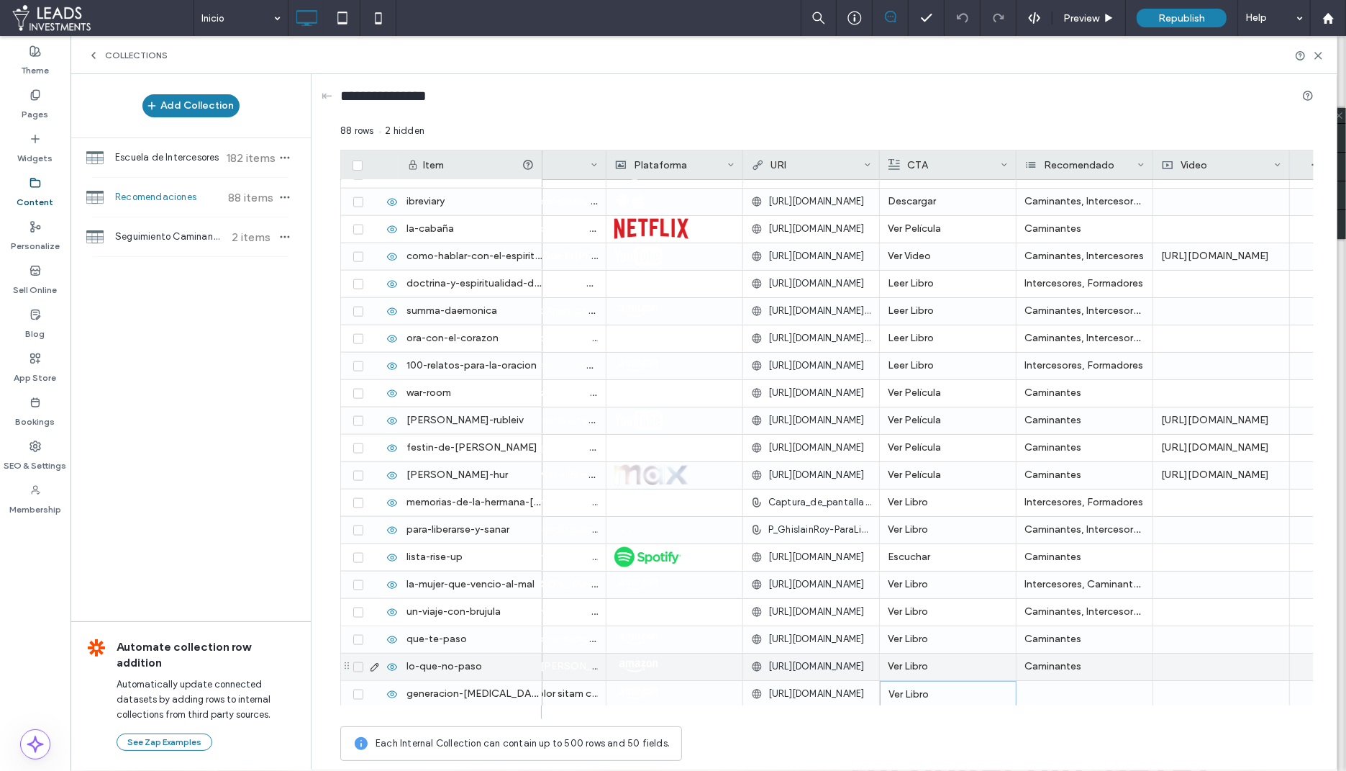
scroll to position [0, 795]
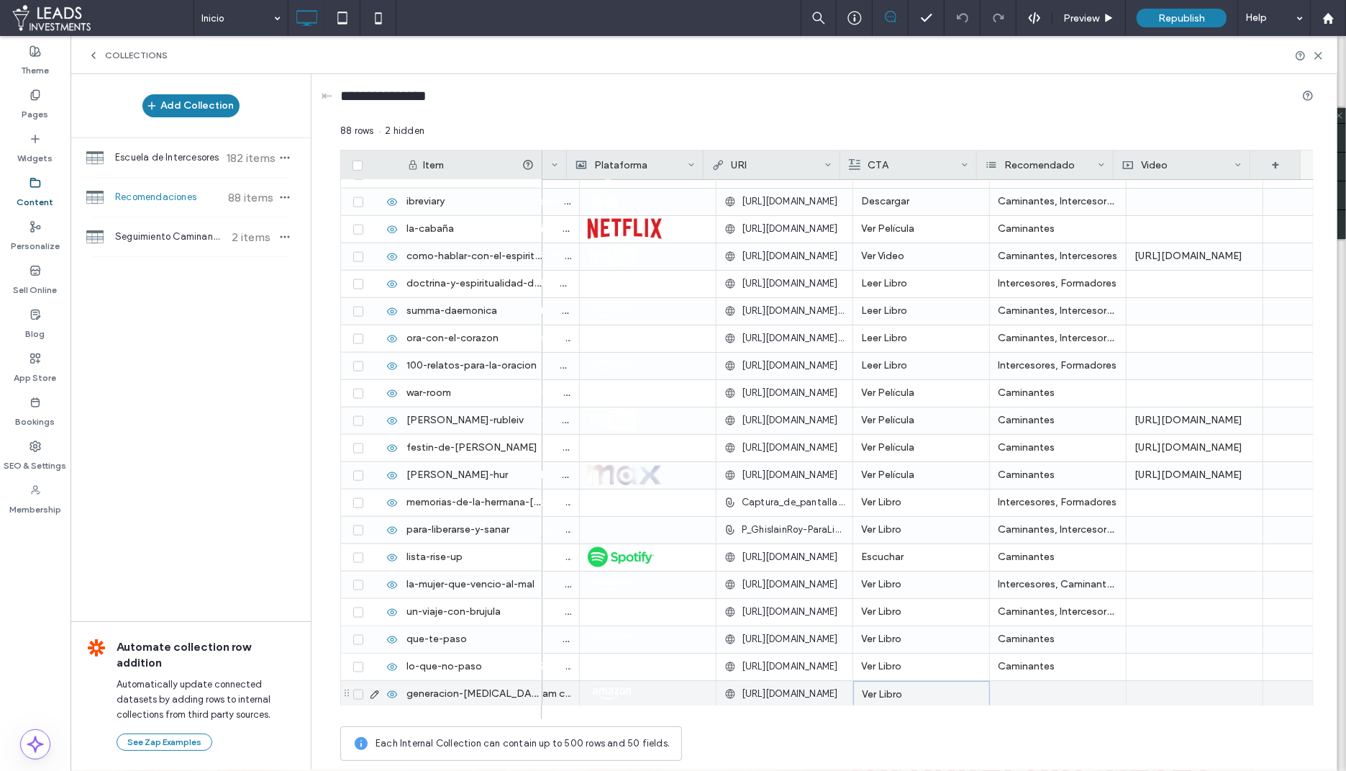
click at [1015, 693] on div at bounding box center [1058, 694] width 137 height 27
click at [1015, 693] on input at bounding box center [1031, 692] width 99 height 12
type input "**"
click at [1014, 720] on span "Caminantes" at bounding box center [1031, 717] width 54 height 14
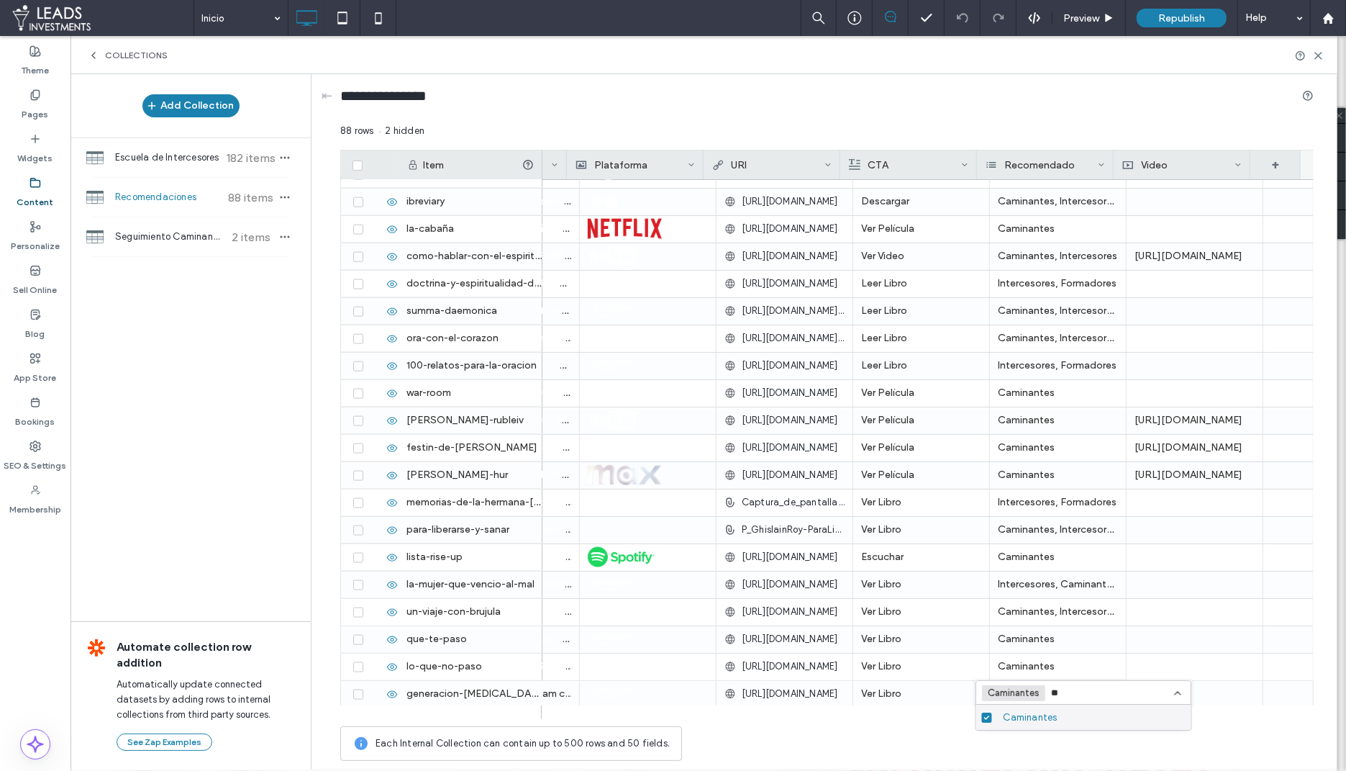
click at [953, 733] on div "Each Internal Collection can contain up to 500 rows and 50 fields." at bounding box center [827, 743] width 974 height 35
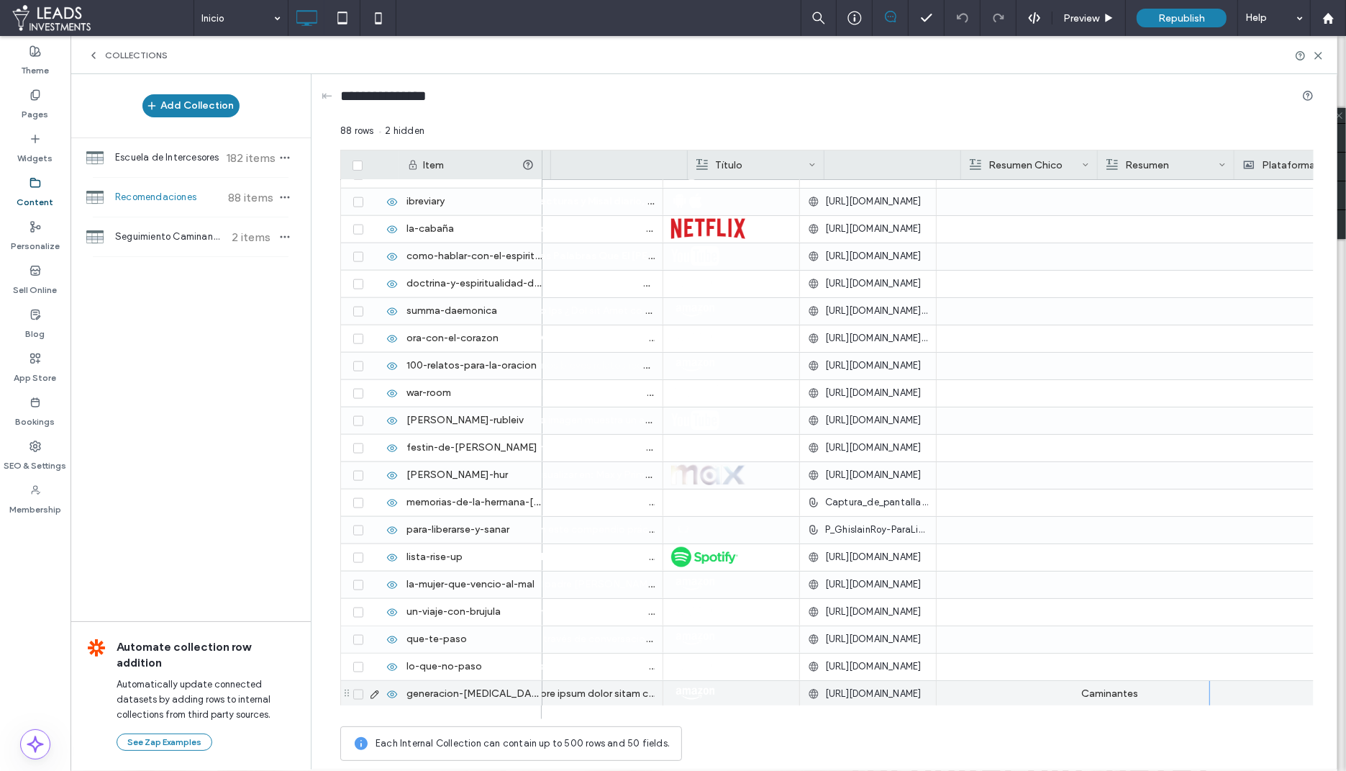
scroll to position [0, 0]
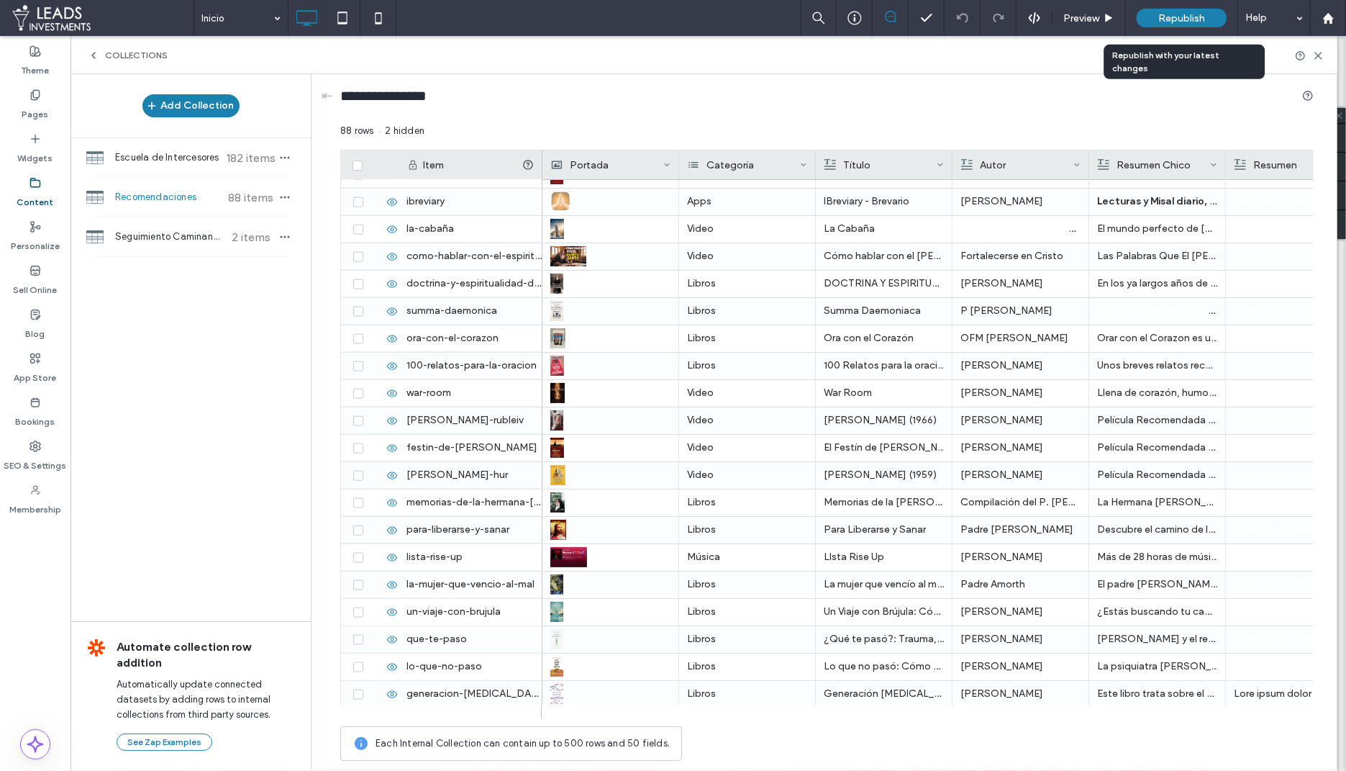
click at [1164, 19] on span "Republish" at bounding box center [1182, 18] width 47 height 12
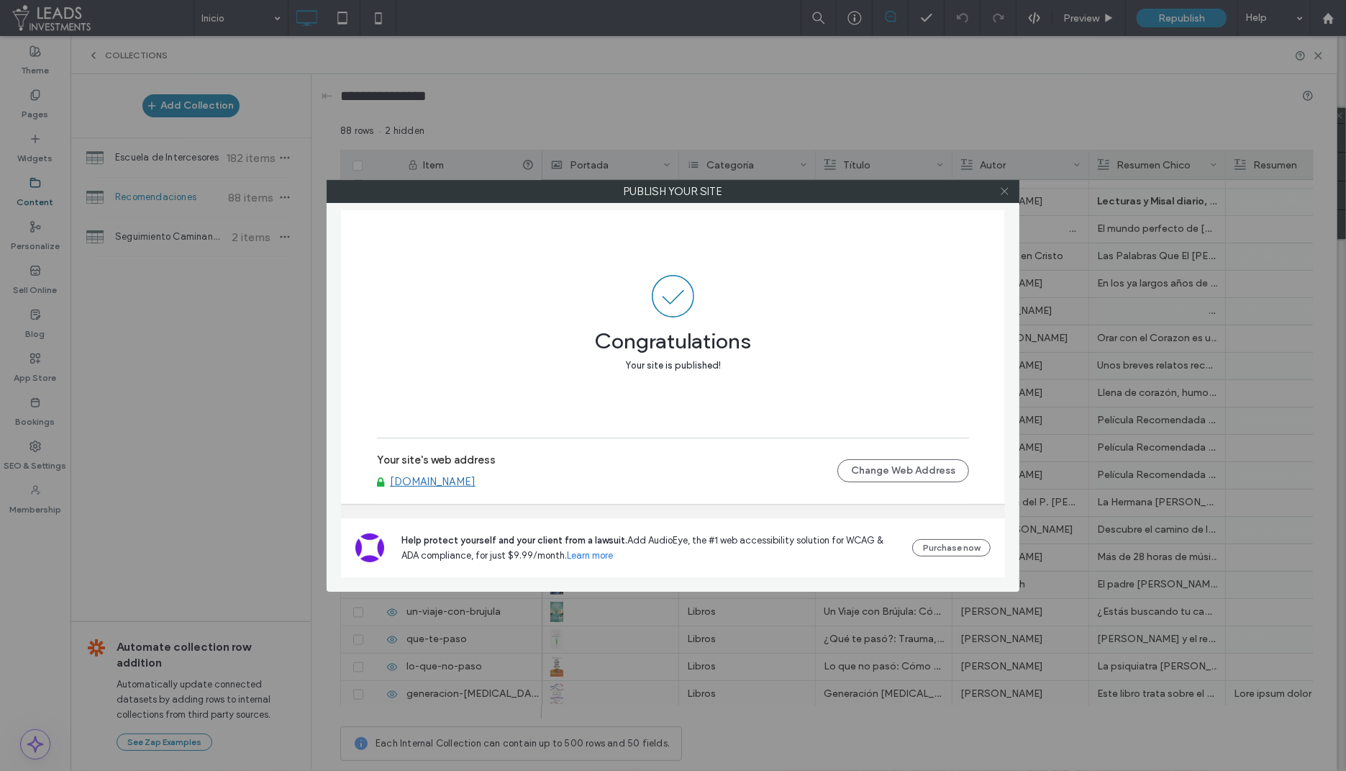
click at [1002, 192] on icon at bounding box center [1005, 191] width 11 height 11
